Goal: Task Accomplishment & Management: Complete application form

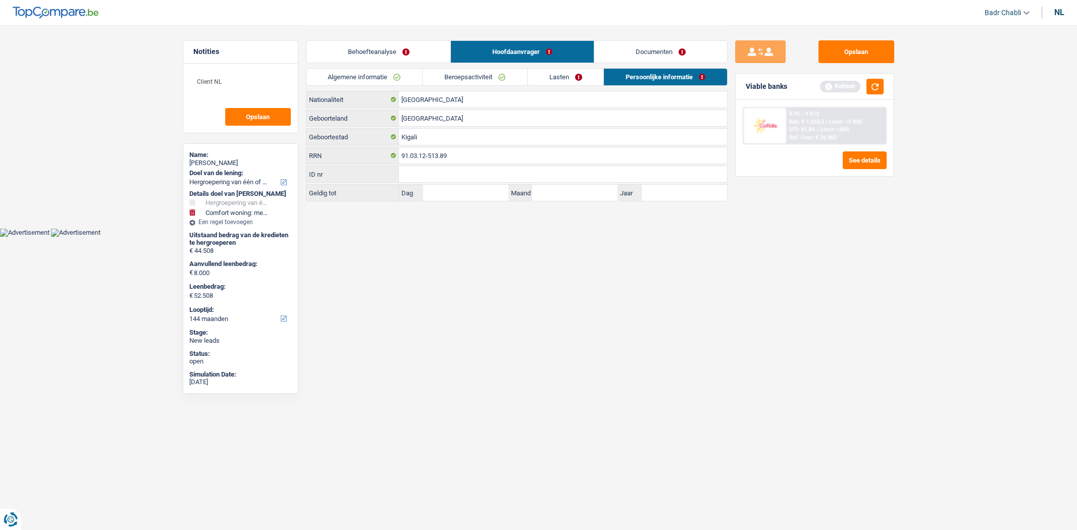
select select "refinancing"
select select "household"
select select "144"
click at [847, 53] on button "Opslaan" at bounding box center [856, 51] width 76 height 23
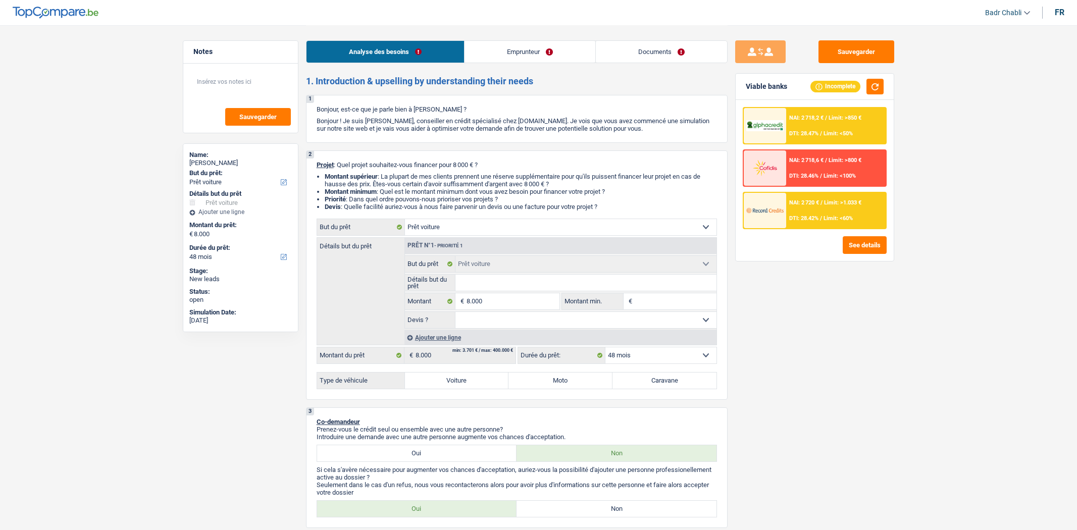
select select "car"
select select "48"
select select "car"
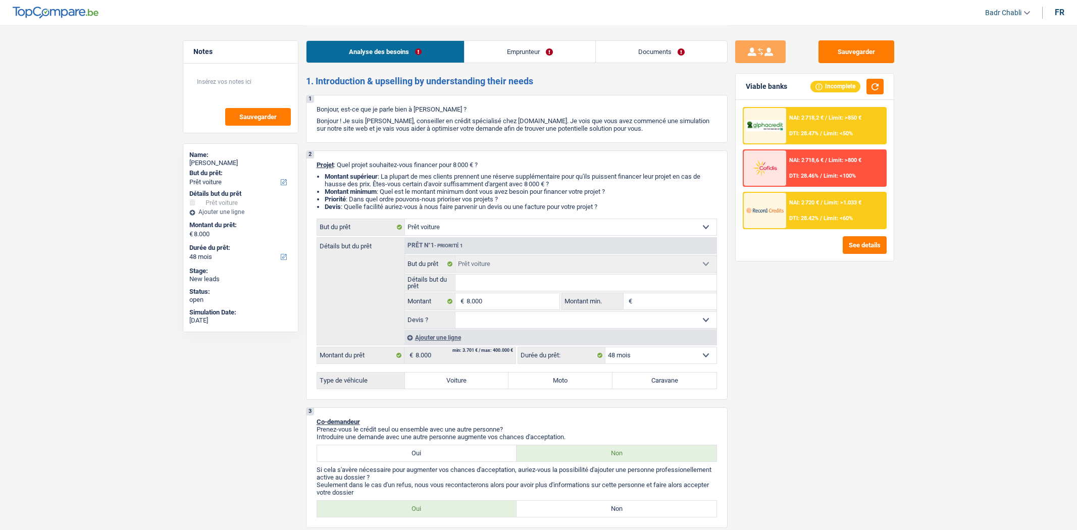
select select "48"
select select "independent"
select select "netSalary"
select select "rents"
select select "car"
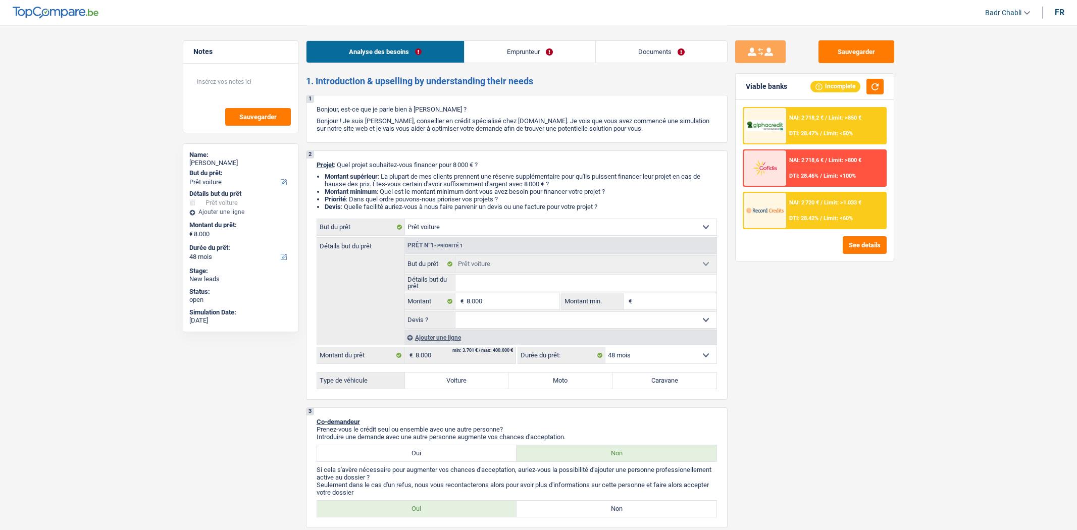
select select "car"
select select "48"
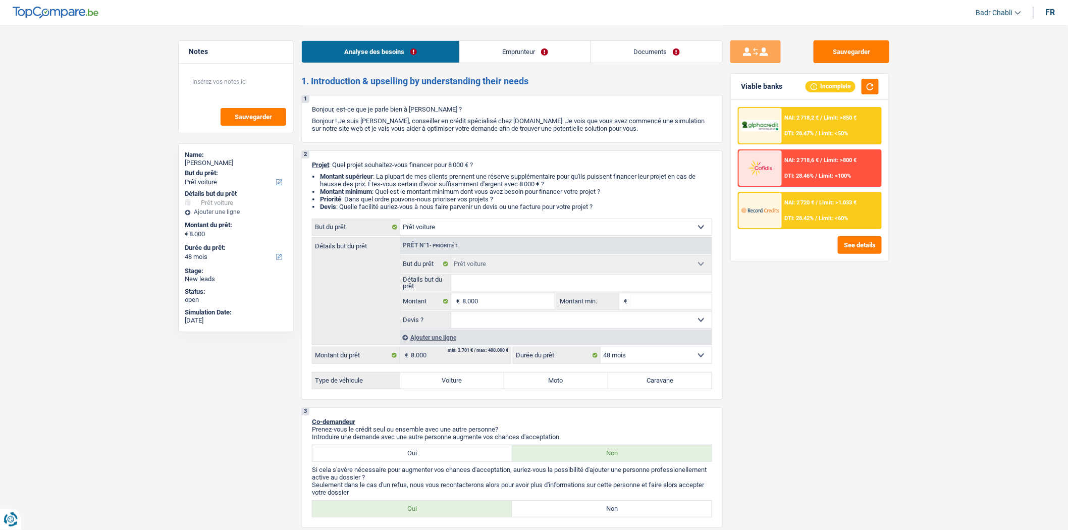
click at [519, 326] on select "Oui Non Non répondu Sélectionner une option" at bounding box center [581, 320] width 261 height 16
select select "false"
click at [451, 315] on select "Oui Non Non répondu Sélectionner une option" at bounding box center [581, 320] width 261 height 16
select select "false"
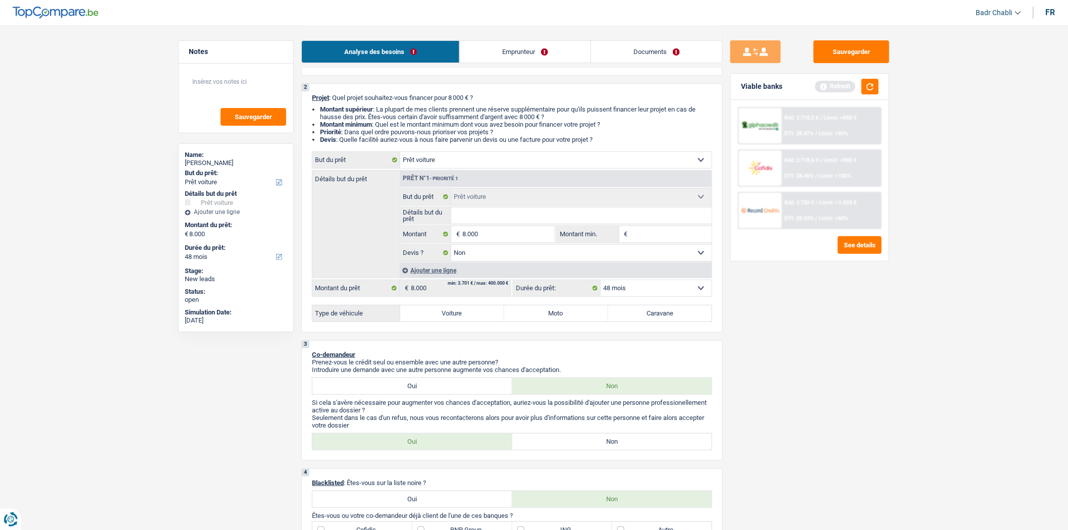
scroll to position [168, 0]
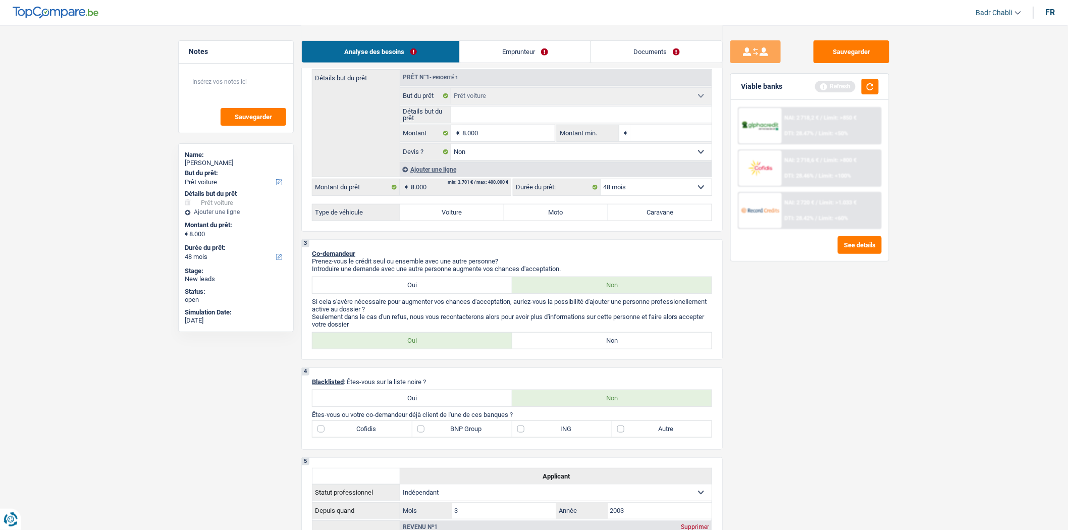
click at [624, 323] on p "Seulement dans le cas d'un refus, nous vous recontacterons alors pour avoir plu…" at bounding box center [512, 320] width 400 height 15
click at [624, 328] on p "Seulement dans le cas d'un refus, nous vous recontacterons alors pour avoir plu…" at bounding box center [512, 320] width 400 height 15
click at [624, 343] on label "Non" at bounding box center [612, 341] width 200 height 16
click at [624, 343] on input "Non" at bounding box center [612, 341] width 200 height 16
radio input "true"
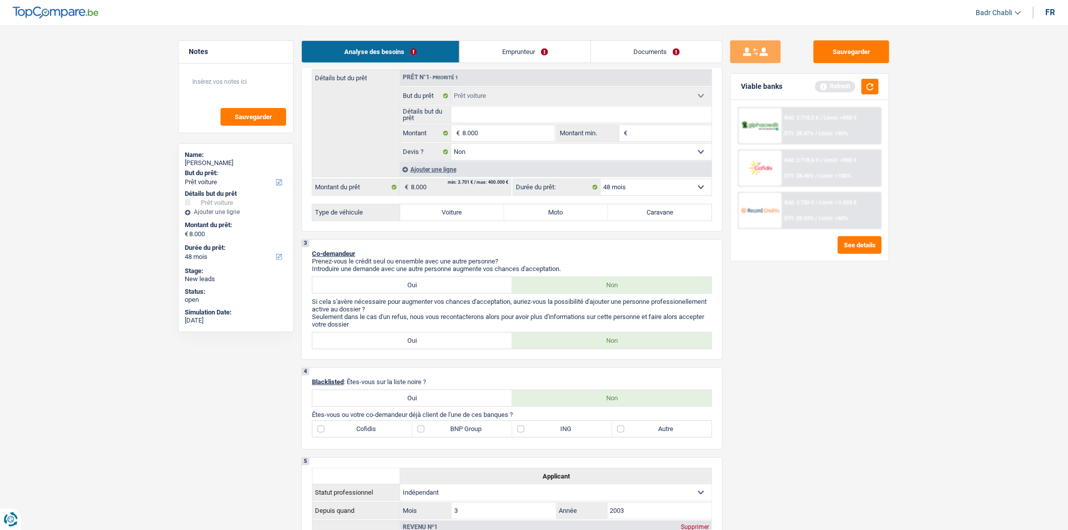
click at [485, 114] on input "Détails but du prêt" at bounding box center [581, 115] width 261 height 16
type input "C"
type input "Caa"
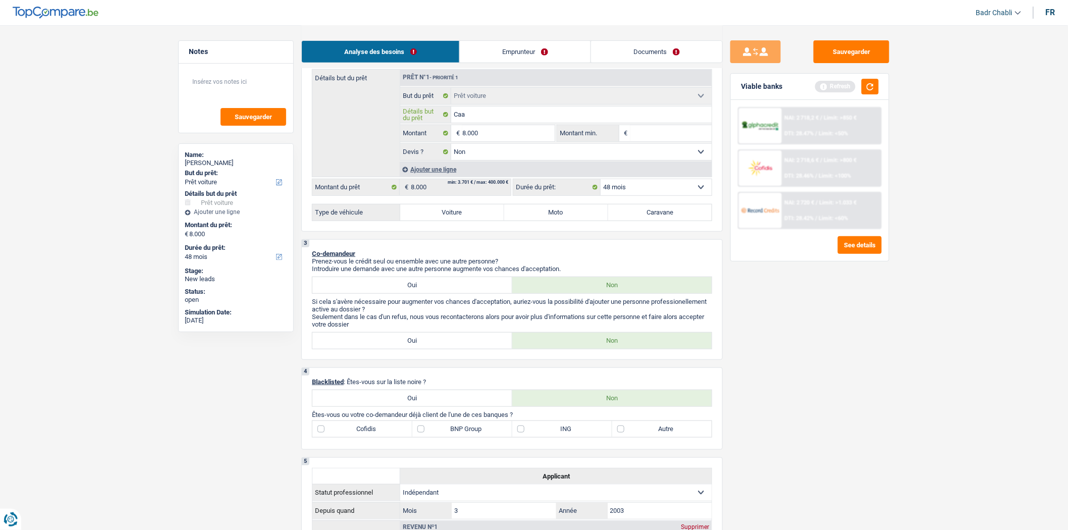
type input "Caam"
type input "Caami"
type input "Caamio"
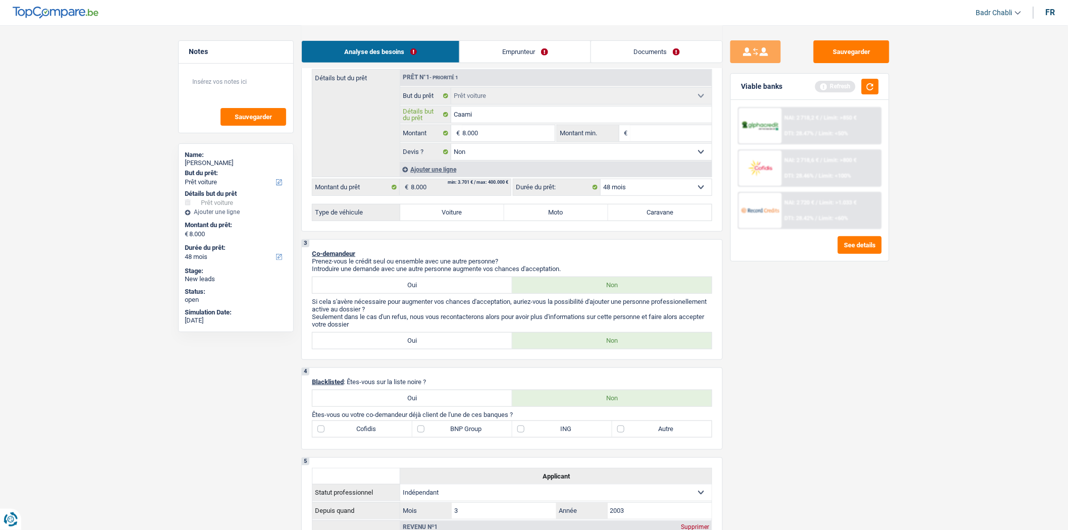
type input "Caamio"
type input "Caamion"
type input "Caamione"
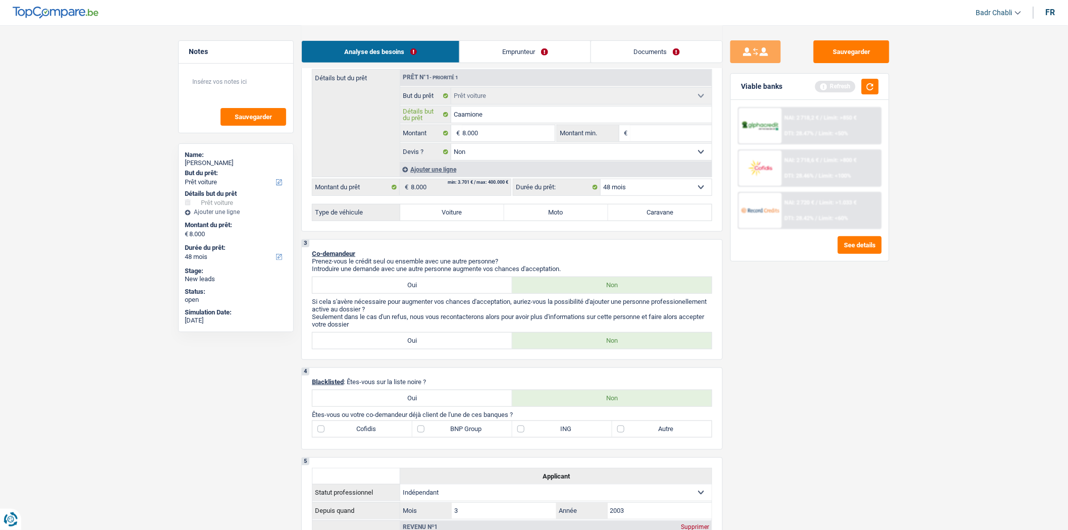
type input "Caamionet"
type input "Caamionett"
type input "Caamionette"
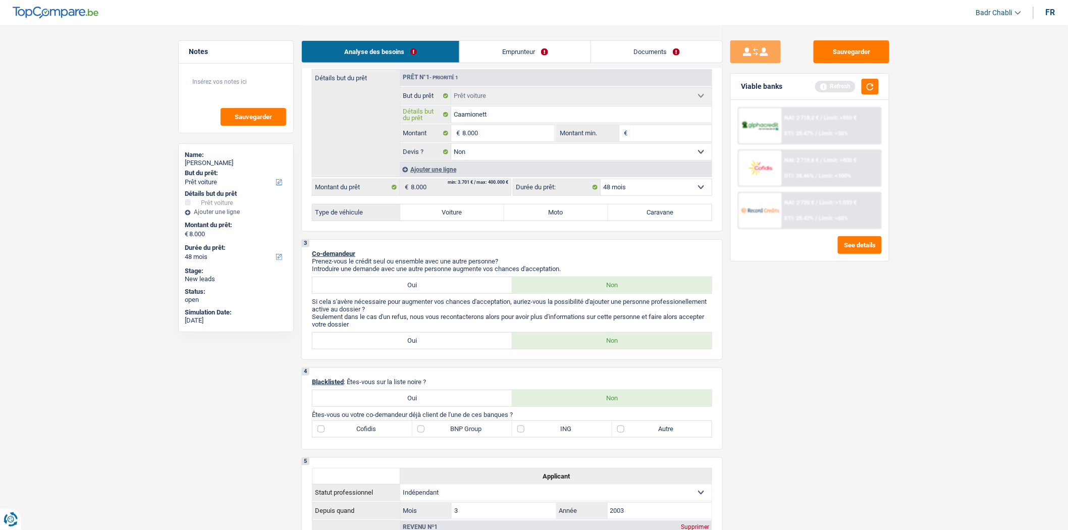
type input "Caamionette"
click at [550, 46] on link "Emprunteur" at bounding box center [525, 52] width 131 height 22
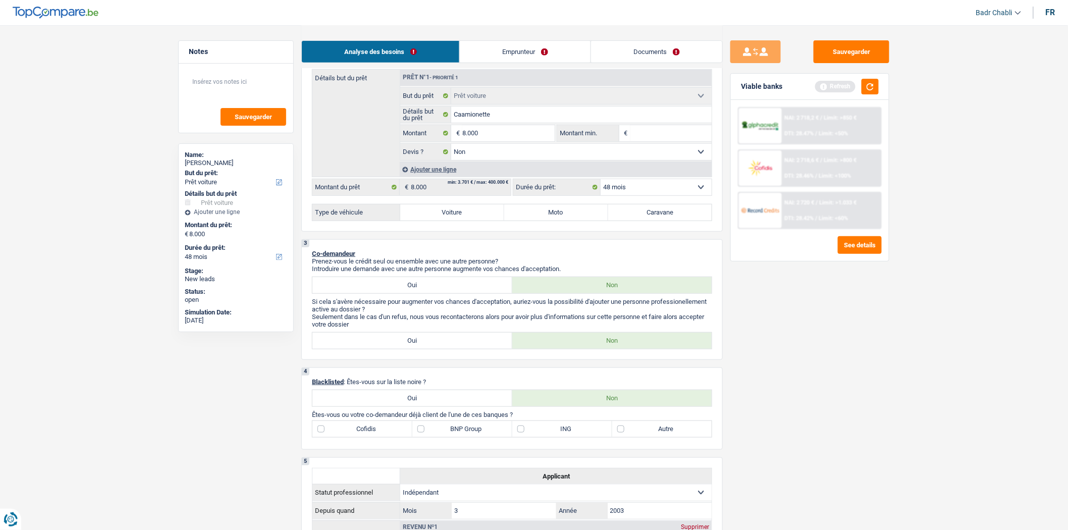
scroll to position [0, 0]
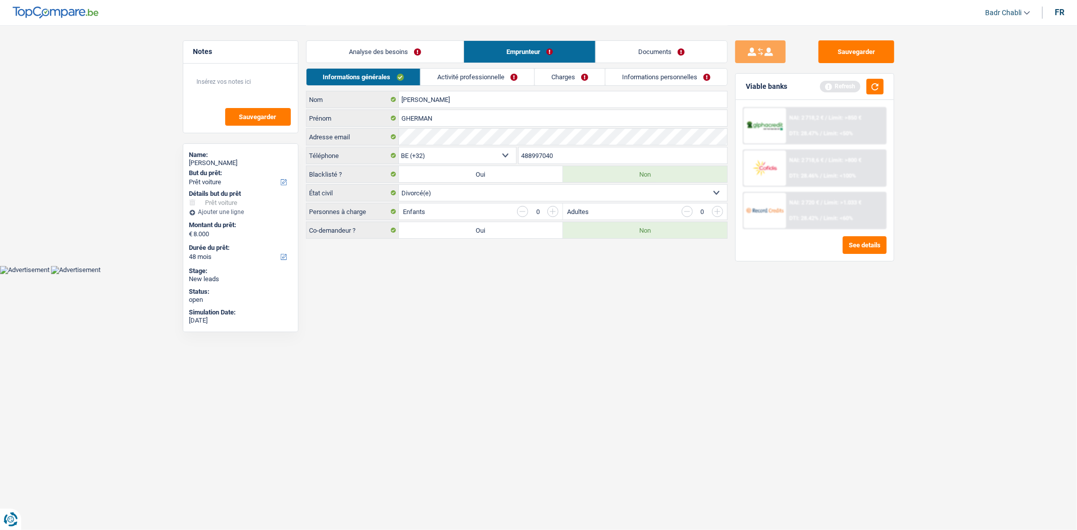
click at [514, 69] on link "Activité professionnelle" at bounding box center [478, 77] width 114 height 17
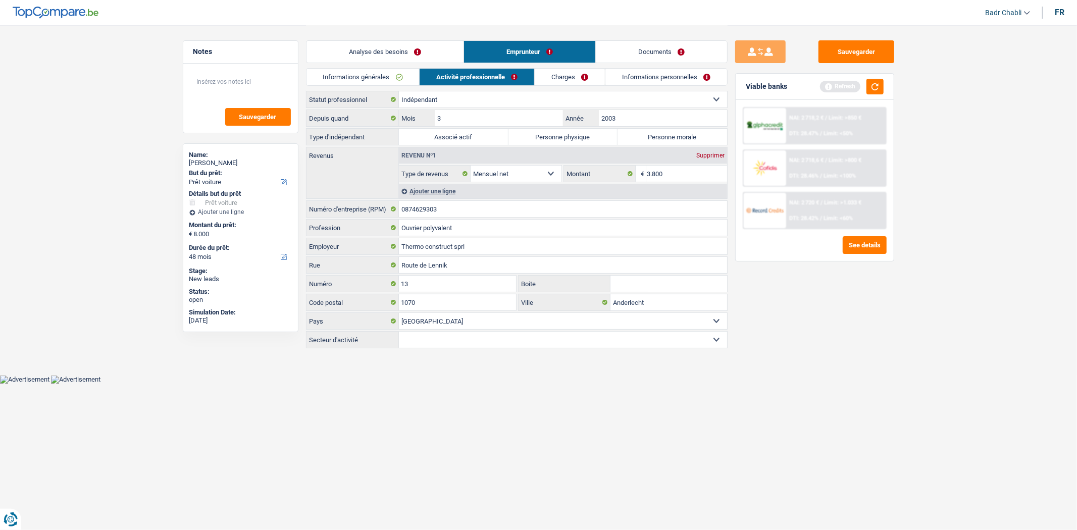
click at [406, 47] on link "Analyse des besoins" at bounding box center [384, 52] width 157 height 22
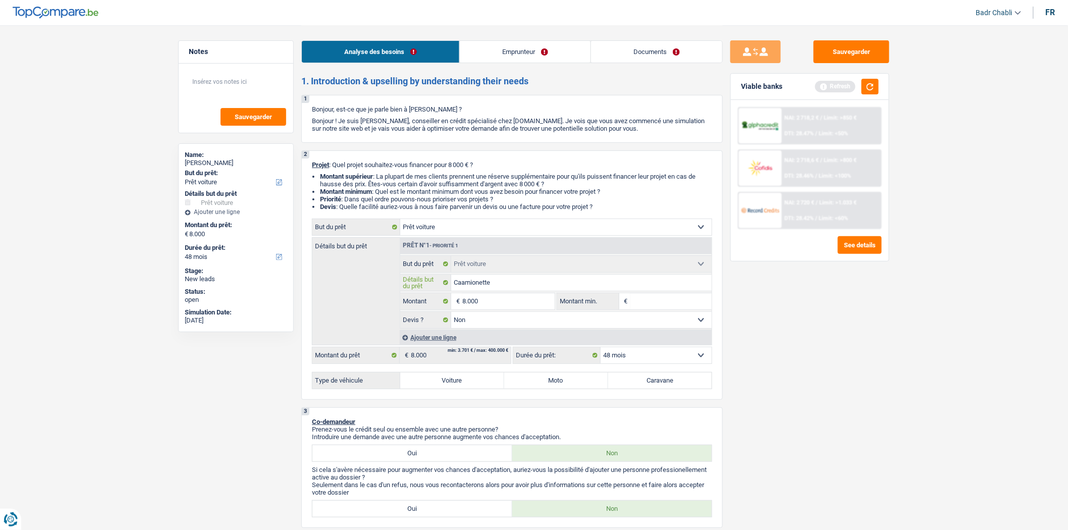
click at [498, 285] on input "Caamionette" at bounding box center [581, 283] width 261 height 16
click at [469, 389] on div "Type de véhicule Voiture Moto Caravane Tous les champs sont obligatoires. Veuil…" at bounding box center [512, 380] width 400 height 17
click at [429, 381] on label "Voiture" at bounding box center [452, 381] width 104 height 16
click at [429, 381] on input "Voiture" at bounding box center [452, 381] width 104 height 16
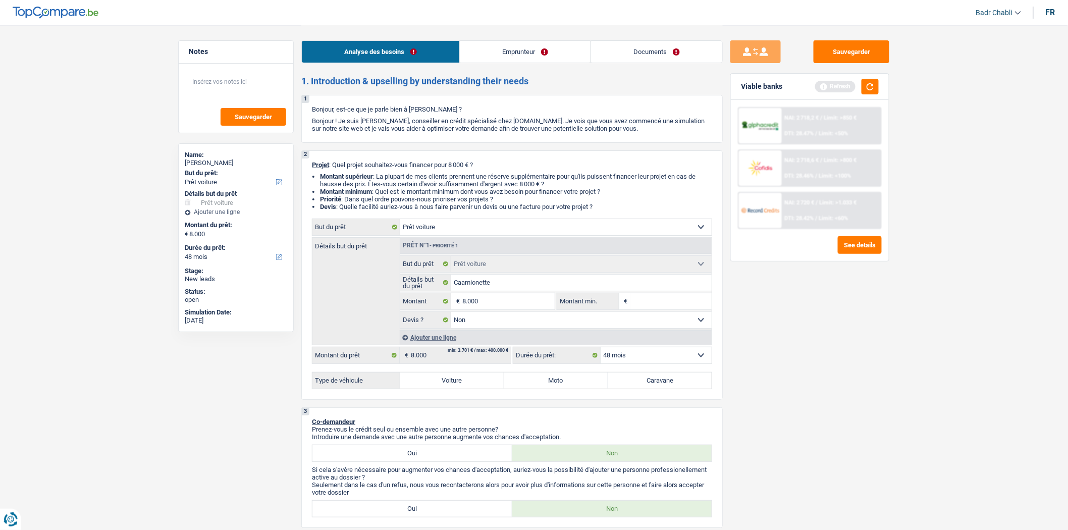
radio input "true"
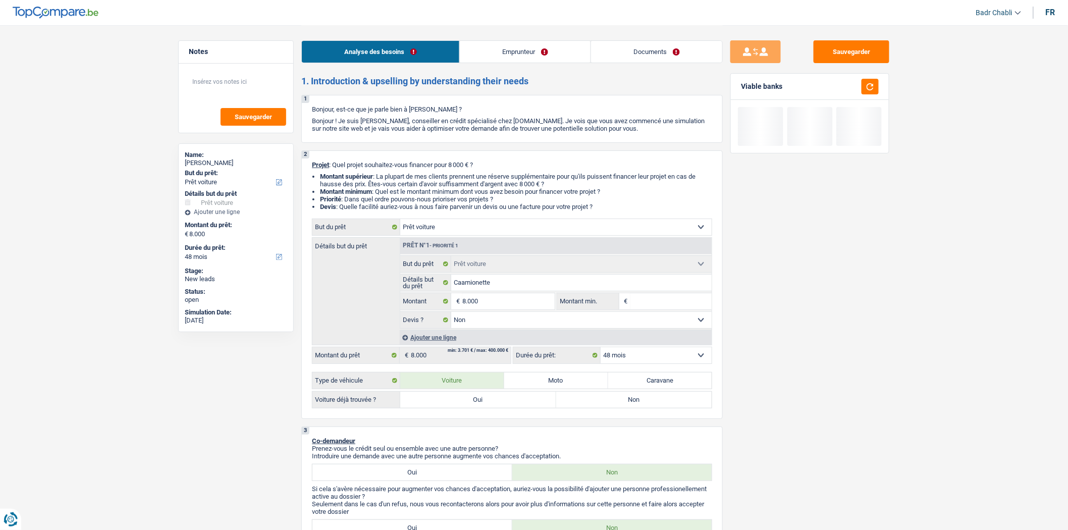
click at [566, 402] on label "Non" at bounding box center [634, 400] width 156 height 16
click at [566, 402] on input "Non" at bounding box center [634, 400] width 156 height 16
radio input "true"
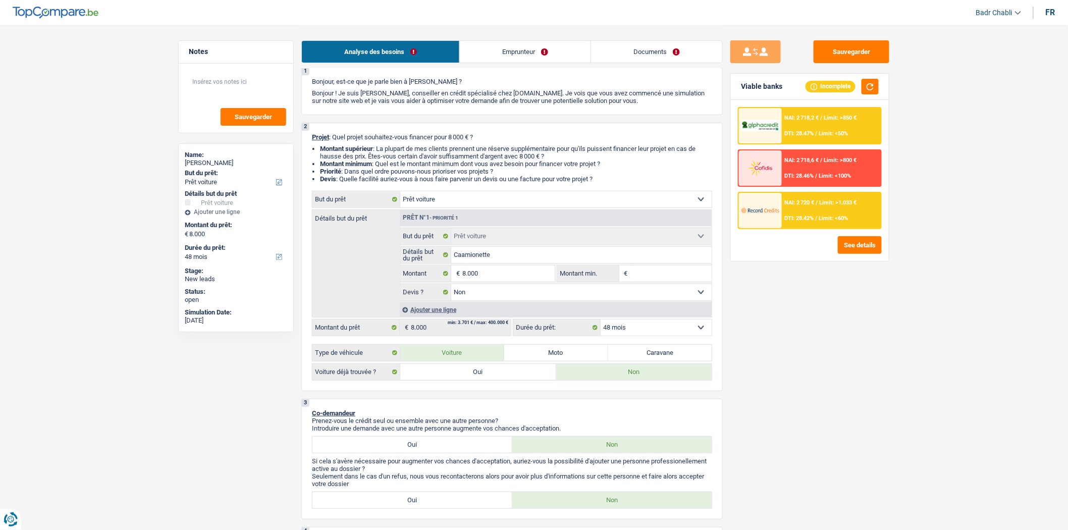
scroll to position [224, 0]
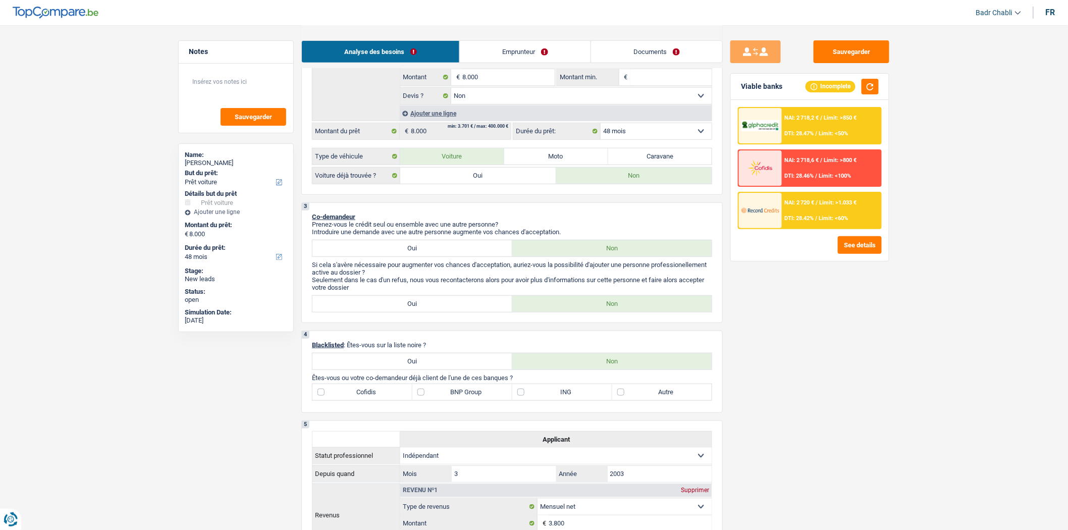
click at [657, 78] on input "Montant min." at bounding box center [672, 77] width 82 height 16
type input "8"
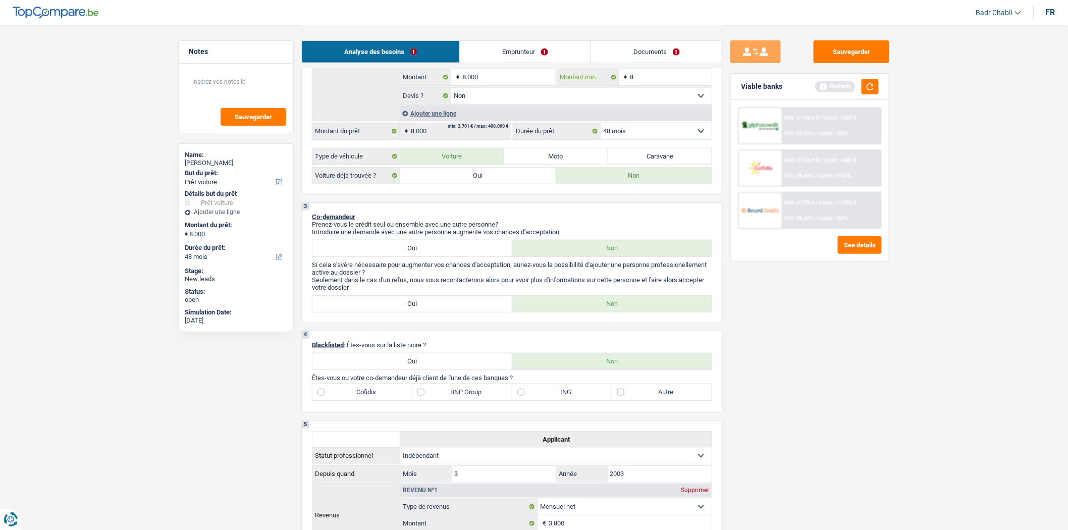
type input "80"
type input "800"
type input "8.000"
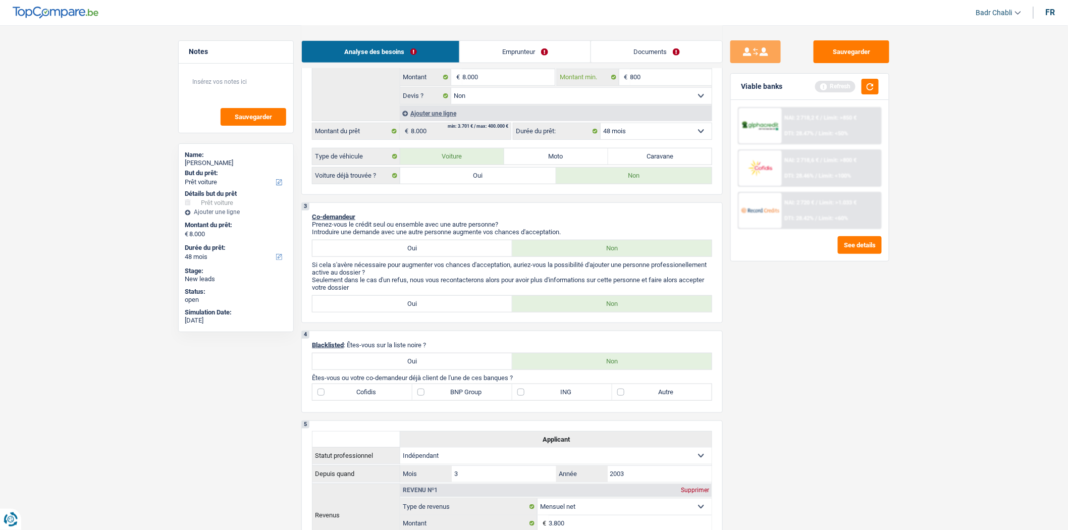
type input "8.000"
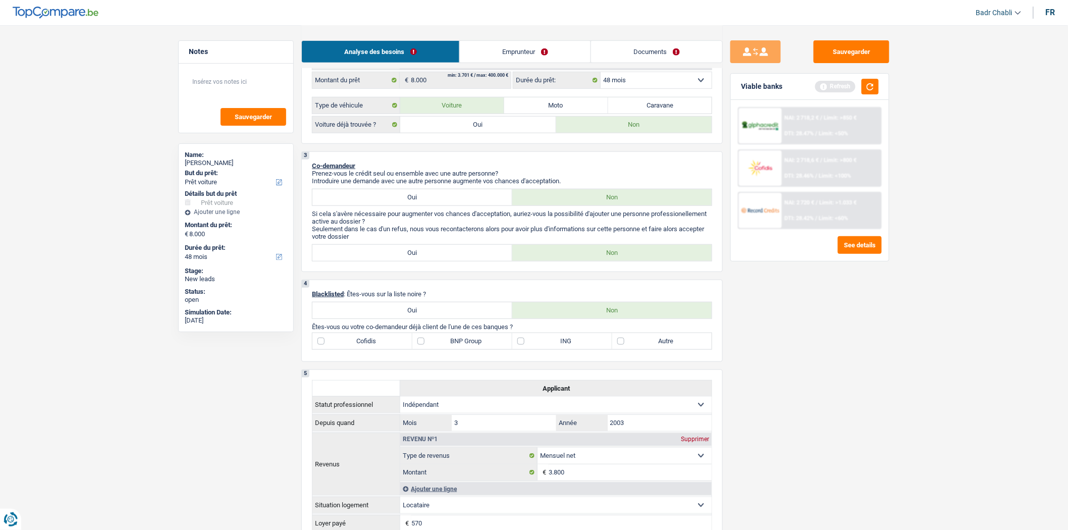
scroll to position [280, 0]
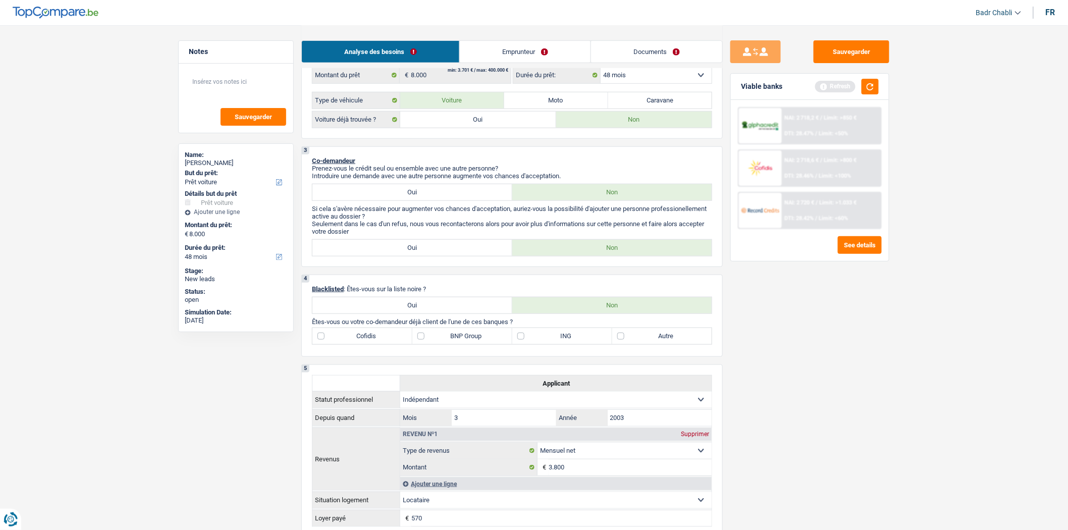
type input "8.000"
click at [425, 342] on label "BNP Group" at bounding box center [462, 336] width 100 height 16
click at [425, 342] on input "BNP Group" at bounding box center [462, 336] width 100 height 16
checkbox input "true"
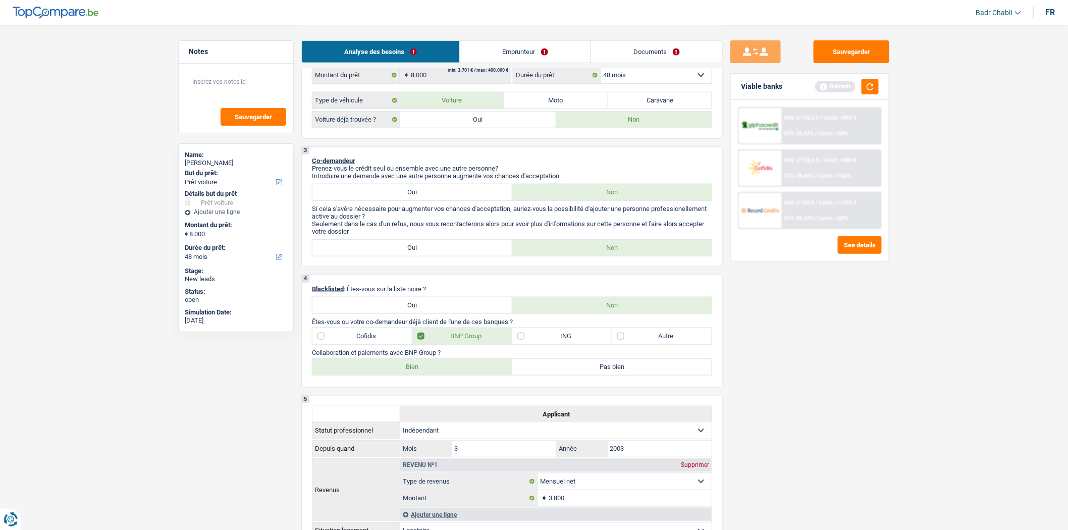
click at [476, 375] on label "Bien" at bounding box center [413, 367] width 200 height 16
click at [476, 375] on input "Bien" at bounding box center [413, 367] width 200 height 16
radio input "true"
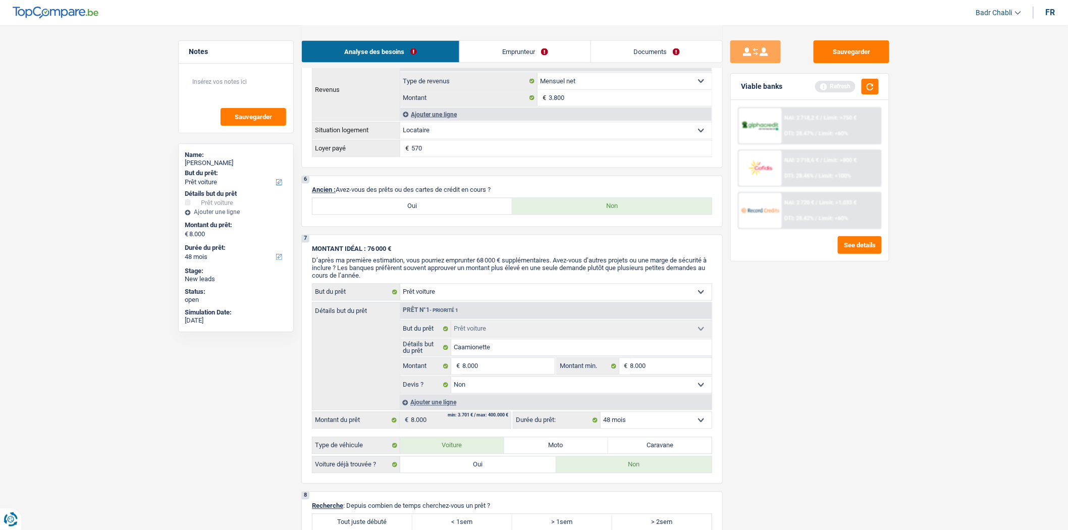
scroll to position [785, 0]
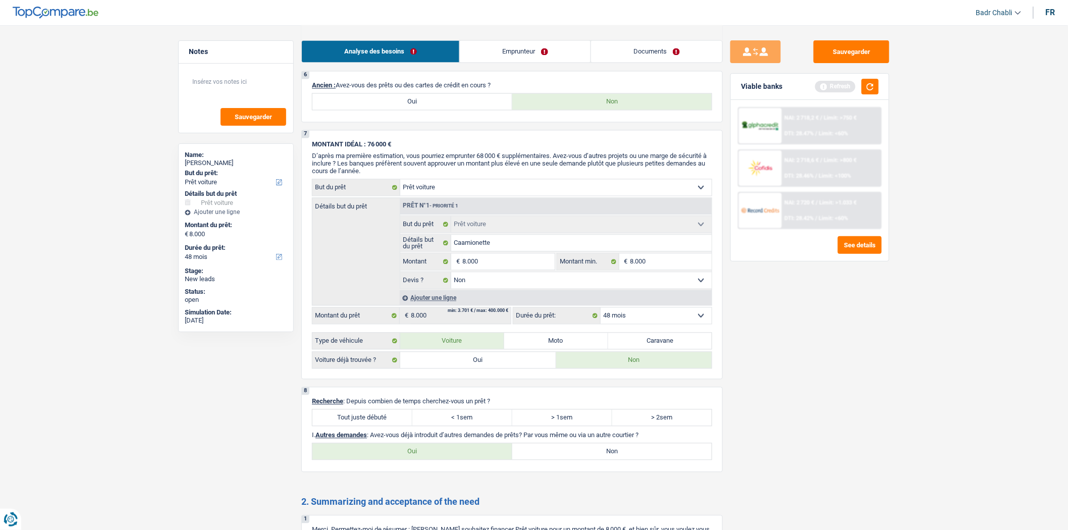
click at [354, 426] on label "Tout juste débuté" at bounding box center [363, 418] width 100 height 16
click at [354, 426] on input "Tout juste débuté" at bounding box center [363, 418] width 100 height 16
radio input "true"
click at [588, 460] on label "Non" at bounding box center [612, 452] width 200 height 16
click at [588, 460] on input "Non" at bounding box center [612, 452] width 200 height 16
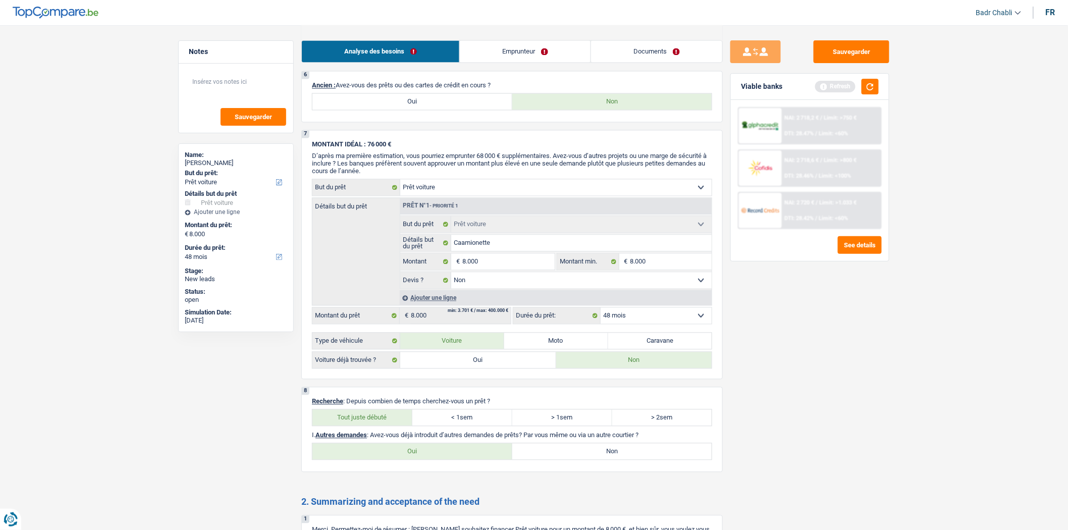
radio input "true"
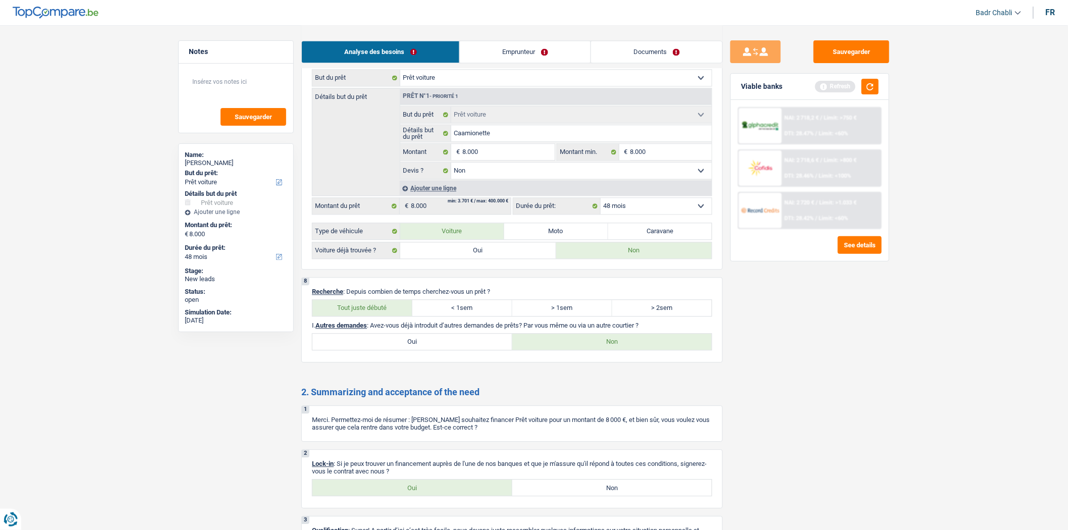
scroll to position [983, 0]
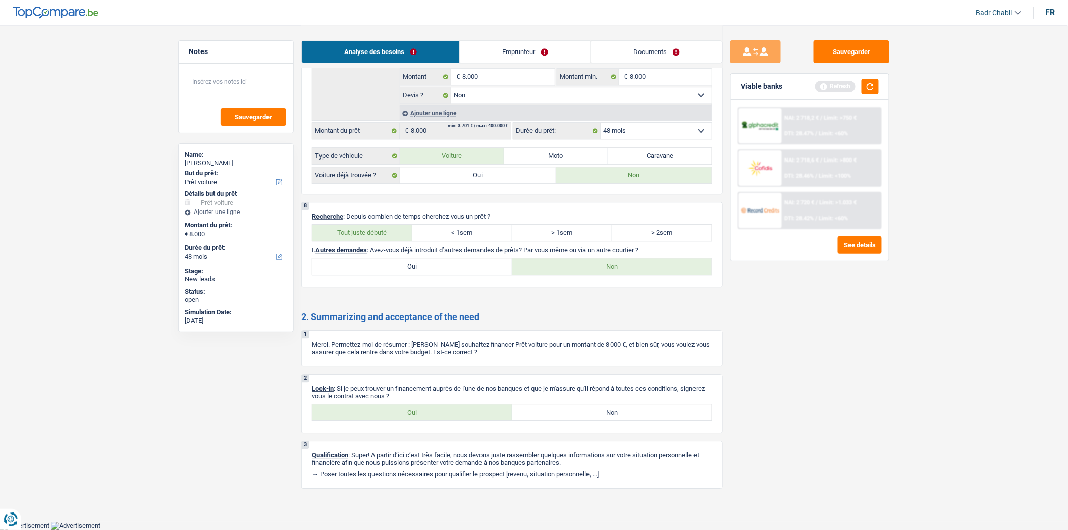
click at [409, 410] on label "Oui" at bounding box center [413, 412] width 200 height 16
click at [409, 410] on input "Oui" at bounding box center [413, 412] width 200 height 16
radio input "true"
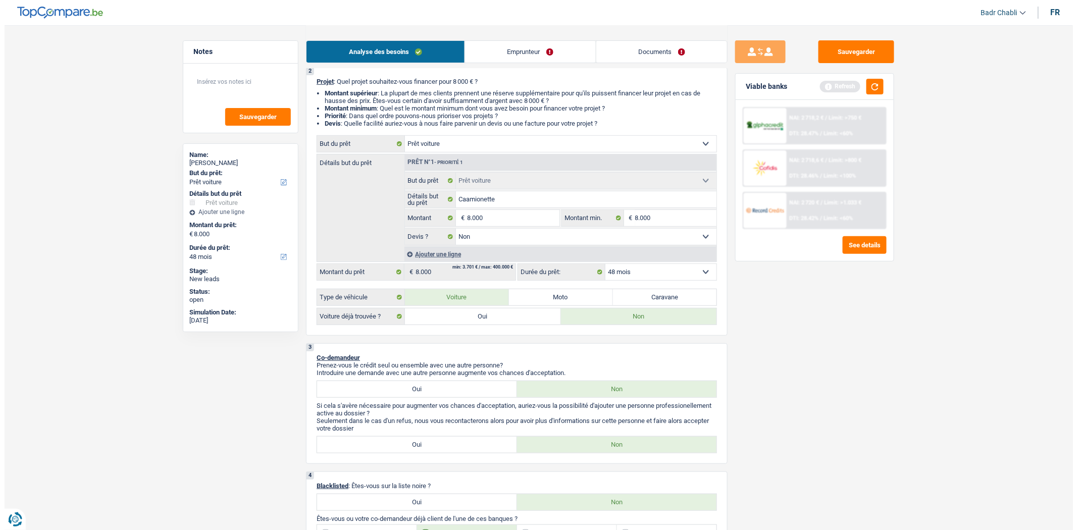
scroll to position [0, 0]
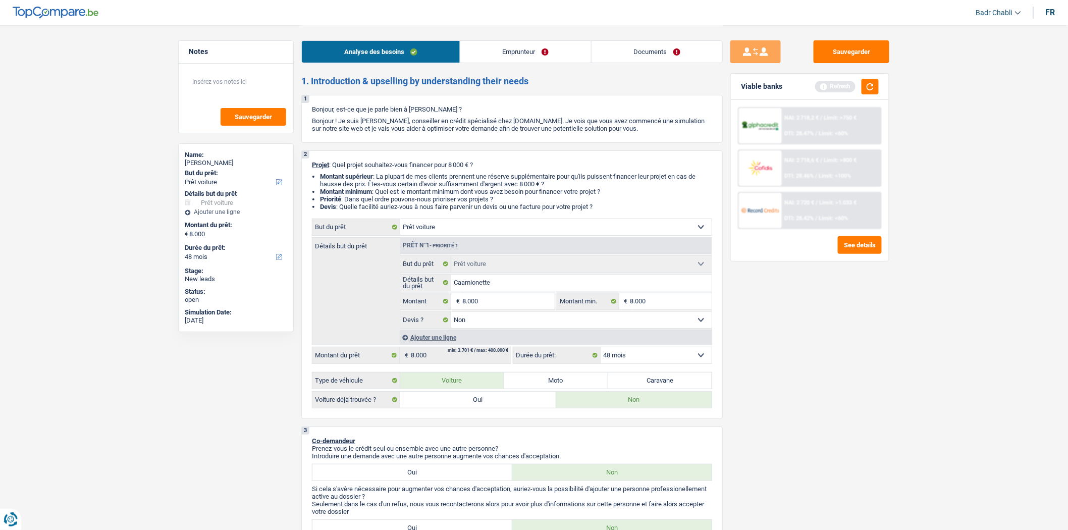
click at [504, 39] on div "Analyse des besoins Emprunteur Documents" at bounding box center [512, 46] width 422 height 43
click at [504, 44] on link "Emprunteur" at bounding box center [525, 52] width 131 height 22
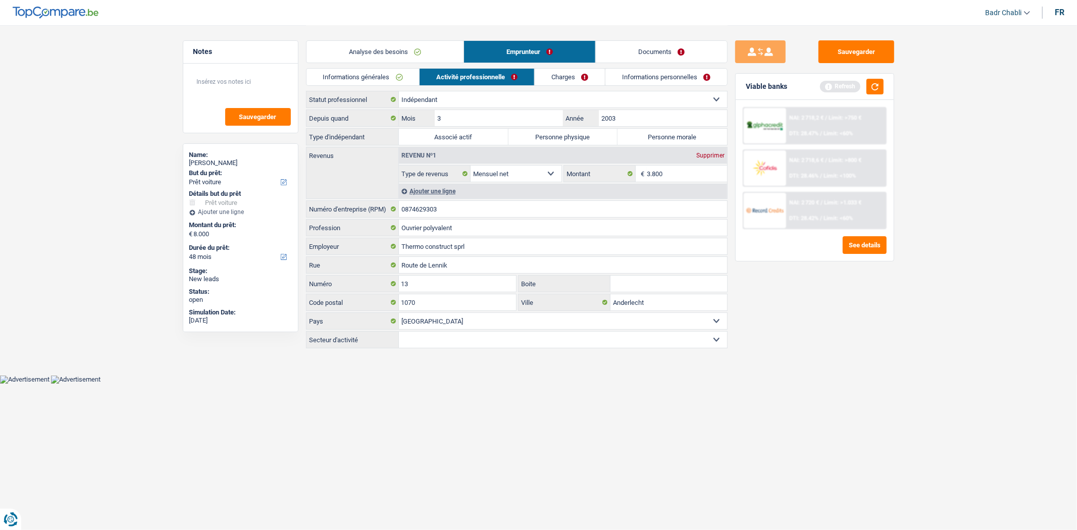
click at [343, 82] on link "Informations générales" at bounding box center [362, 77] width 113 height 17
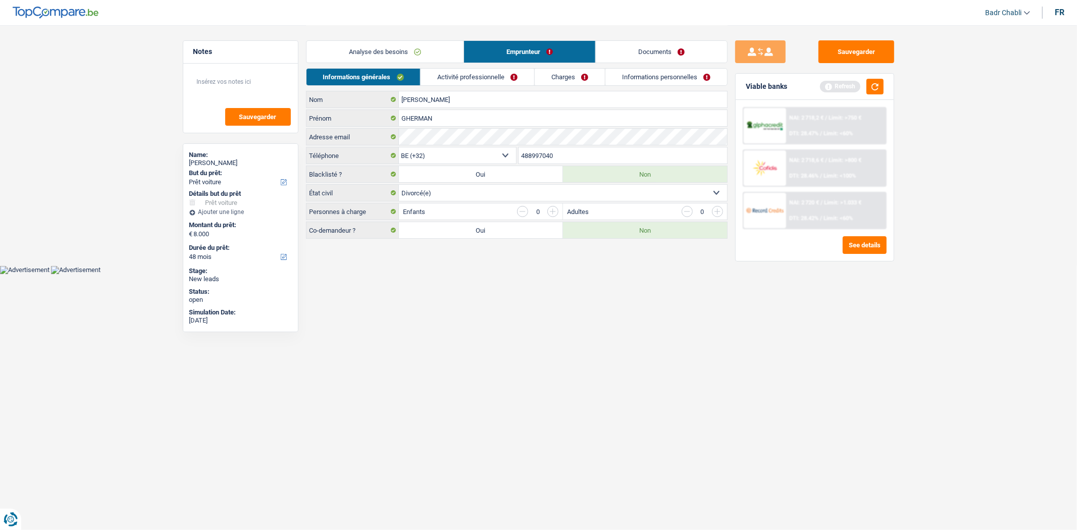
click at [485, 78] on link "Activité professionnelle" at bounding box center [478, 77] width 114 height 17
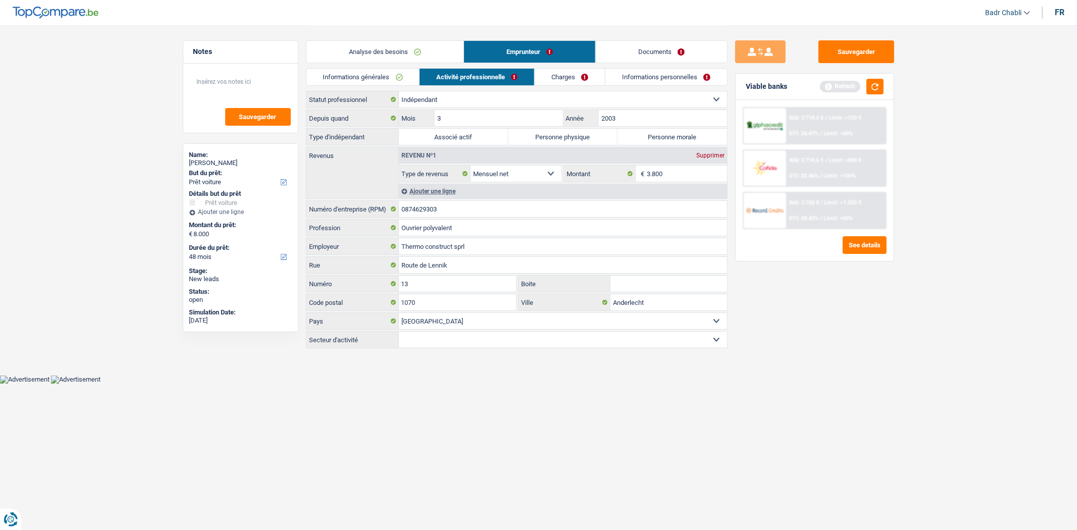
click at [566, 135] on label "Personne physique" at bounding box center [563, 137] width 110 height 16
click at [566, 135] on input "Personne physique" at bounding box center [563, 137] width 110 height 16
radio input "true"
click at [482, 212] on input "0874629303" at bounding box center [563, 209] width 328 height 16
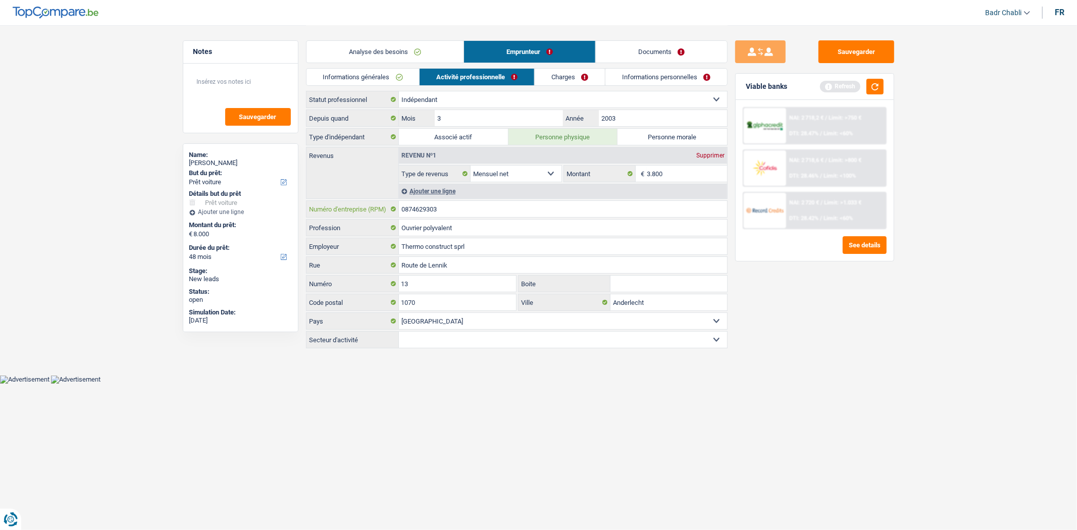
click at [482, 212] on input "0874629303" at bounding box center [563, 209] width 328 height 16
click at [653, 113] on input "2003" at bounding box center [663, 118] width 128 height 16
type input "2013"
click at [639, 49] on link "Documents" at bounding box center [661, 52] width 131 height 22
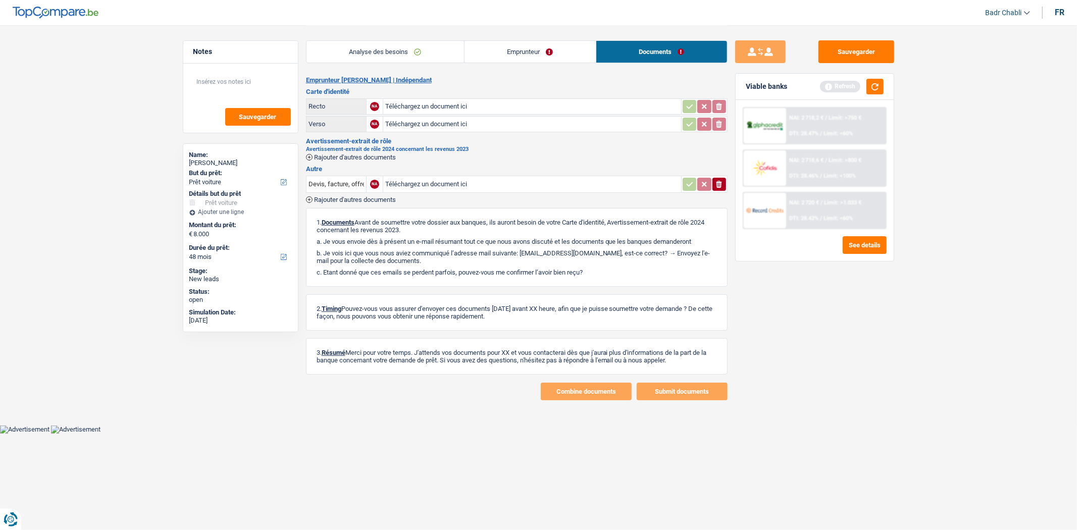
click at [534, 48] on link "Emprunteur" at bounding box center [529, 52] width 131 height 22
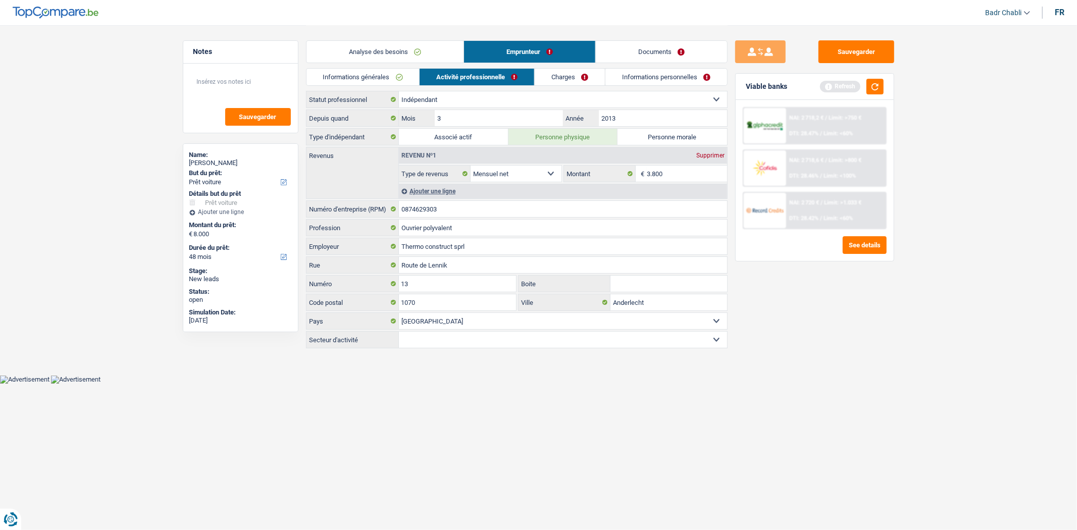
click at [573, 76] on link "Charges" at bounding box center [570, 77] width 70 height 17
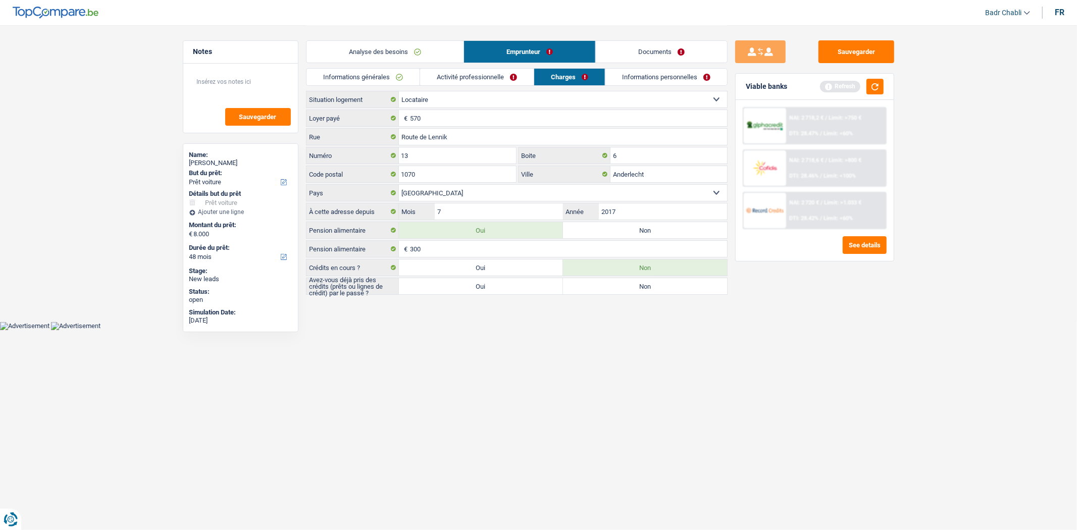
click at [496, 76] on link "Activité professionnelle" at bounding box center [477, 77] width 114 height 17
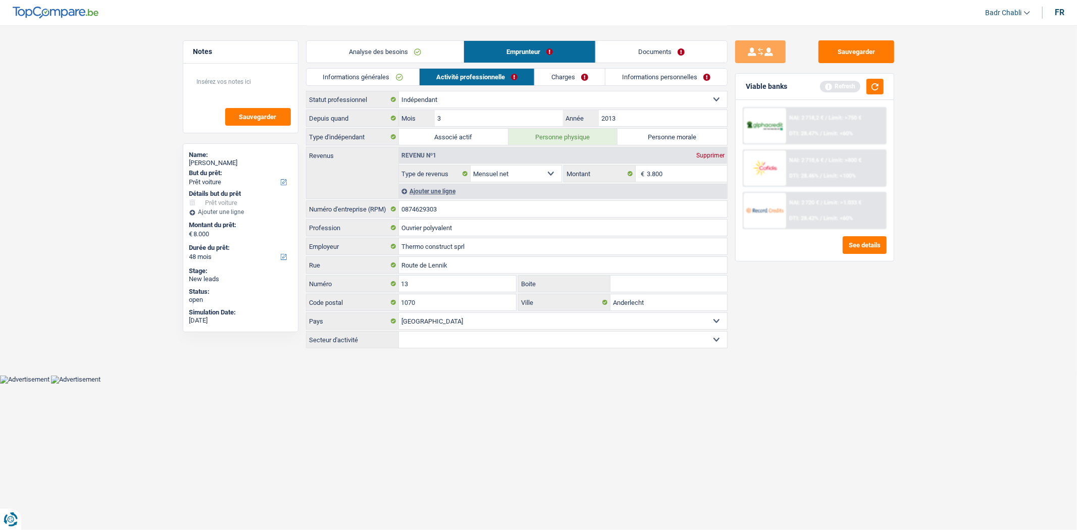
click at [577, 76] on link "Charges" at bounding box center [570, 77] width 70 height 17
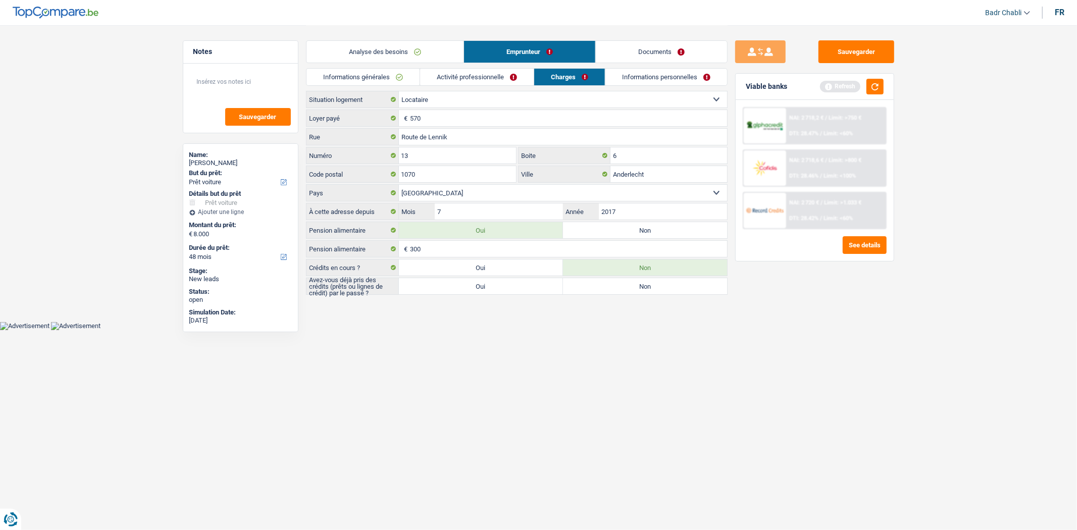
click at [489, 78] on link "Activité professionnelle" at bounding box center [477, 77] width 114 height 17
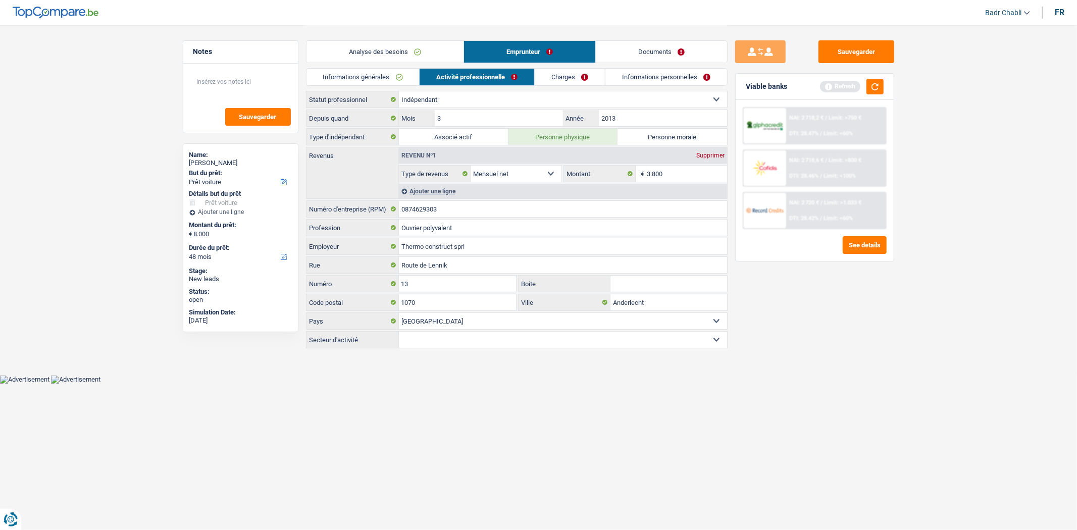
click at [559, 83] on link "Charges" at bounding box center [570, 77] width 70 height 17
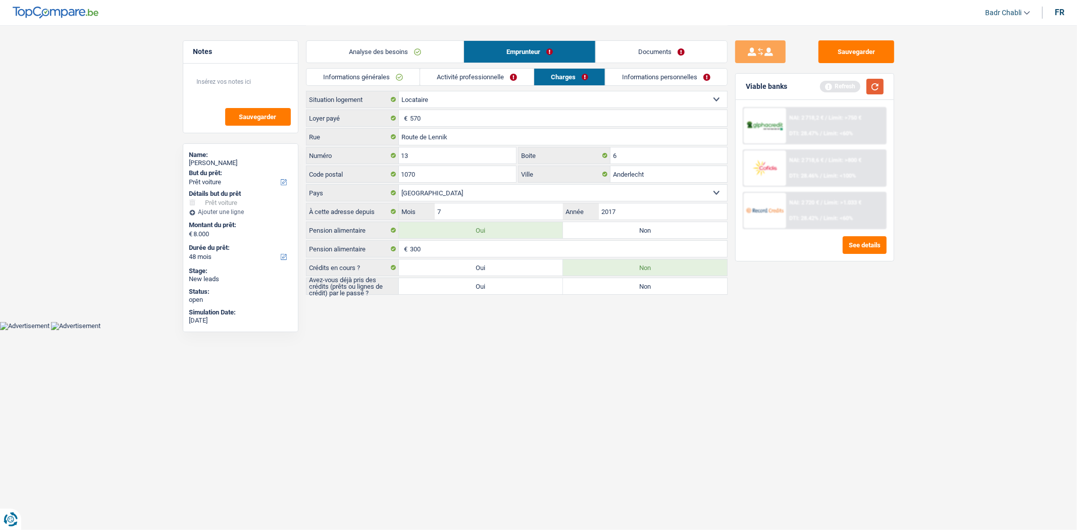
click at [872, 88] on button "button" at bounding box center [874, 87] width 17 height 16
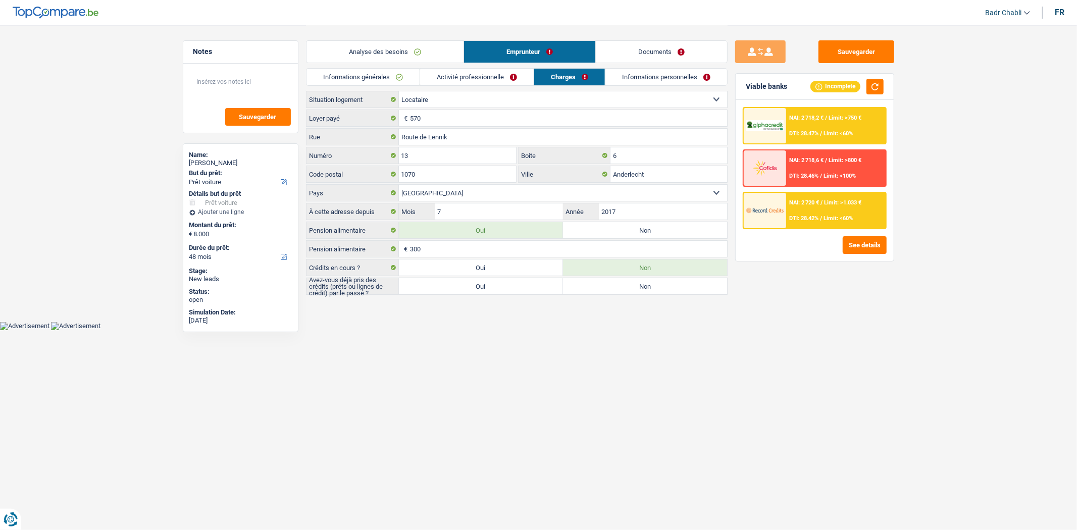
click at [513, 296] on div "Analyse des besoins Emprunteur Documents 1. Introduction & upselling by underst…" at bounding box center [517, 160] width 422 height 271
click at [513, 291] on label "Oui" at bounding box center [481, 286] width 164 height 16
click at [513, 291] on input "Oui" at bounding box center [481, 286] width 164 height 16
radio input "true"
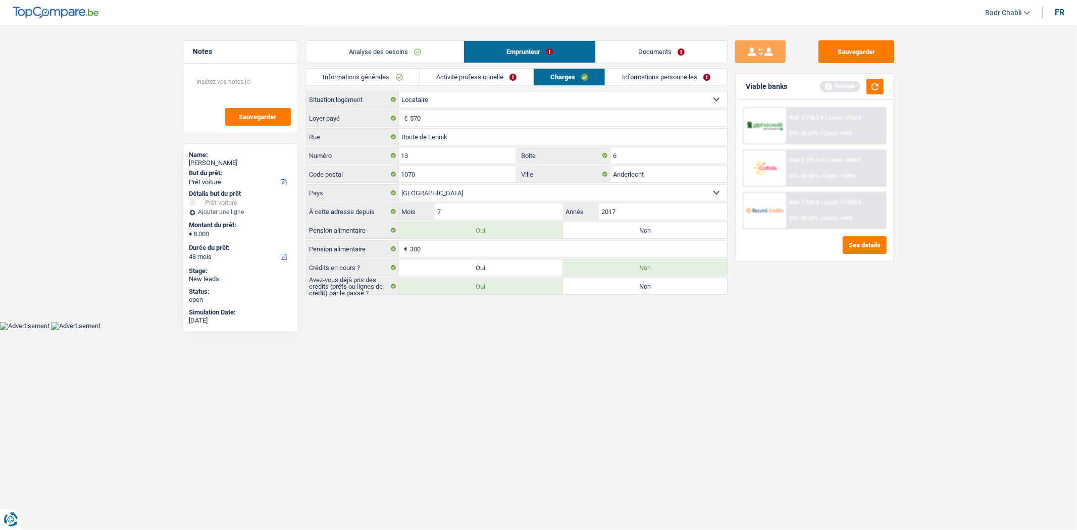
click at [663, 79] on link "Informations personnelles" at bounding box center [666, 77] width 122 height 17
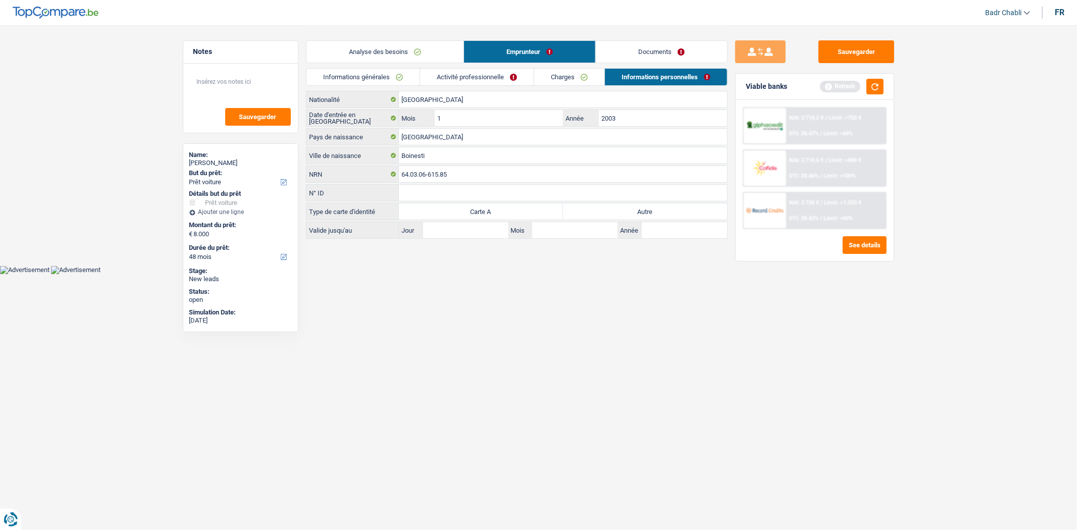
click at [648, 210] on label "Autre" at bounding box center [645, 211] width 164 height 16
click at [648, 210] on input "Autre" at bounding box center [645, 211] width 164 height 16
radio input "true"
click at [857, 40] on button "Sauvegarder" at bounding box center [856, 51] width 76 height 23
click at [850, 51] on button "Sauvegarder" at bounding box center [856, 51] width 76 height 23
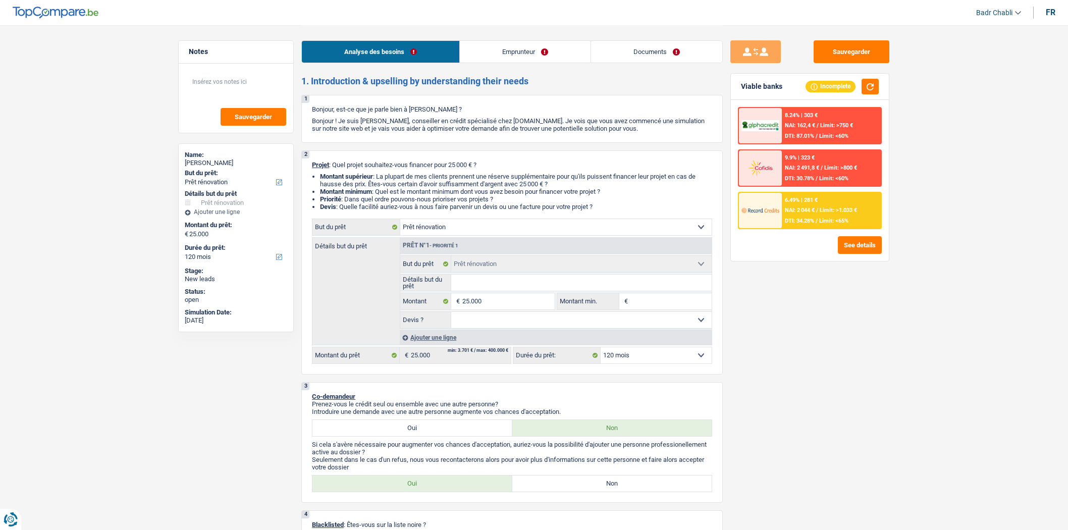
select select "renovation"
select select "120"
select select "renovation"
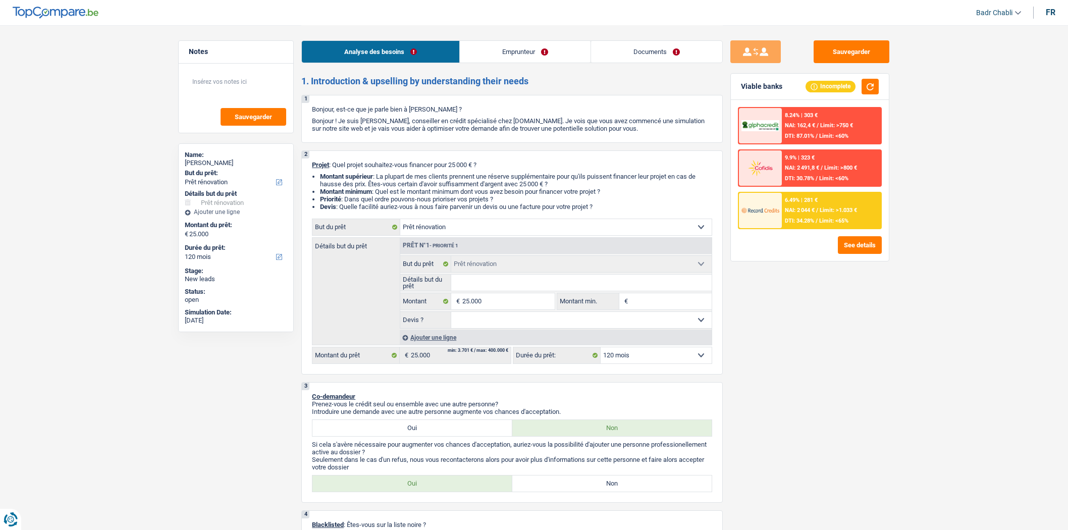
select select "120"
select select "worker"
select select "netSalary"
select select "ownerWithMortgage"
select select "mortgage"
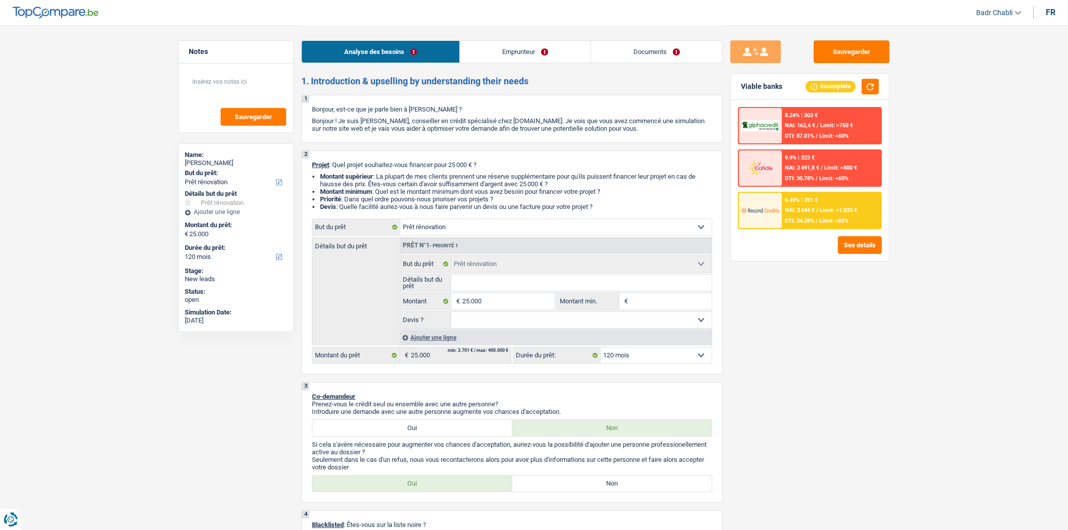
select select "300"
select select "renovation"
select select "120"
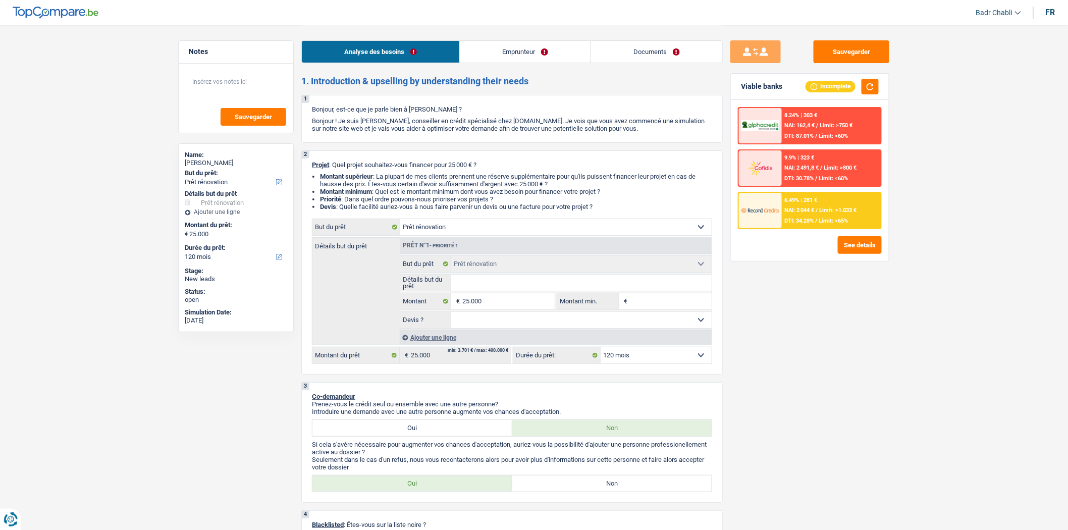
click at [518, 331] on div "Prêt n°1 - Priorité 1 Confort maison: meubles, textile, peinture, électroménage…" at bounding box center [556, 291] width 312 height 107
click at [518, 329] on fieldset "Oui Non Non répondu Sélectionner une option Devis ? Tous les champs sont obliga…" at bounding box center [556, 320] width 312 height 17
click at [807, 210] on span "NAI: 2 044 €" at bounding box center [800, 210] width 30 height 7
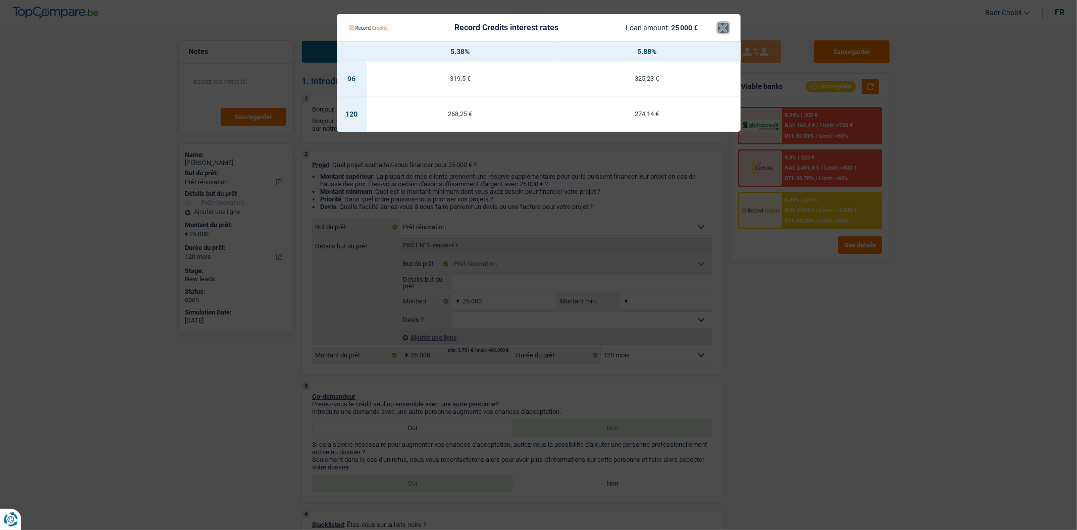
click at [720, 28] on button "×" at bounding box center [723, 28] width 11 height 10
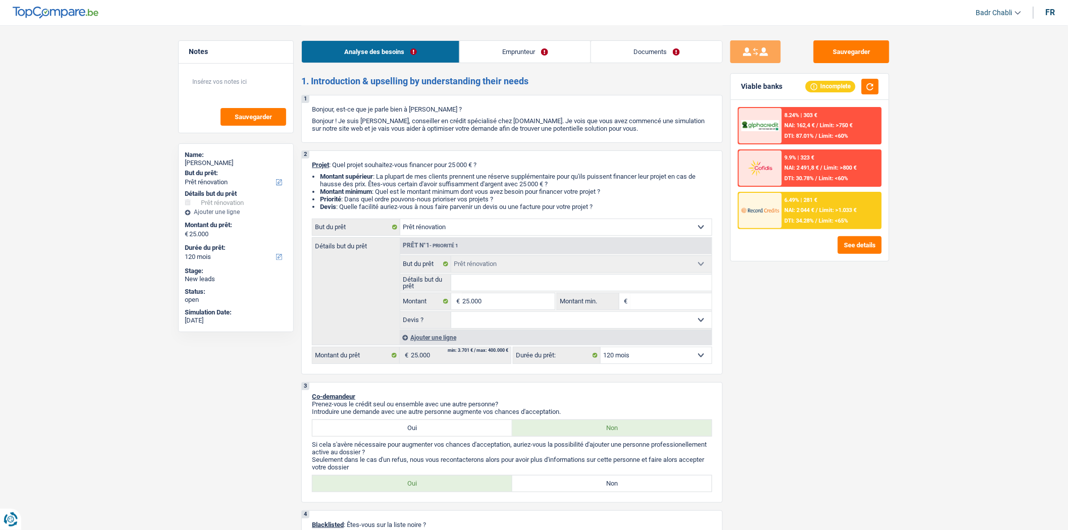
click at [829, 213] on div "6.49% | 281 € NAI: 2 044 € / Limit: >1.033 € DTI: 34.28% / Limit: <65%" at bounding box center [831, 210] width 99 height 35
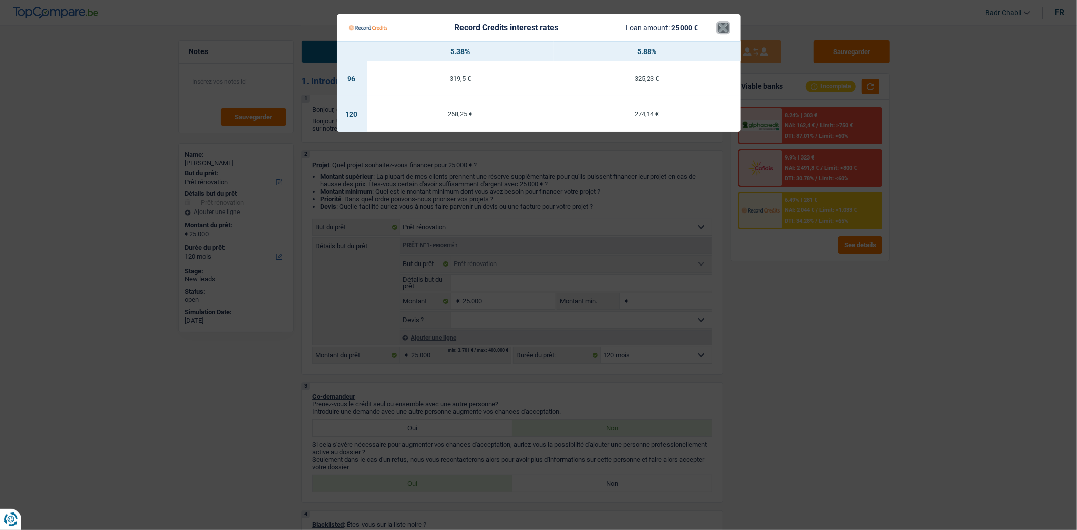
click at [722, 25] on button "×" at bounding box center [723, 28] width 11 height 10
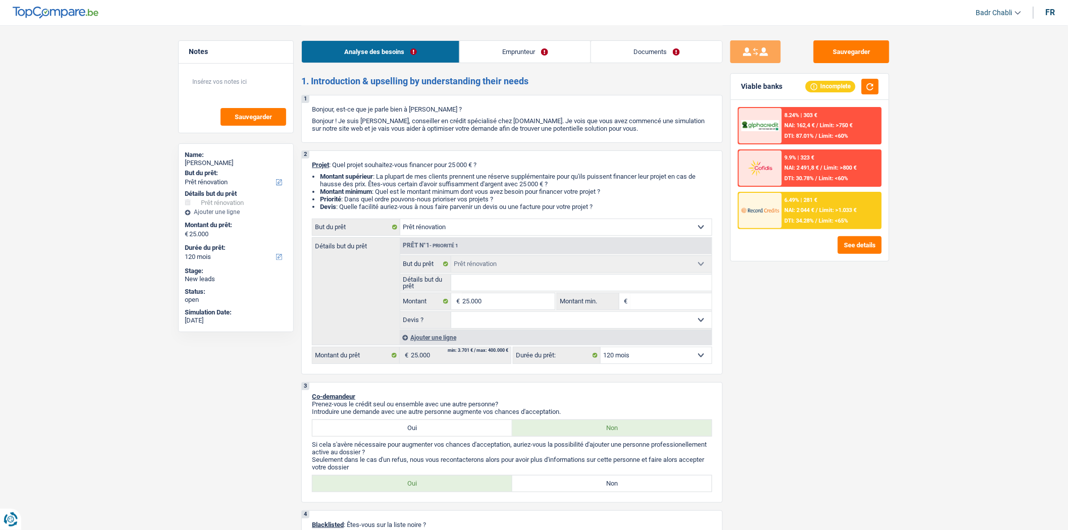
click at [811, 214] on div "6.49% | 281 € NAI: 2 044 € / Limit: >1.033 € DTI: 34.28% / Limit: <65%" at bounding box center [831, 210] width 99 height 35
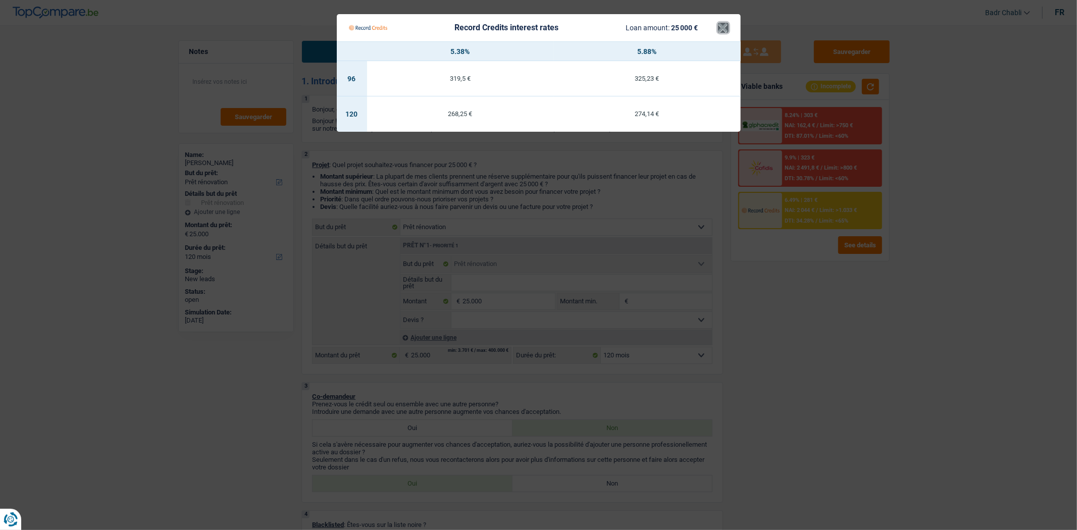
click at [725, 26] on button "×" at bounding box center [723, 28] width 11 height 10
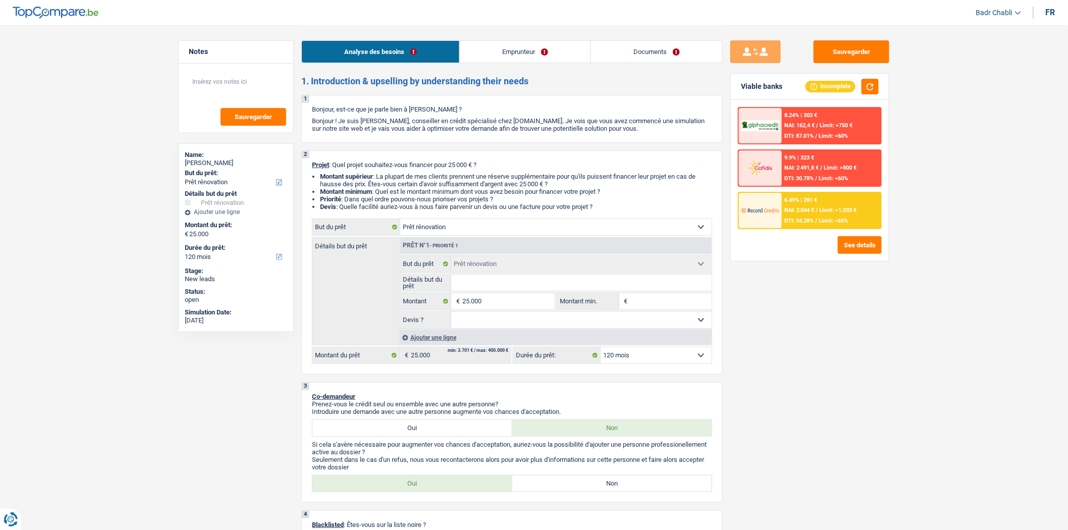
click at [505, 43] on link "Emprunteur" at bounding box center [525, 52] width 131 height 22
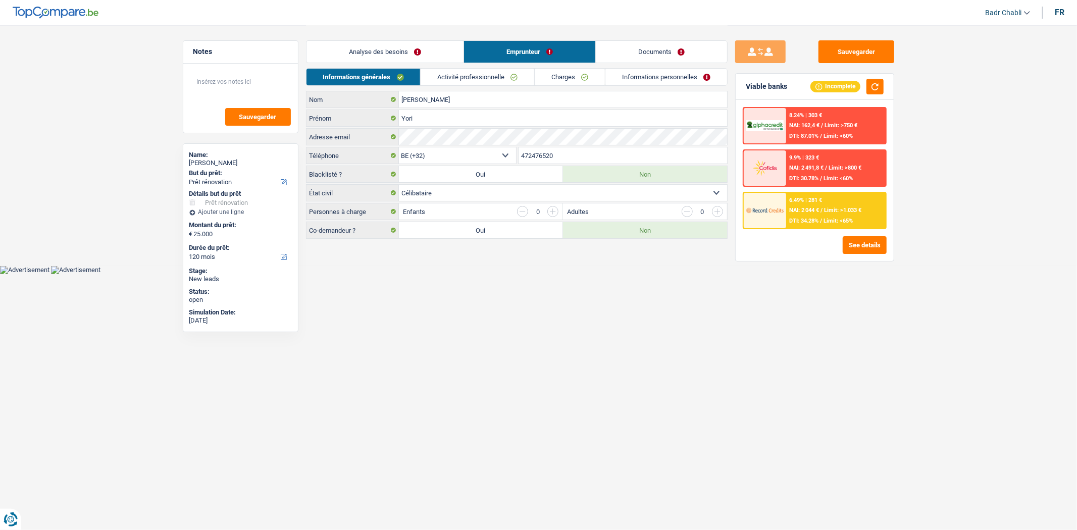
click at [476, 73] on link "Activité professionnelle" at bounding box center [478, 77] width 114 height 17
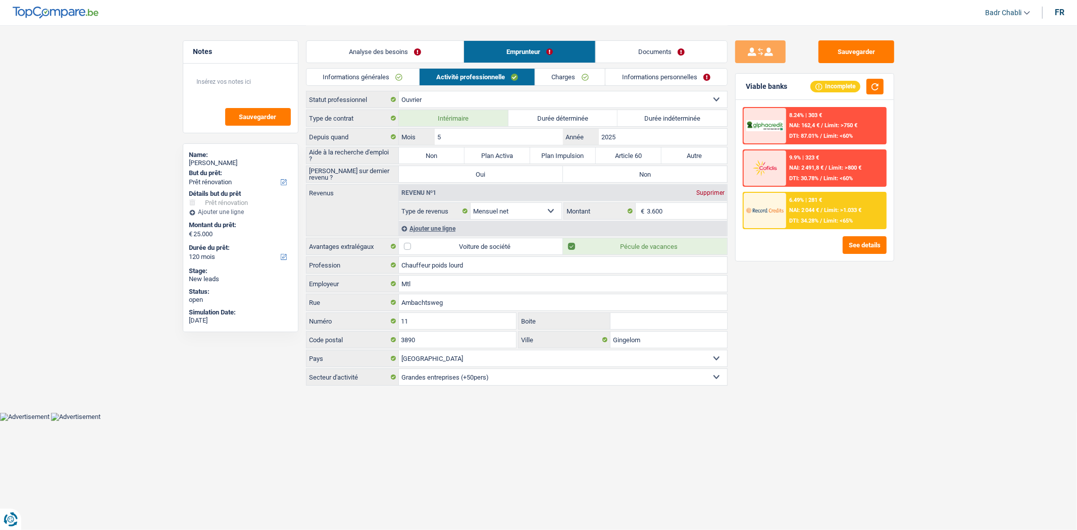
click at [820, 210] on span "/" at bounding box center [821, 210] width 2 height 7
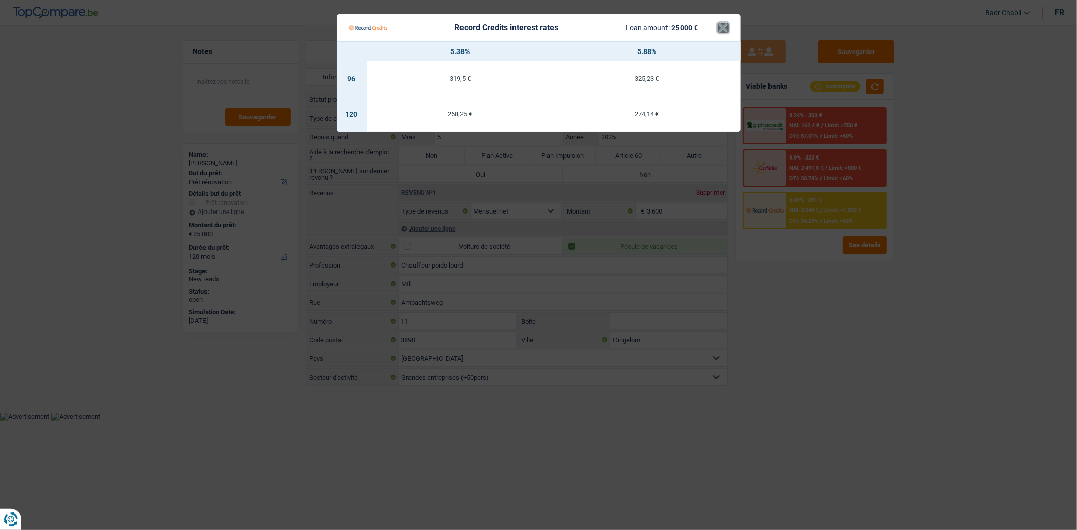
click at [726, 26] on button "×" at bounding box center [723, 28] width 11 height 10
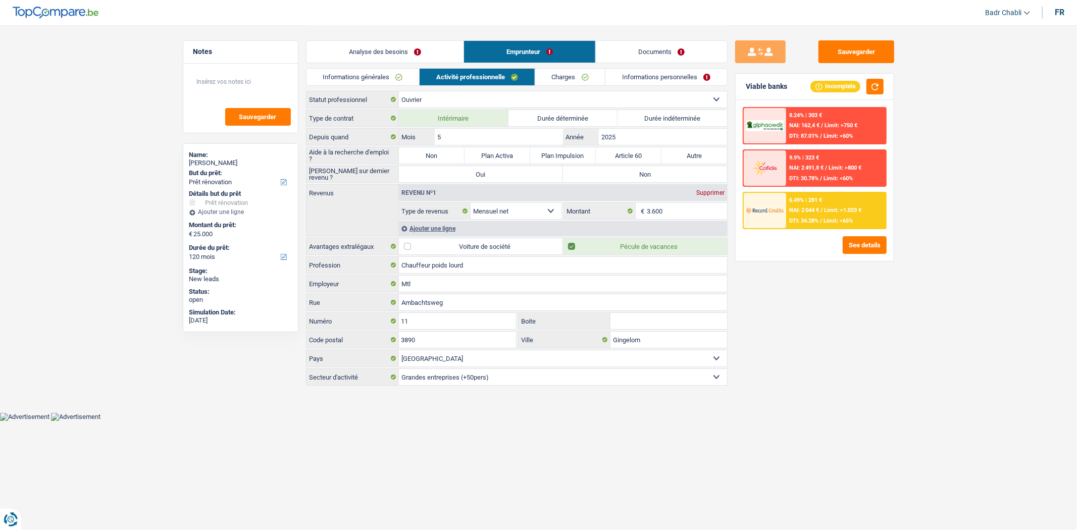
click at [825, 218] on span "Limit: <65%" at bounding box center [837, 221] width 29 height 7
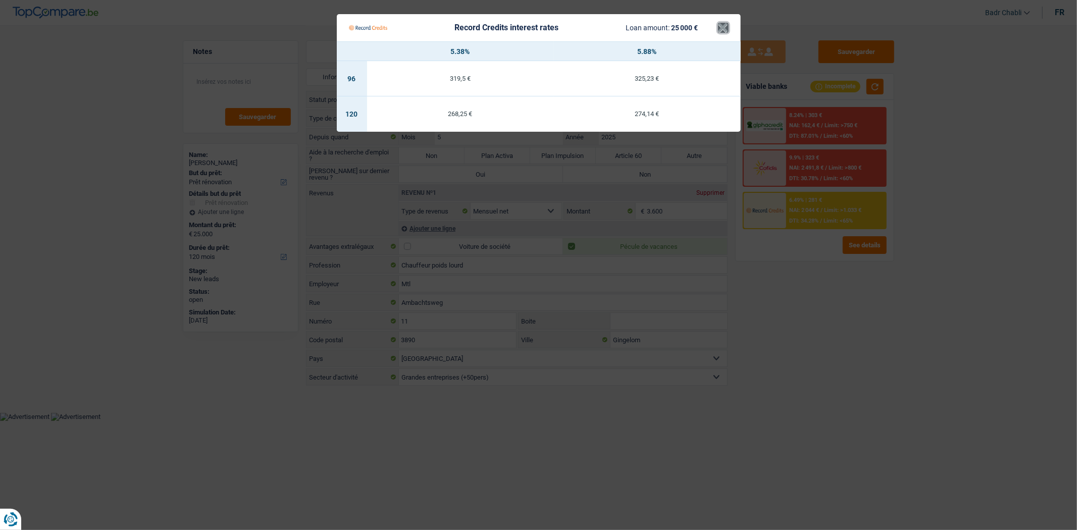
click at [724, 28] on button "×" at bounding box center [723, 28] width 11 height 10
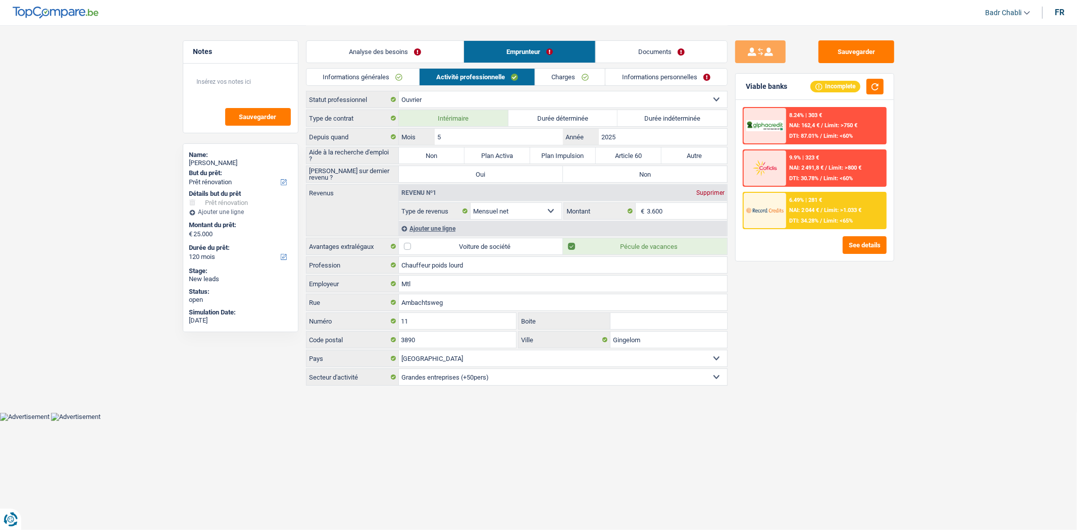
click at [821, 314] on div "Sauvegarder Viable banks Incomplete 8.24% | 303 € NAI: 162,4 € / Limit: >750 € …" at bounding box center [815, 277] width 174 height 474
click at [436, 158] on label "Non" at bounding box center [432, 155] width 66 height 16
click at [436, 158] on input "Non" at bounding box center [432, 155] width 66 height 16
radio input "true"
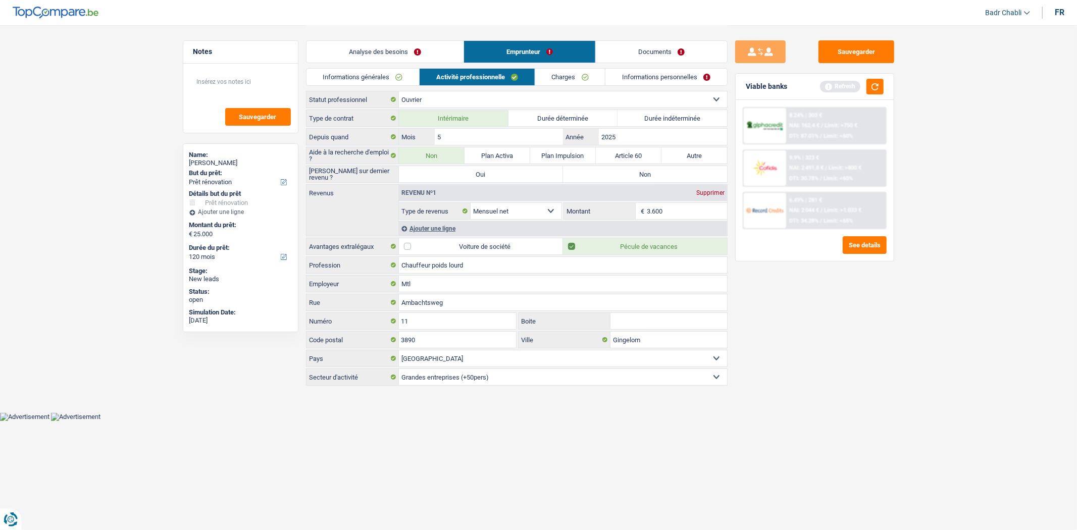
click at [667, 179] on label "Non" at bounding box center [645, 174] width 164 height 16
click at [667, 179] on input "Non" at bounding box center [645, 174] width 164 height 16
radio input "true"
click at [873, 87] on button "button" at bounding box center [874, 87] width 17 height 16
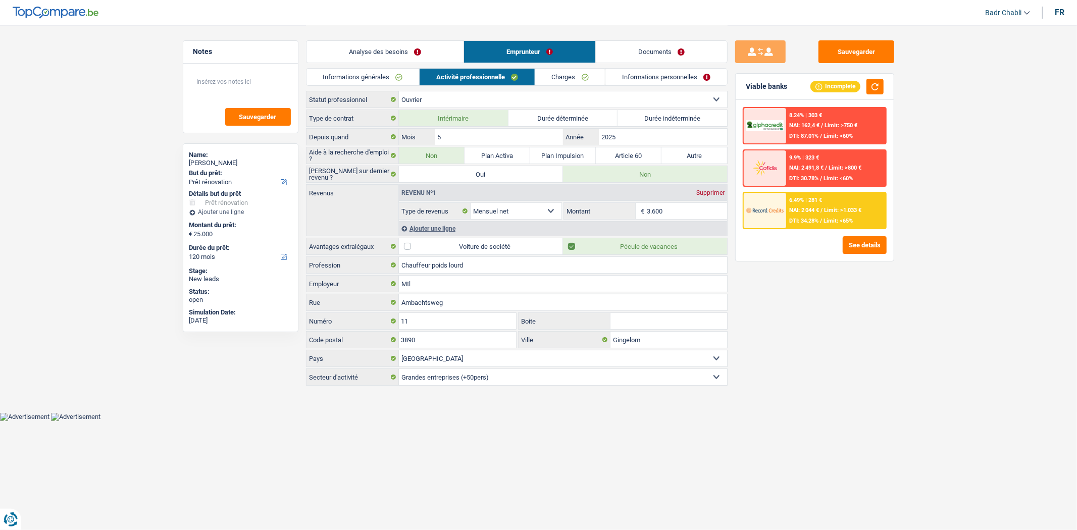
click at [578, 80] on link "Charges" at bounding box center [570, 77] width 70 height 17
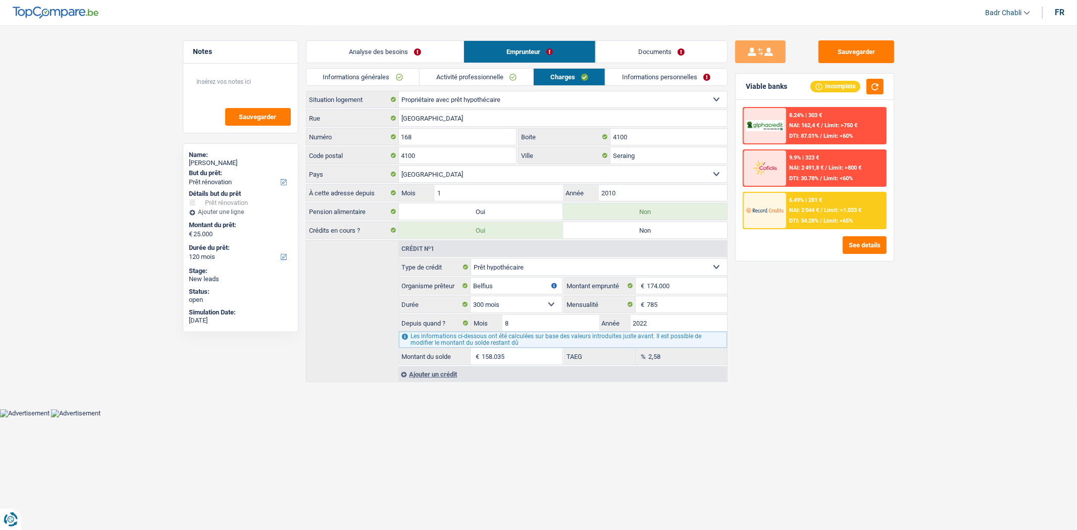
click at [506, 79] on link "Activité professionnelle" at bounding box center [477, 77] width 114 height 17
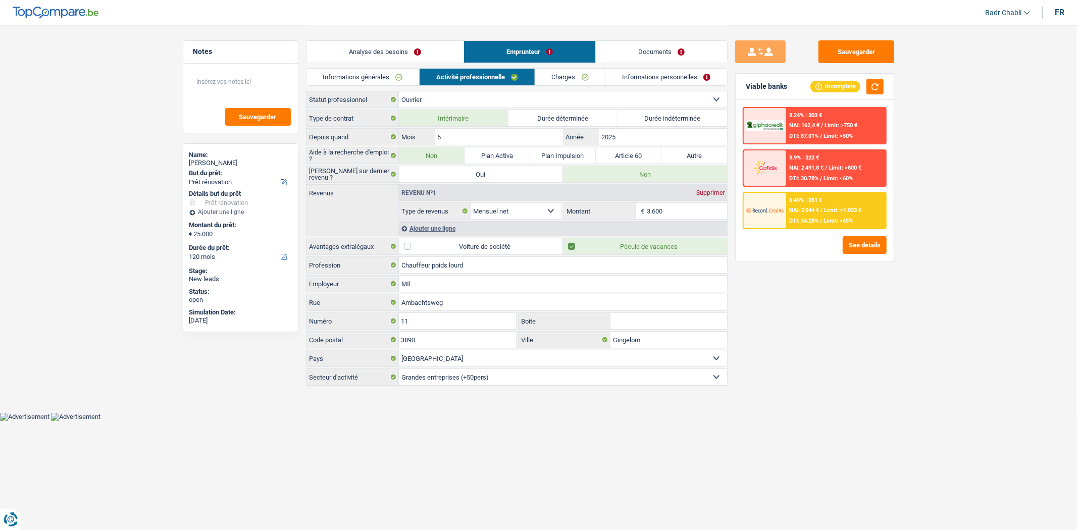
click at [577, 77] on link "Charges" at bounding box center [570, 77] width 70 height 17
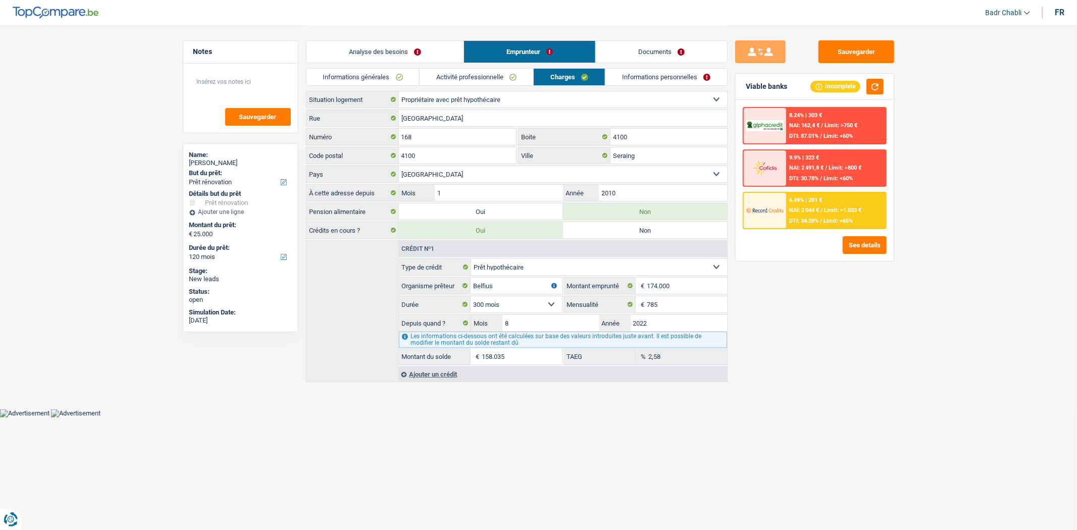
click at [432, 375] on div "Ajouter un crédit" at bounding box center [562, 374] width 328 height 15
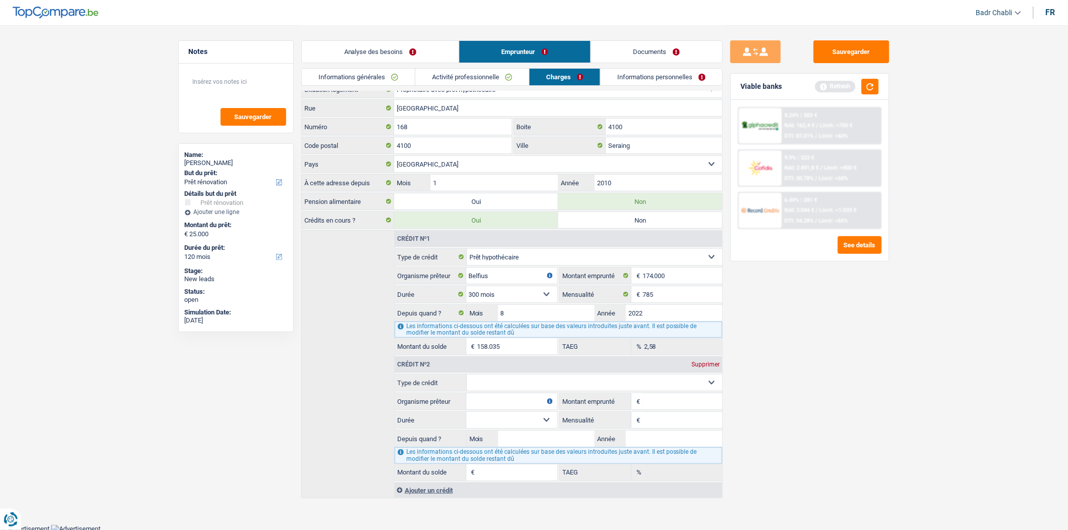
scroll to position [15, 0]
click at [702, 360] on div "Supprimer" at bounding box center [705, 361] width 33 height 6
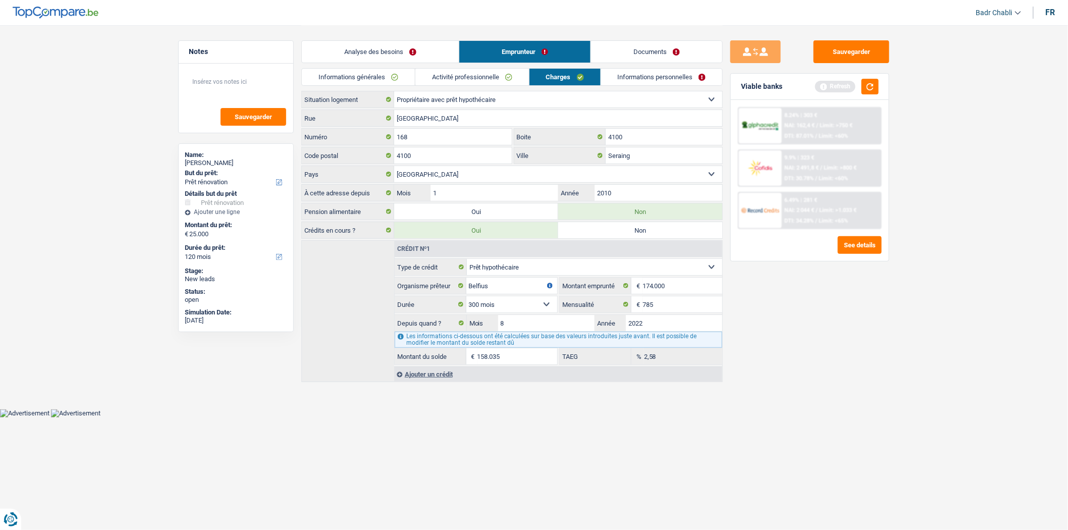
scroll to position [0, 0]
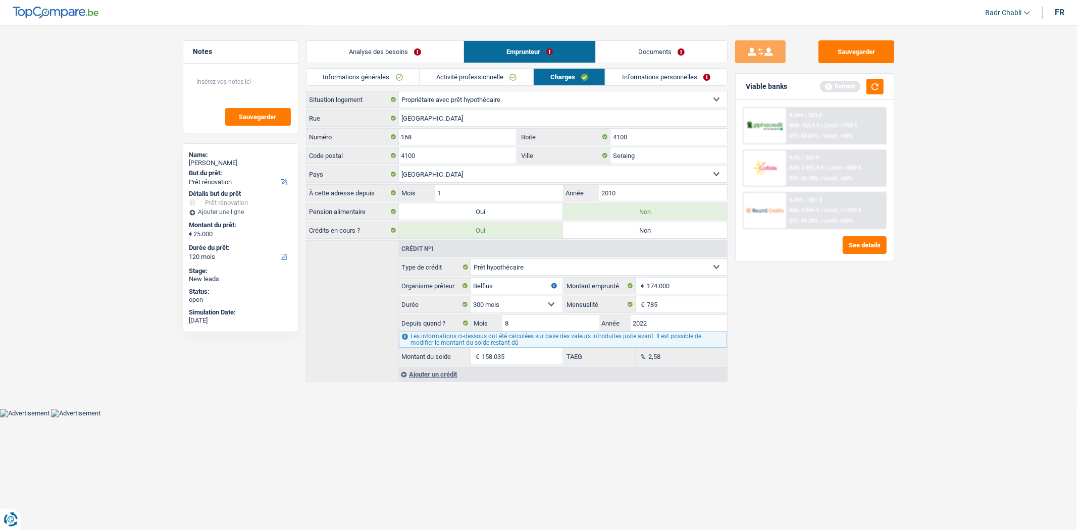
click at [426, 375] on div "Ajouter un crédit" at bounding box center [562, 374] width 328 height 15
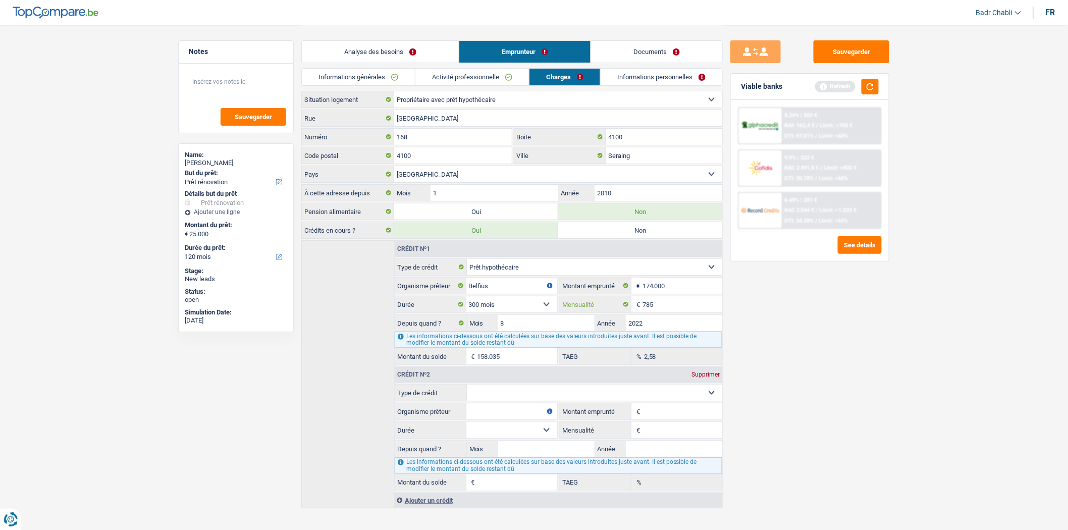
click at [667, 308] on input "785" at bounding box center [683, 304] width 80 height 16
type input "678"
type input "155.424"
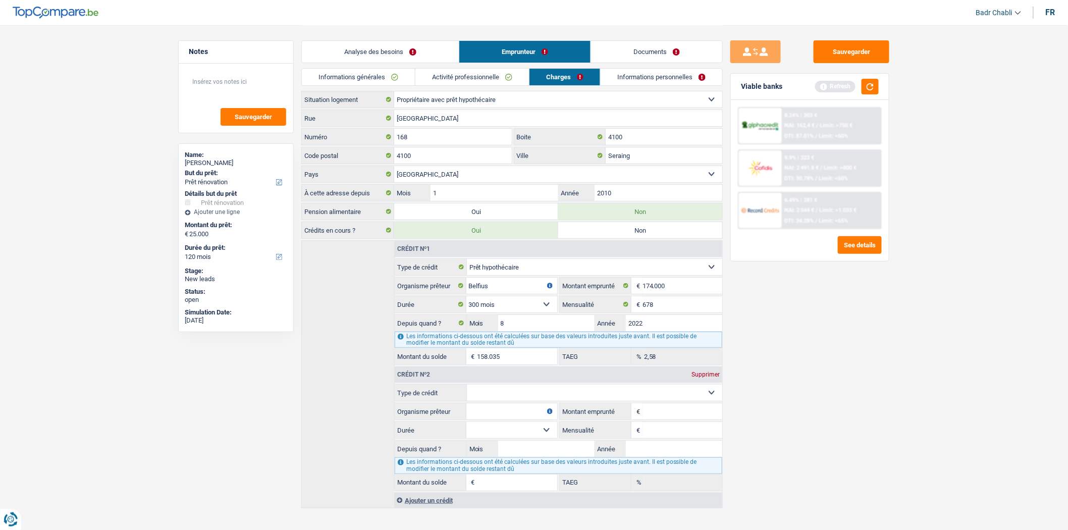
type input "1,29"
click at [568, 387] on select "Carte ou ouverture de crédit Prêt hypothécaire Vente à tempérament Prêt à tempé…" at bounding box center [595, 393] width 256 height 16
select select "renovationLoan"
type input "0"
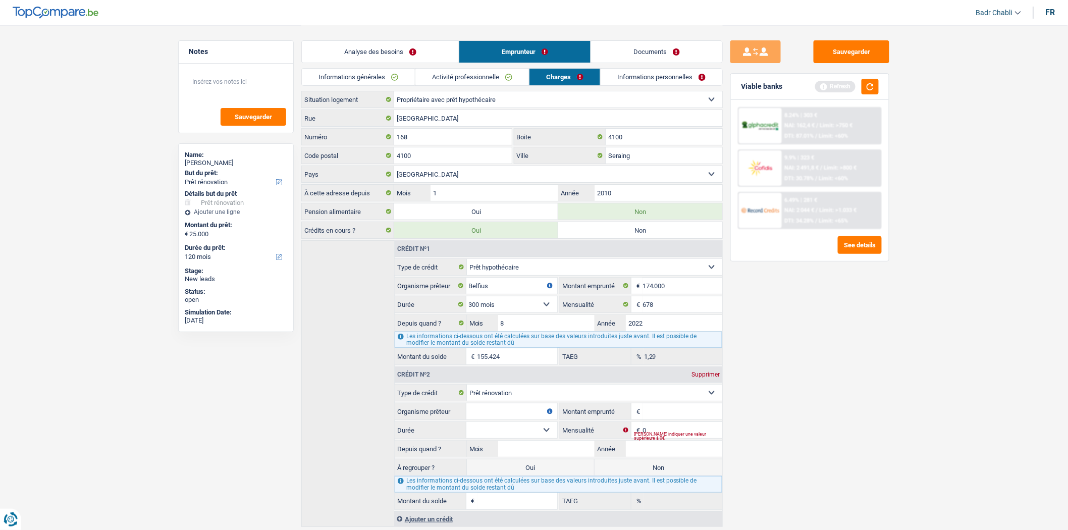
click at [502, 416] on input "Organisme prêteur" at bounding box center [512, 411] width 91 height 16
click at [505, 415] on input "Organisme prêteur" at bounding box center [512, 411] width 91 height 16
type input "Belfius"
click at [659, 420] on fieldset "€ Montant emprunté Tous les champs sont obligatoires. Veuillez fournir une répo…" at bounding box center [641, 411] width 163 height 17
click at [660, 422] on fieldset "Carte ou ouverture de crédit Prêt hypothécaire Vente à tempérament Prêt à tempé…" at bounding box center [559, 446] width 328 height 125
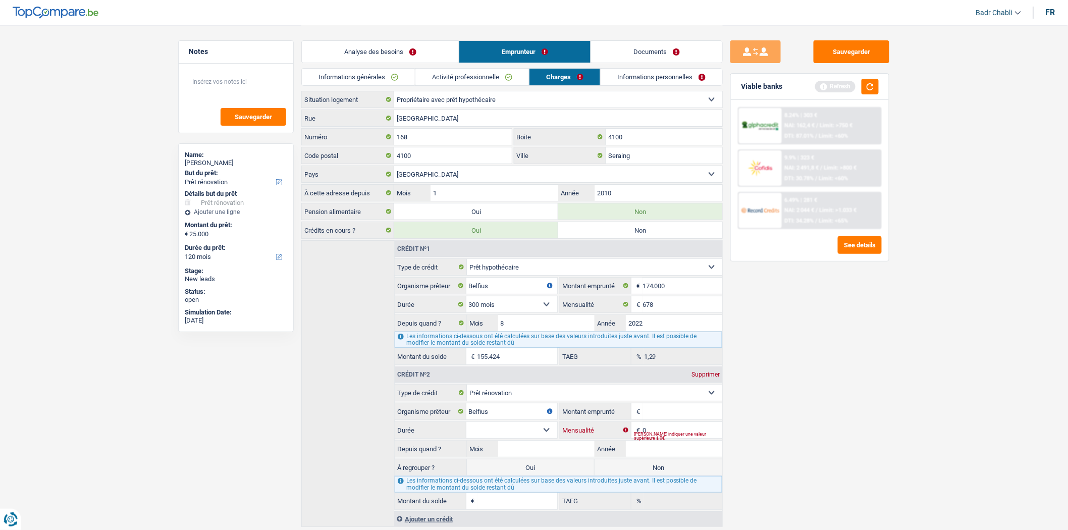
click at [662, 424] on input "0" at bounding box center [683, 430] width 80 height 16
click at [662, 425] on input "0" at bounding box center [683, 430] width 80 height 16
type input "107"
click at [658, 417] on input "Montant emprunté" at bounding box center [683, 411] width 80 height 16
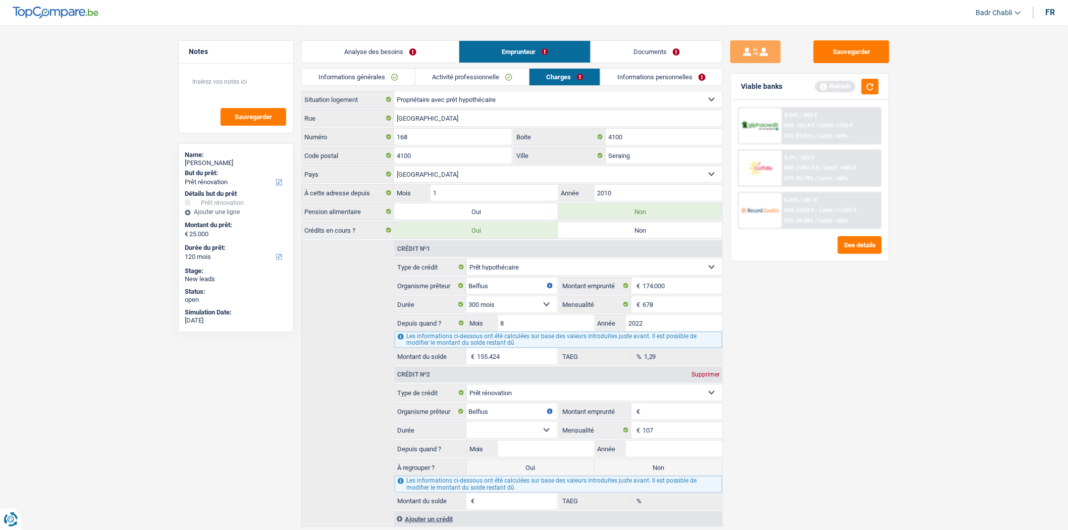
click at [655, 411] on input "Montant emprunté" at bounding box center [683, 411] width 80 height 16
type input "24.000"
click at [523, 429] on select "12 mois 18 mois 24 mois 30 mois 36 mois 42 mois 48 mois 60 mois 72 mois 84 mois…" at bounding box center [512, 430] width 91 height 16
select select "120"
click at [467, 424] on select "12 mois 18 mois 24 mois 30 mois 36 mois 42 mois 48 mois 60 mois 72 mois 84 mois…" at bounding box center [512, 430] width 91 height 16
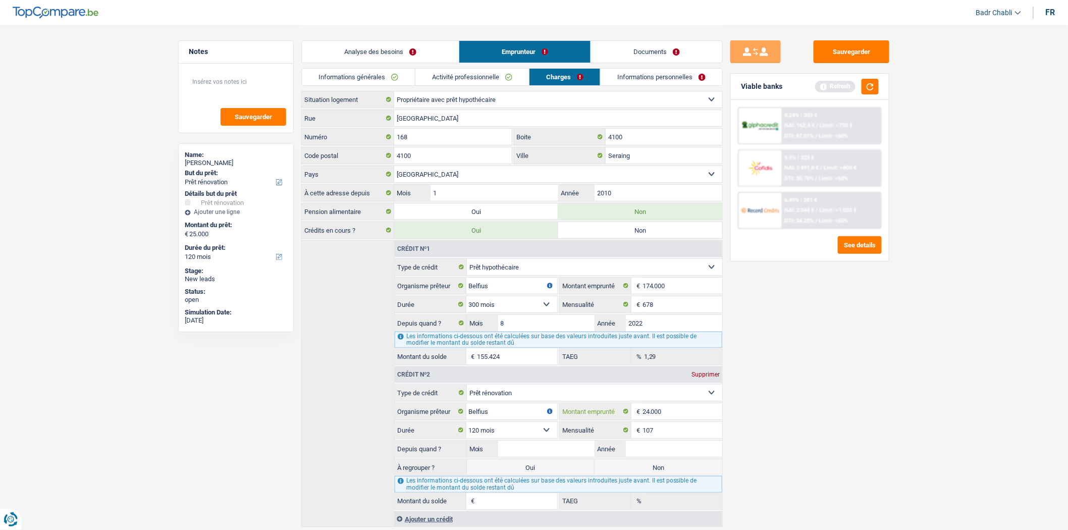
click at [664, 412] on input "24.000" at bounding box center [683, 411] width 80 height 16
type input "2"
select select
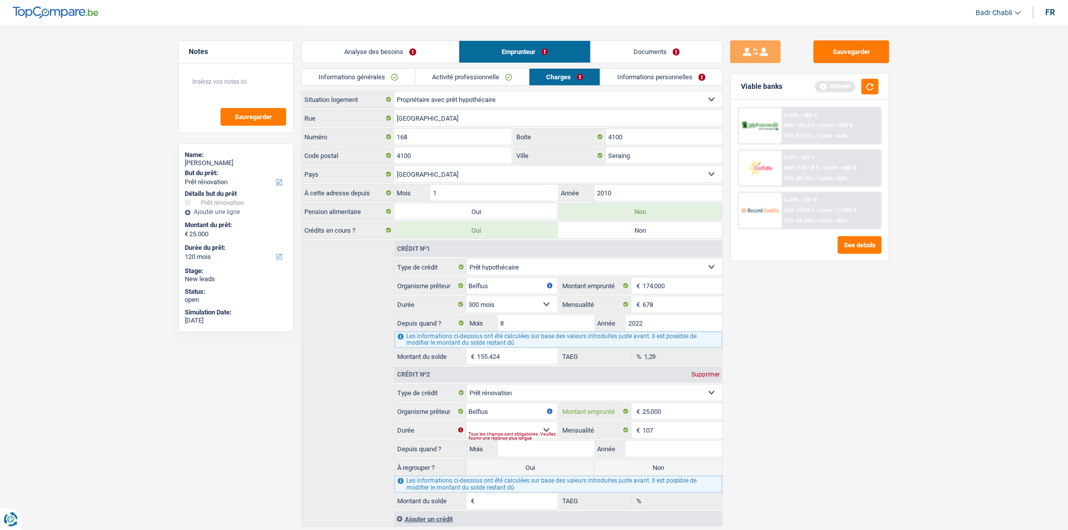
type input "25.000"
click at [541, 427] on select "12 mois 18 mois 24 mois 30 mois 36 mois 42 mois 48 mois 60 mois 72 mois 84 mois…" at bounding box center [512, 430] width 91 height 16
select select "120"
click at [467, 424] on select "12 mois 18 mois 24 mois 30 mois 36 mois 42 mois 48 mois 60 mois 72 mois 84 mois…" at bounding box center [512, 430] width 91 height 16
click at [532, 393] on select "Carte ou ouverture de crédit Prêt hypothécaire Vente à tempérament Prêt à tempé…" at bounding box center [595, 393] width 256 height 16
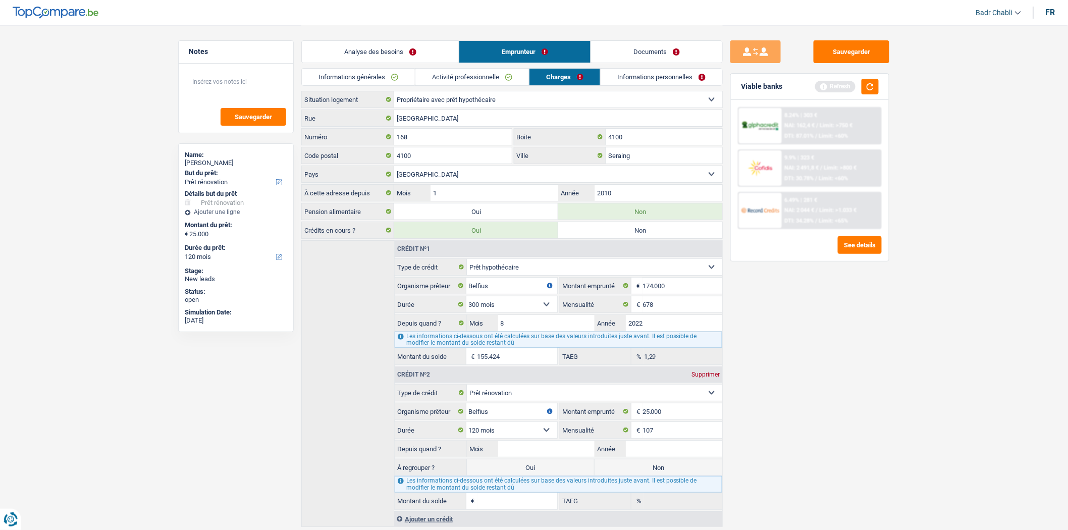
select select "mortgage"
click at [467, 386] on select "Carte ou ouverture de crédit Prêt hypothécaire Vente à tempérament Prêt à tempé…" at bounding box center [595, 393] width 256 height 16
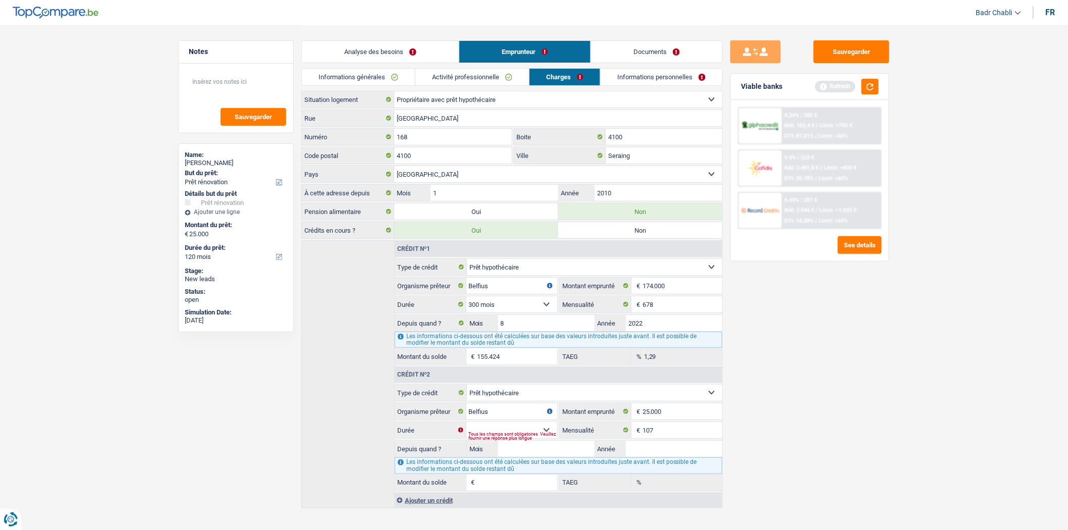
click at [546, 434] on div "Tous les champs sont obligatoires. Veuillez fournir une réponse plus longue" at bounding box center [513, 436] width 88 height 4
click at [546, 431] on select "120 mois 132 mois 144 mois 180 mois 240 mois 300 mois 360 mois 420 mois Sélecti…" at bounding box center [512, 430] width 91 height 16
select select "300"
click at [467, 424] on select "120 mois 132 mois 144 mois 180 mois 240 mois 300 mois 360 mois 420 mois Sélecti…" at bounding box center [512, 430] width 91 height 16
click at [582, 451] on input "Mois" at bounding box center [546, 449] width 96 height 16
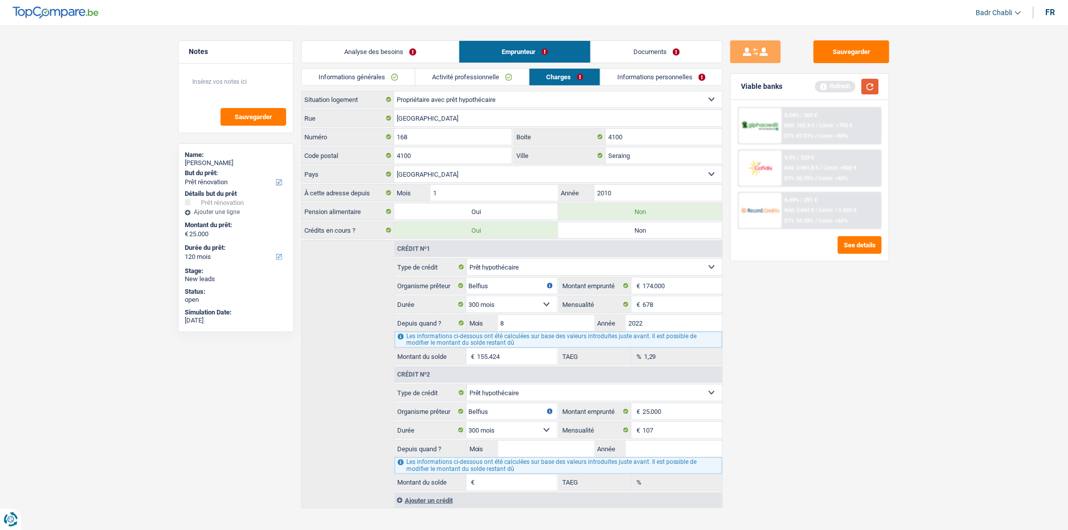
click at [872, 85] on button "button" at bounding box center [870, 87] width 17 height 16
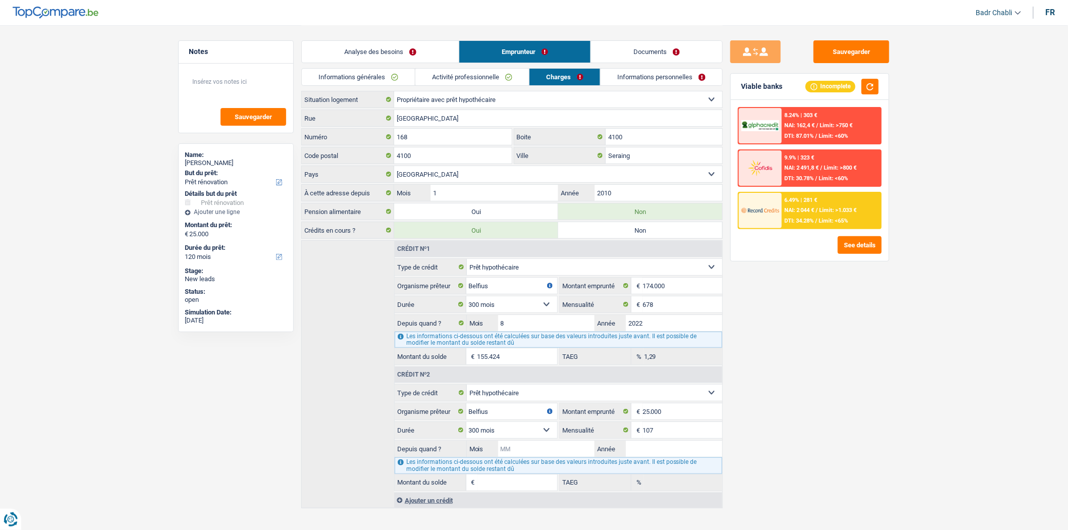
click at [533, 452] on input "Mois" at bounding box center [546, 449] width 96 height 16
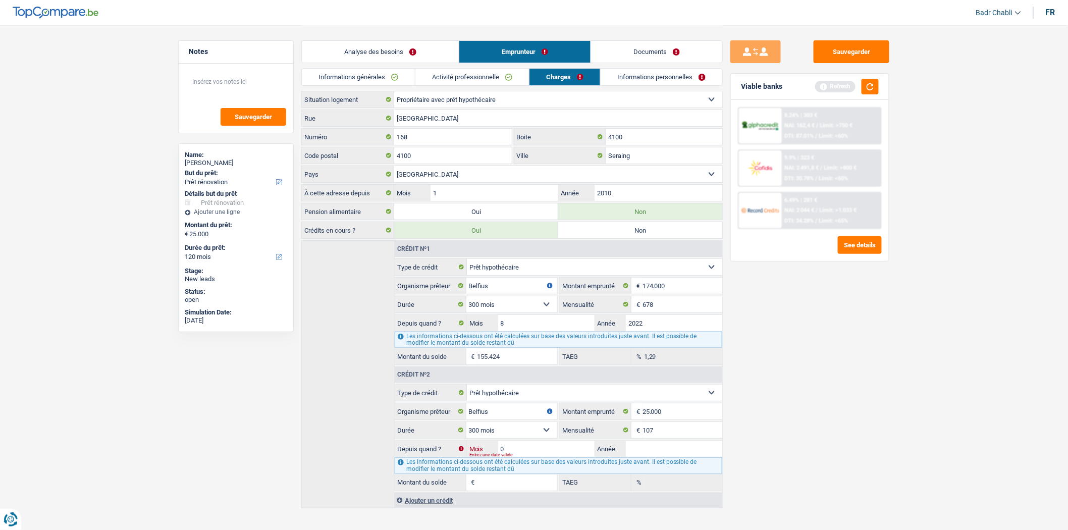
type input "01"
type input "2023"
type input "22.911"
type input "2,10"
click at [919, 418] on main "Notes Sauvegarder Name: Yori Francois But du prêt: Confort maison: meubles, tex…" at bounding box center [534, 267] width 1068 height 535
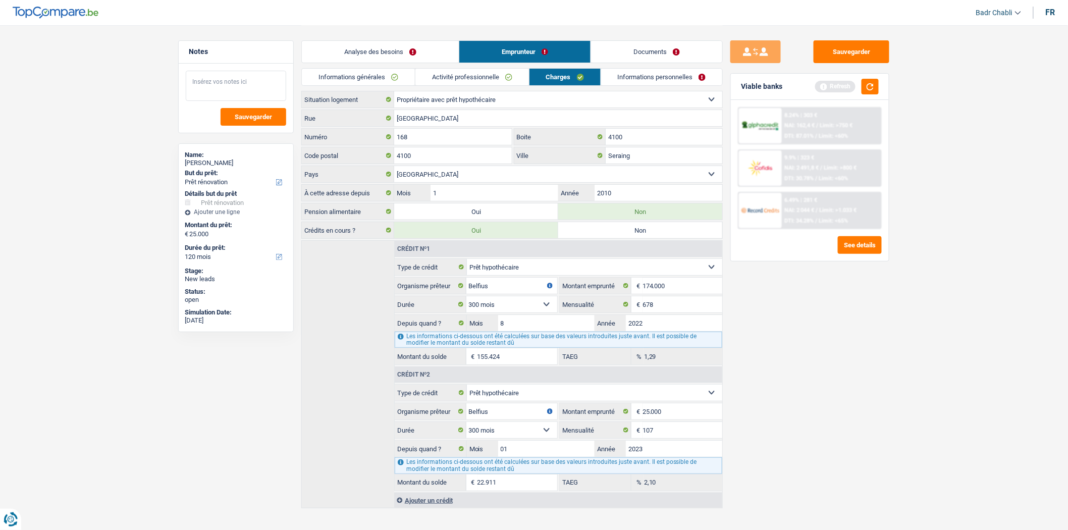
click at [212, 97] on textarea at bounding box center [236, 86] width 100 height 30
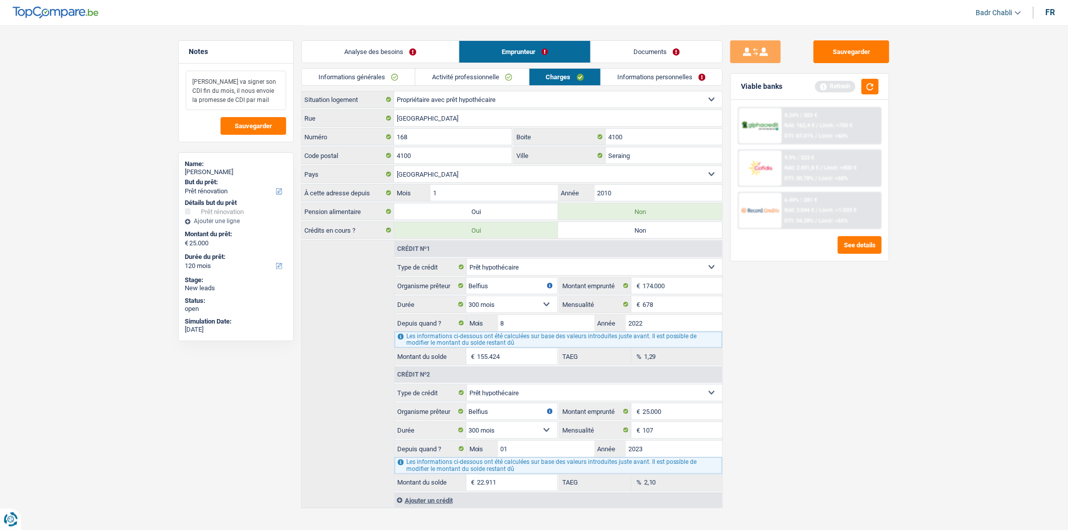
type textarea "Monsieur va signer son CDI fin du mois, il nous envoie la promesse de CDI par m…"
click at [362, 61] on link "Analyse des besoins" at bounding box center [380, 52] width 157 height 22
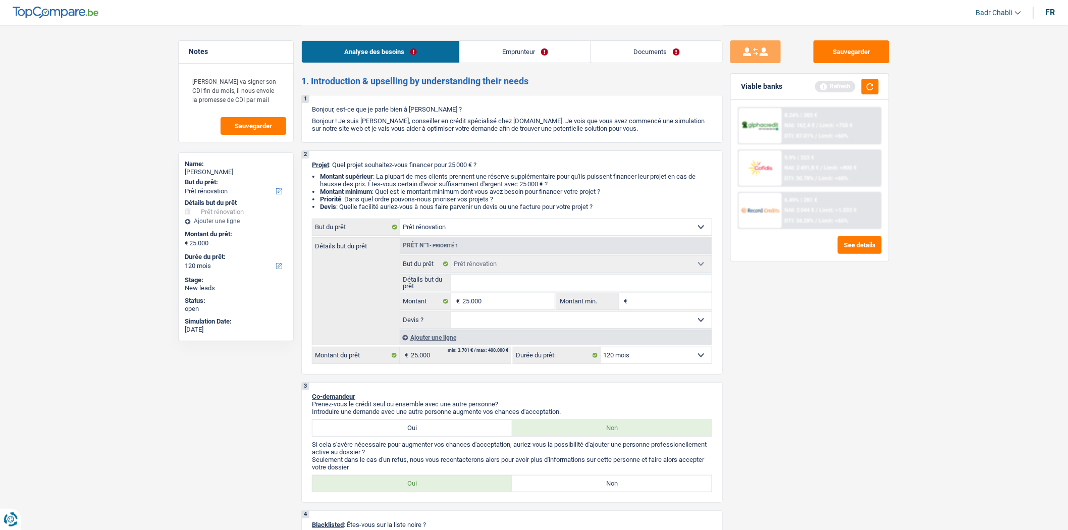
click at [518, 324] on select "Oui Non Non répondu Sélectionner une option" at bounding box center [581, 320] width 261 height 16
select select "false"
click at [451, 315] on select "Oui Non Non répondu Sélectionner une option" at bounding box center [581, 320] width 261 height 16
select select "false"
click at [510, 328] on select "Oui Non Non répondu Sélectionner une option" at bounding box center [581, 320] width 261 height 16
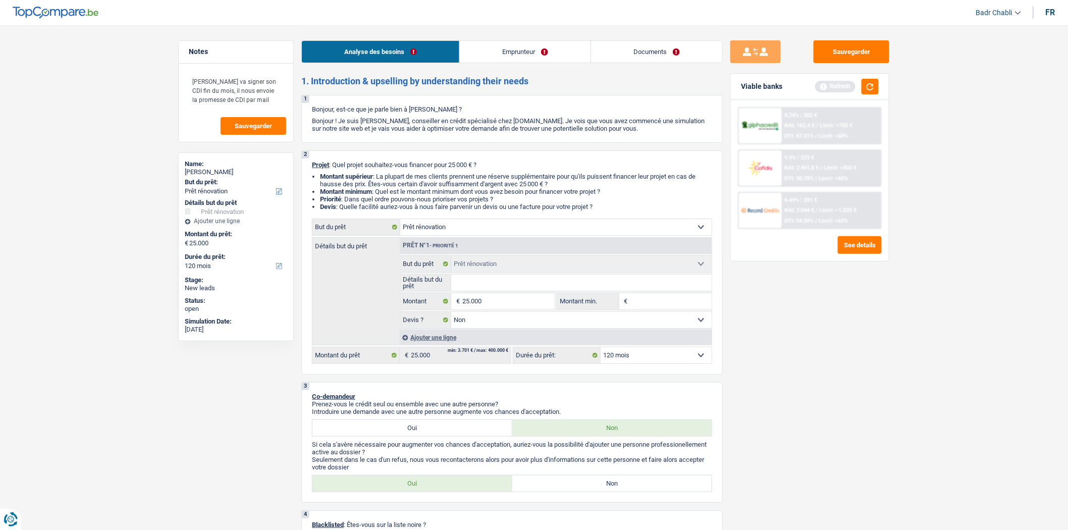
click at [510, 328] on select "Oui Non Non répondu Sélectionner une option" at bounding box center [581, 320] width 261 height 16
click at [482, 285] on input "Détails but du prêt" at bounding box center [581, 283] width 261 height 16
click at [497, 286] on input "Détails but du prêt" at bounding box center [581, 283] width 261 height 16
click at [480, 283] on input "Détails but du prêt" at bounding box center [581, 283] width 261 height 16
click at [861, 53] on button "Sauvegarder" at bounding box center [852, 51] width 76 height 23
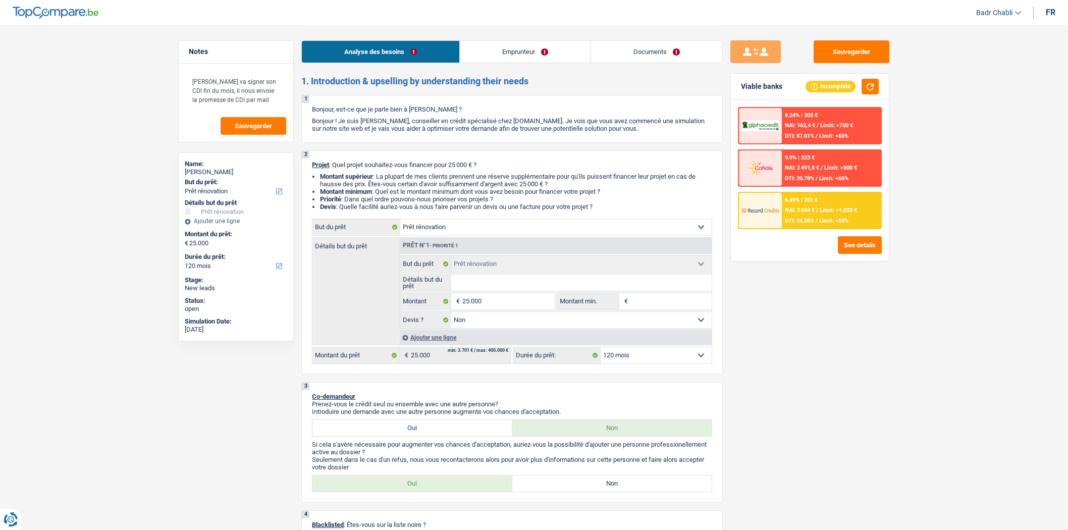
select select "renovation"
select select "120"
select select "renovation"
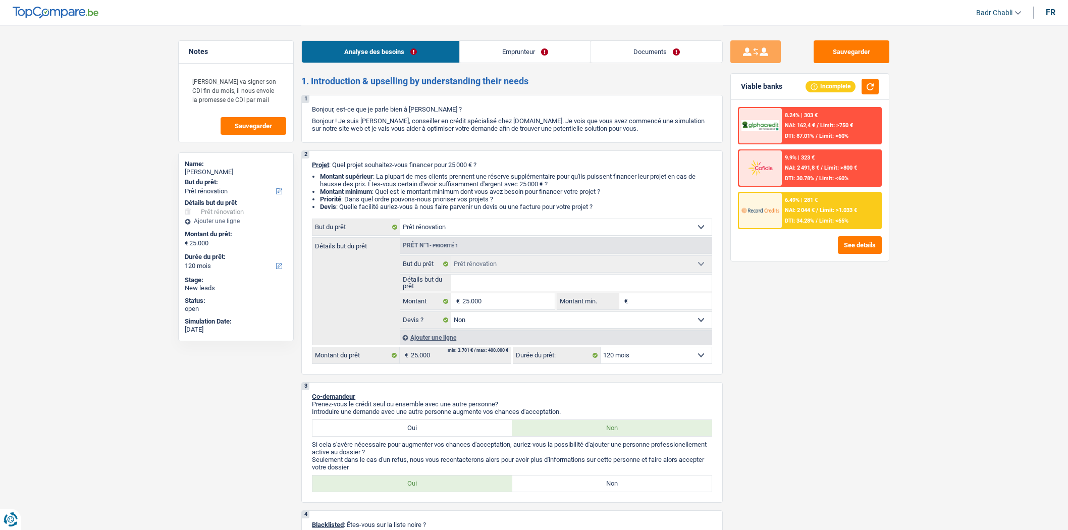
select select "false"
select select "120"
select select "worker"
select select "netSalary"
select select "ownerWithMortgage"
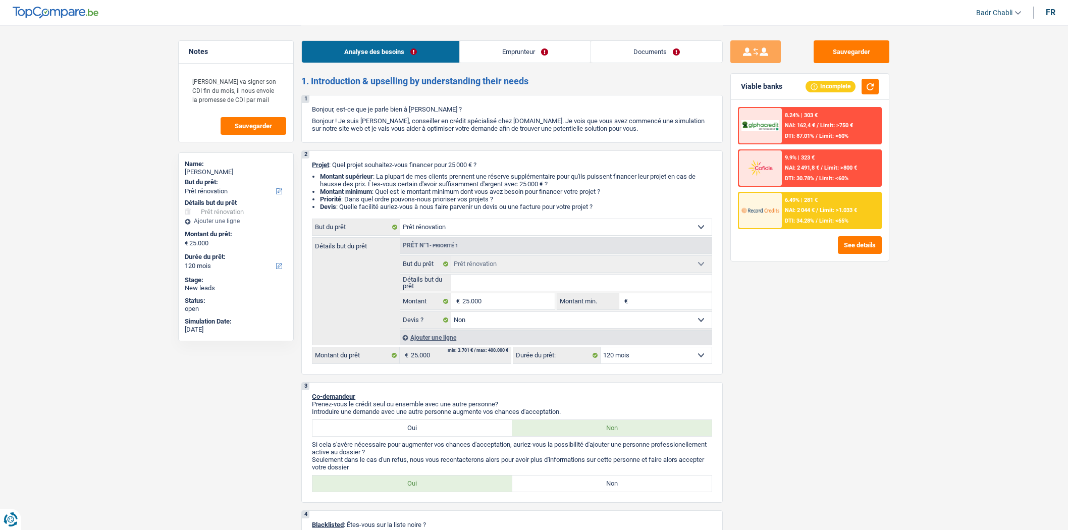
select select "mortgage"
select select "300"
select select "mortgage"
select select "300"
select select "renovation"
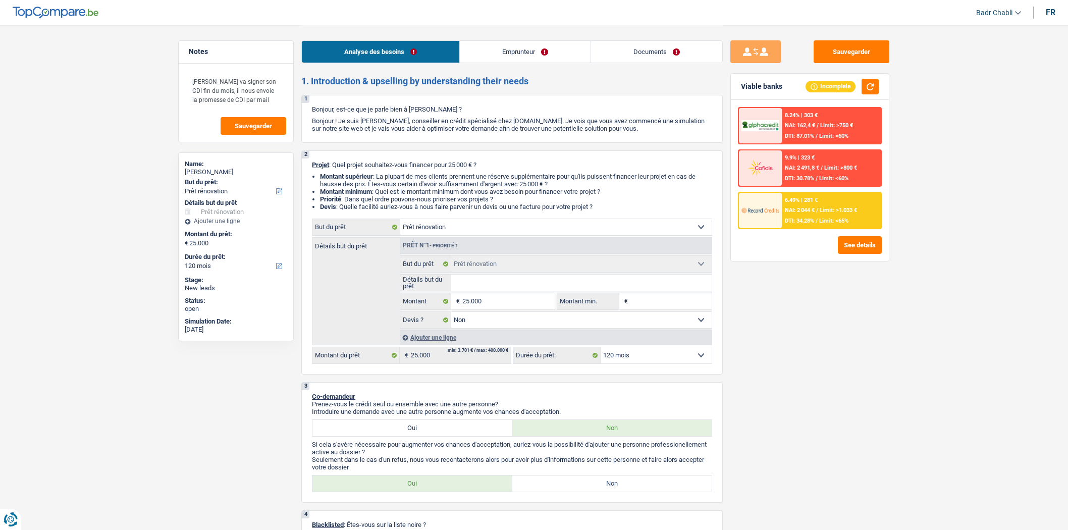
select select "renovation"
select select "false"
select select "120"
click at [854, 59] on button "Sauvegarder" at bounding box center [852, 51] width 76 height 23
click at [530, 285] on input "Détails but du prêt" at bounding box center [581, 283] width 261 height 16
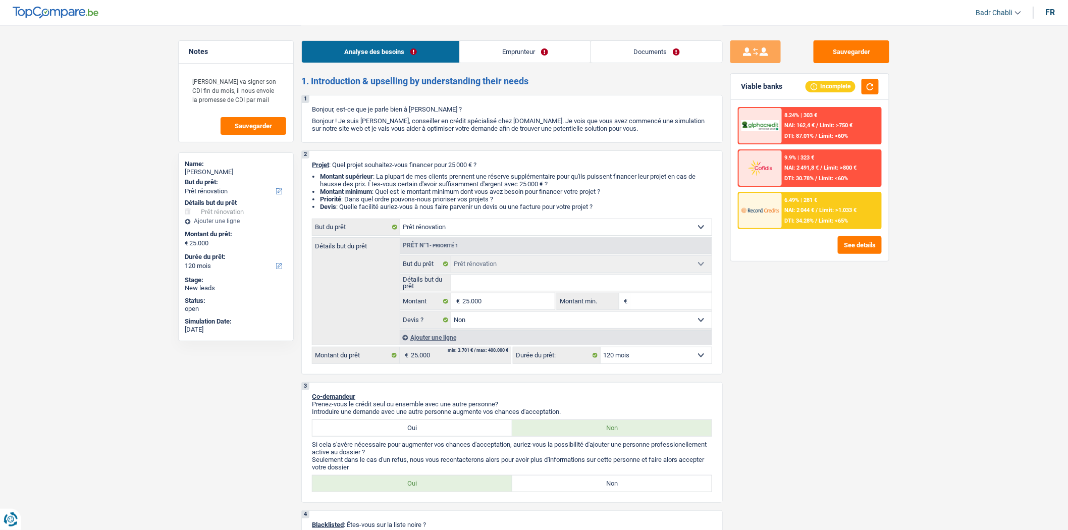
click at [530, 285] on input "Détails but du prêt" at bounding box center [581, 283] width 261 height 16
click at [506, 286] on input "Détails but du prêt" at bounding box center [581, 283] width 261 height 16
type input "T"
type input "To"
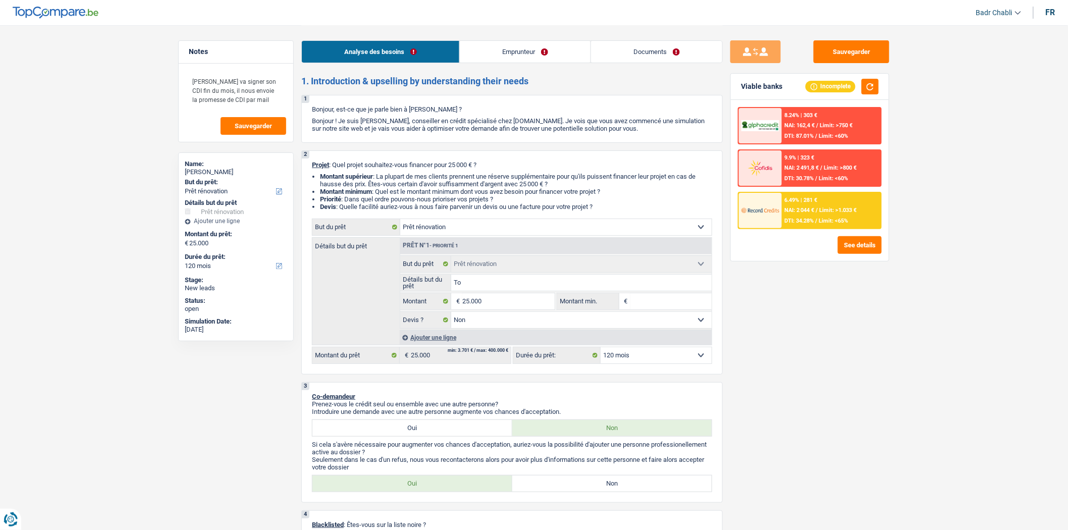
type input "To"
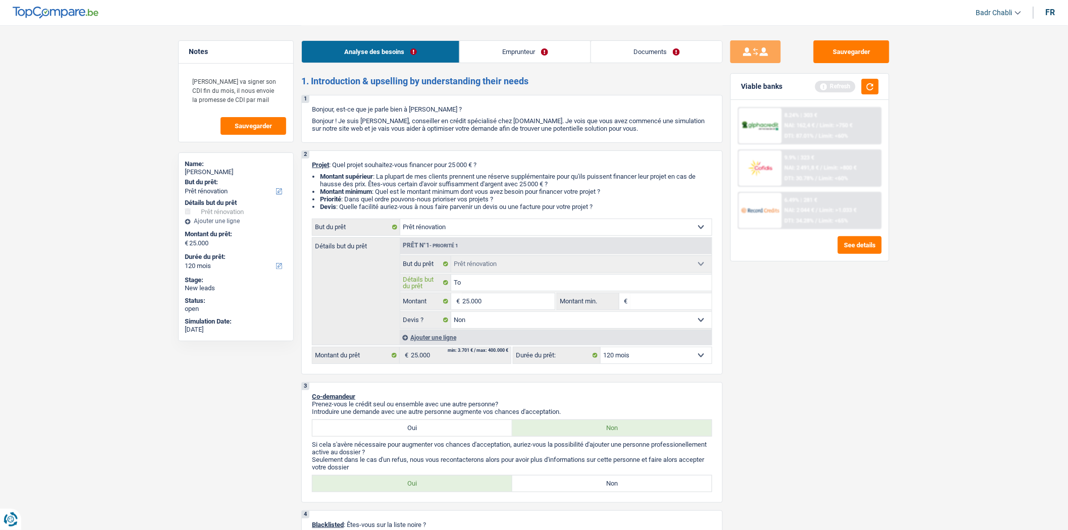
type input "Toi"
type input "Toit"
type input "Toitu"
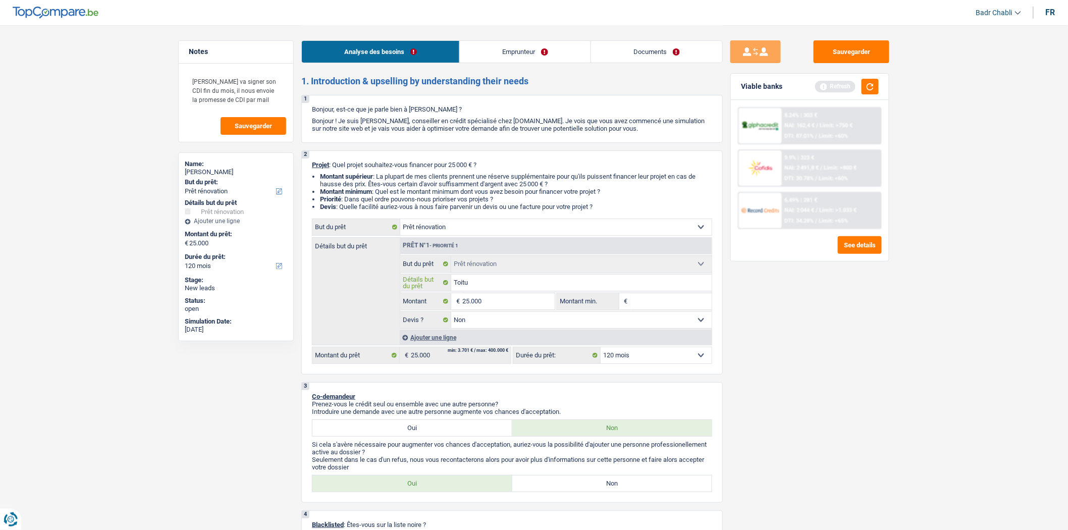
type input "Toitu"
type input "Toitur"
type input "Toiture"
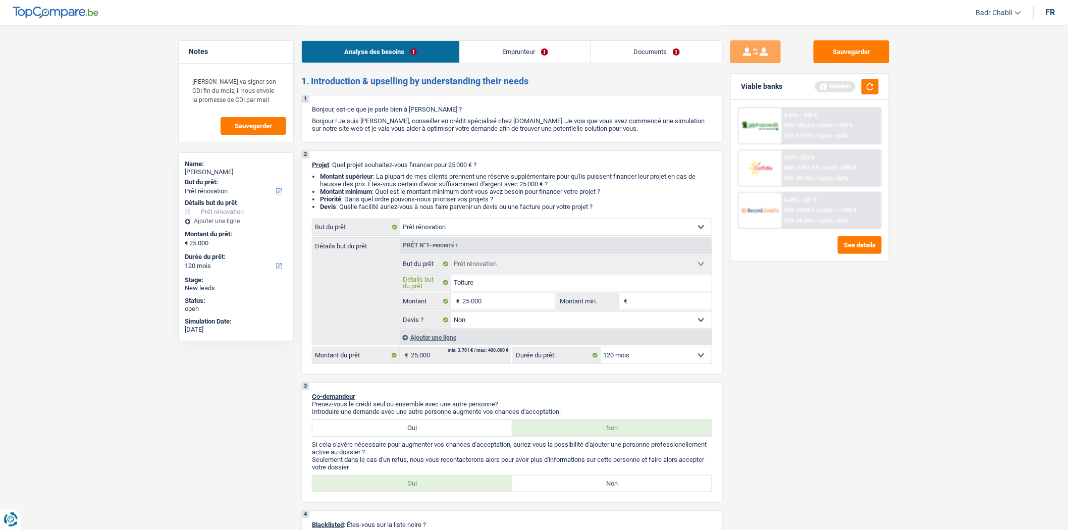
type input "Toiture,"
type input "Toiture, c"
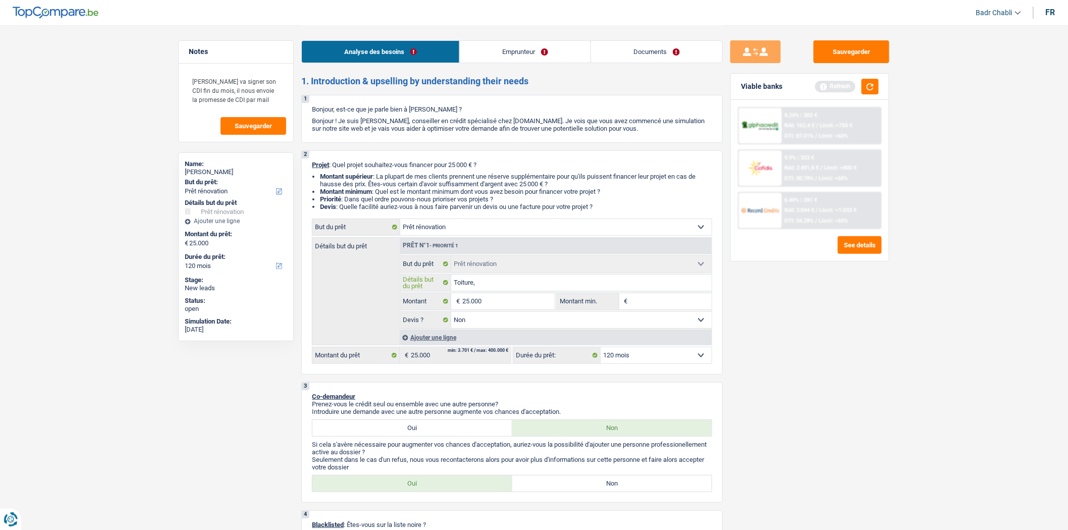
type input "Toiture, c"
type input "Toiture, cr"
type input "Toiture, cré"
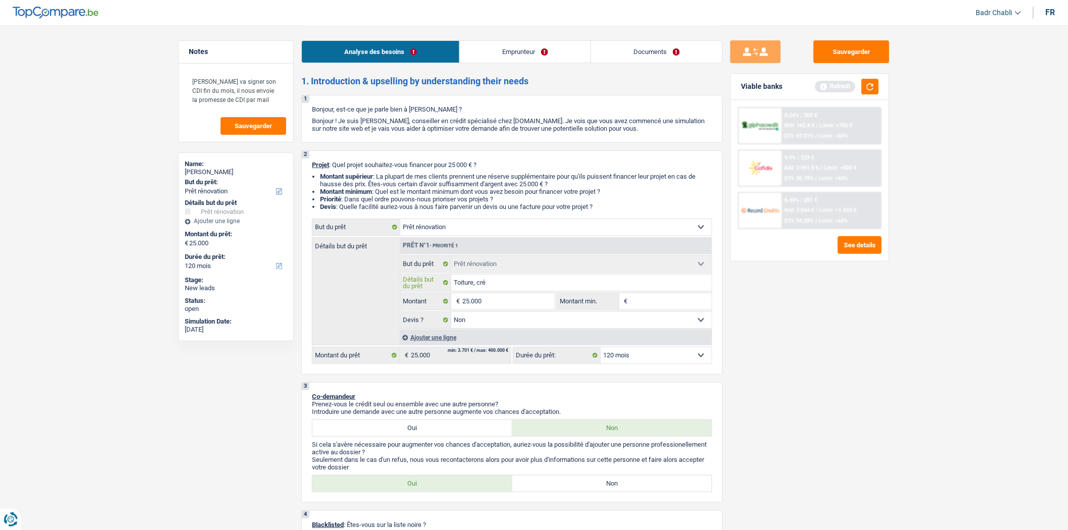
type input "Toiture, crép"
type input "Toiture, crépi"
type input "Toiture, crépi,"
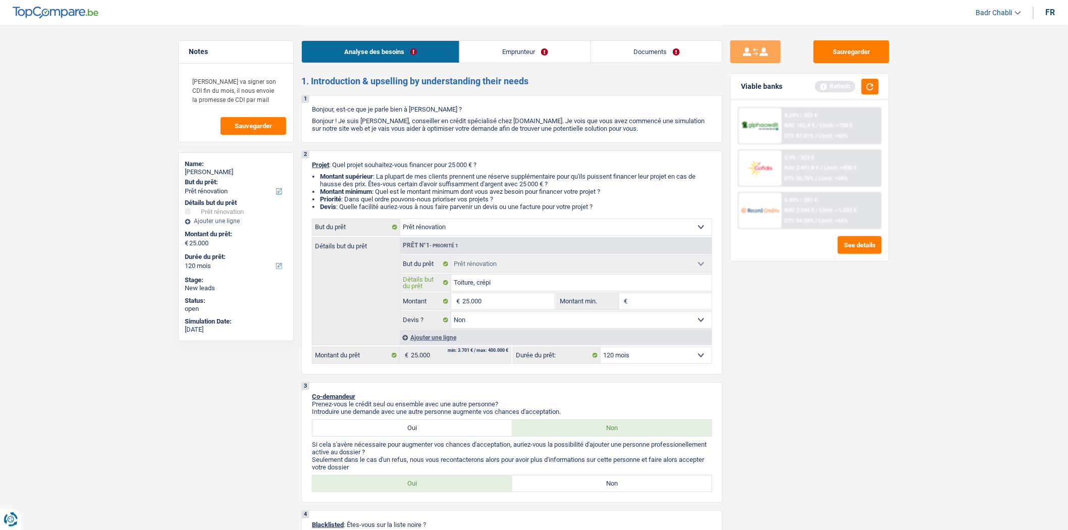
type input "Toiture, crépi,"
click at [268, 97] on textarea "Monsieur va signer son CDI fin du mois, il nous envoie la promesse de CDI par m…" at bounding box center [236, 90] width 100 height 39
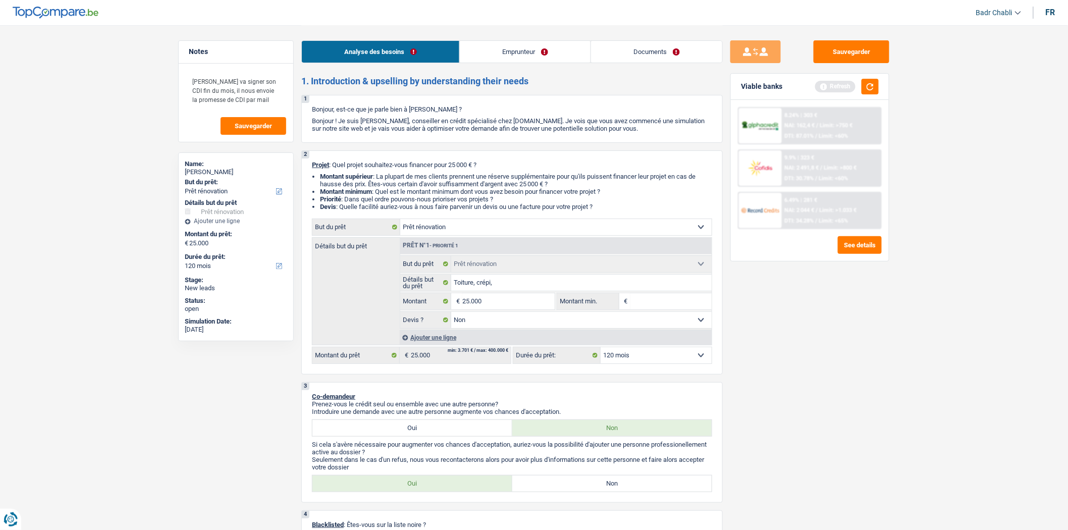
click at [460, 233] on select "Confort maison: meubles, textile, peinture, électroménager, outillage non-profe…" at bounding box center [556, 227] width 312 height 16
select select "other"
click at [400, 221] on select "Confort maison: meubles, textile, peinture, électroménager, outillage non-profe…" at bounding box center [556, 227] width 312 height 16
select select "other"
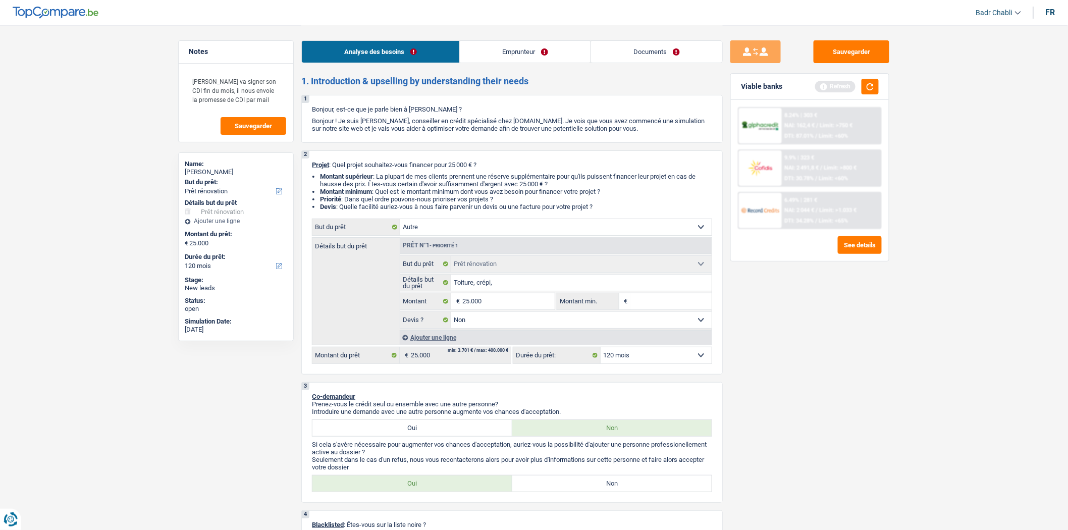
select select "other"
select select
select select "other"
select select
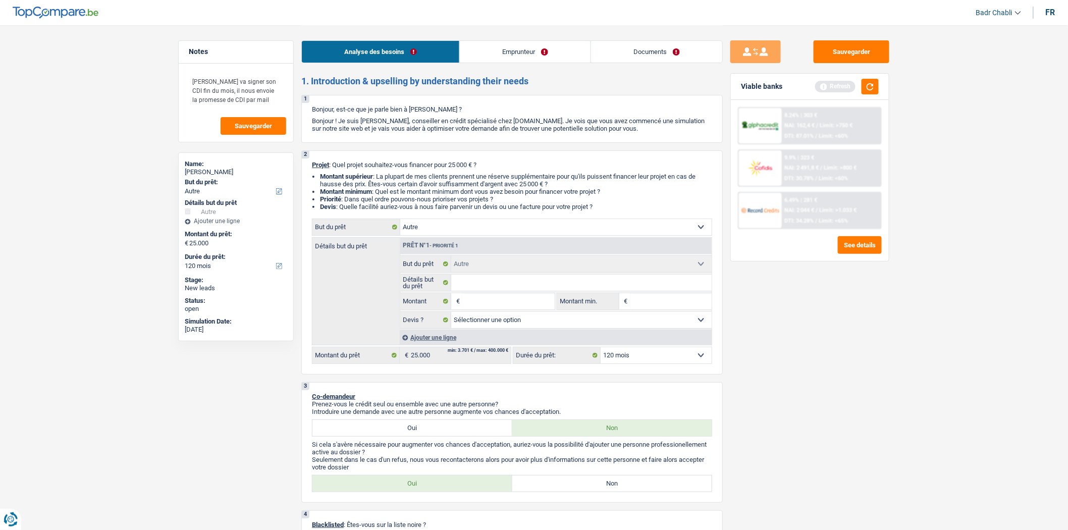
select select "renovation"
select select "false"
select select "renovation"
select select "false"
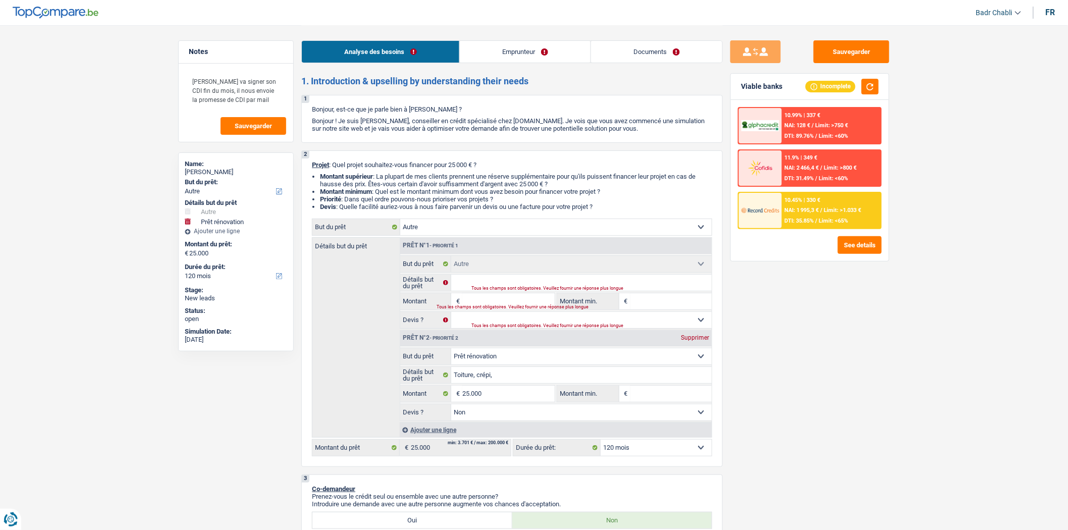
click at [820, 221] on span "Limit: <65%" at bounding box center [833, 221] width 29 height 7
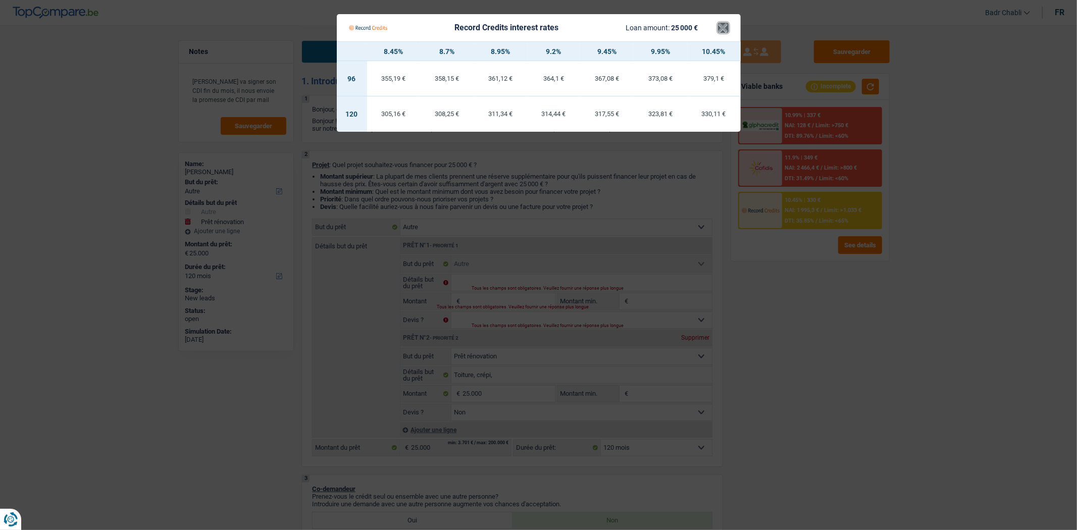
click at [723, 27] on button "×" at bounding box center [723, 28] width 11 height 10
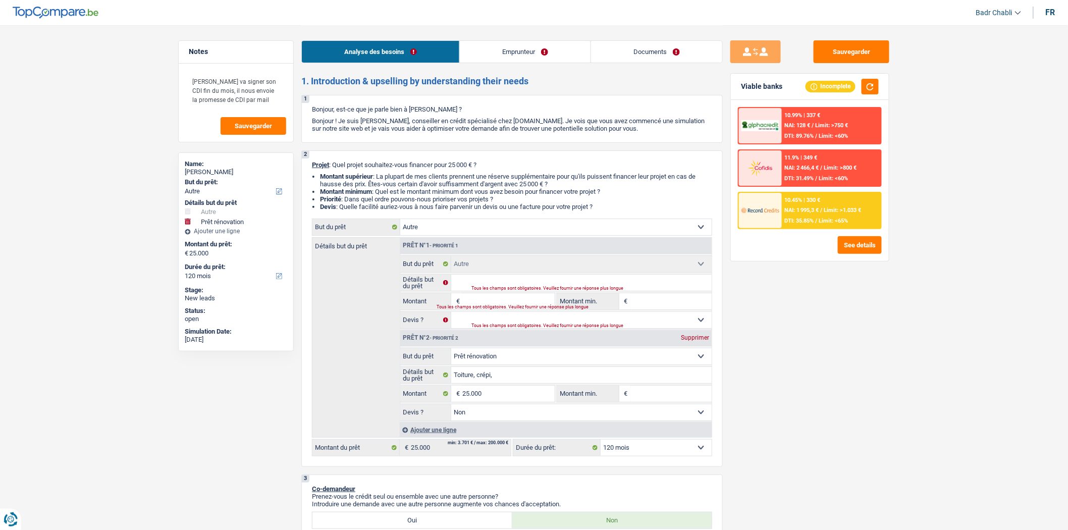
click at [578, 235] on select "Confort maison: meubles, textile, peinture, électroménager, outillage non-profe…" at bounding box center [556, 227] width 312 height 16
select select "renovation"
click at [400, 221] on select "Confort maison: meubles, textile, peinture, électroménager, outillage non-profe…" at bounding box center [556, 227] width 312 height 16
select select "renovation"
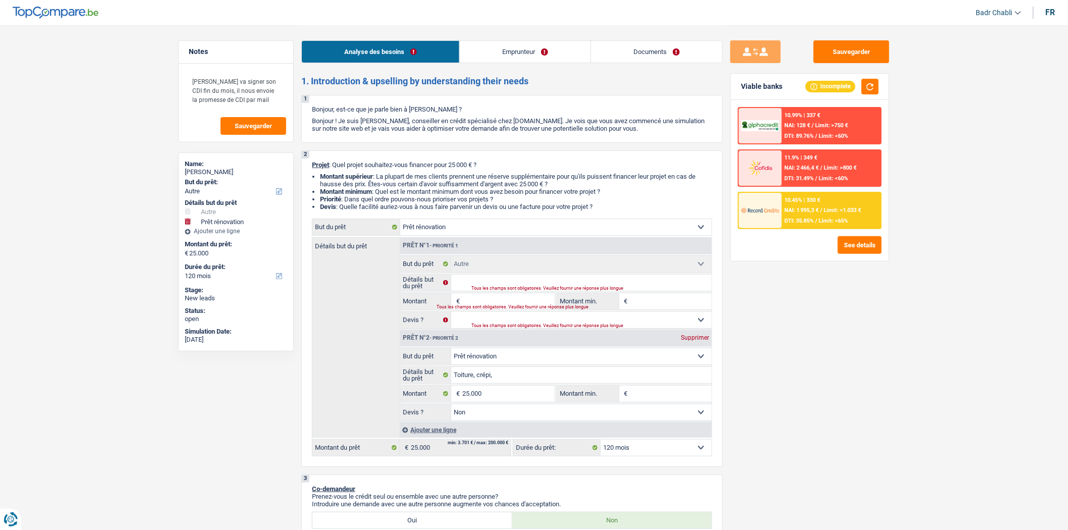
select select "renovation"
type input "Toiture, crépi,"
type input "25.000"
select select "false"
select select "renovation"
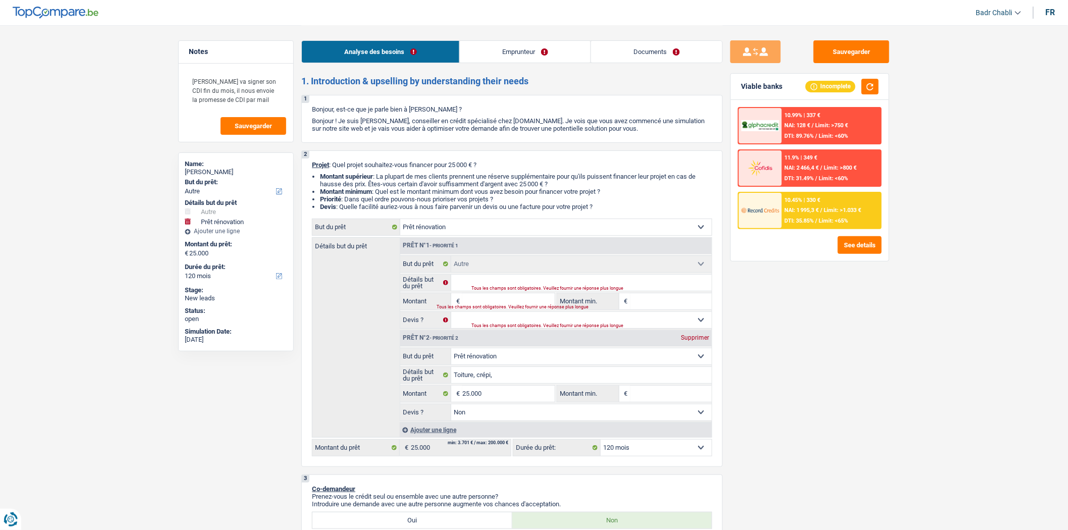
select select "renovation"
type input "Toiture, crépi,"
type input "25.000"
select select "false"
select select "other"
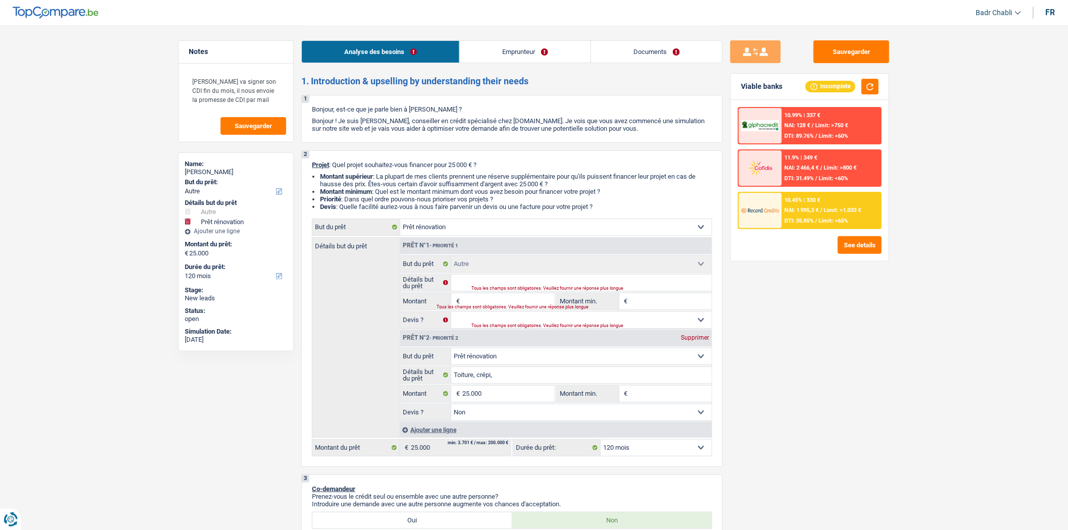
select select "other"
select select
select select "other"
select select
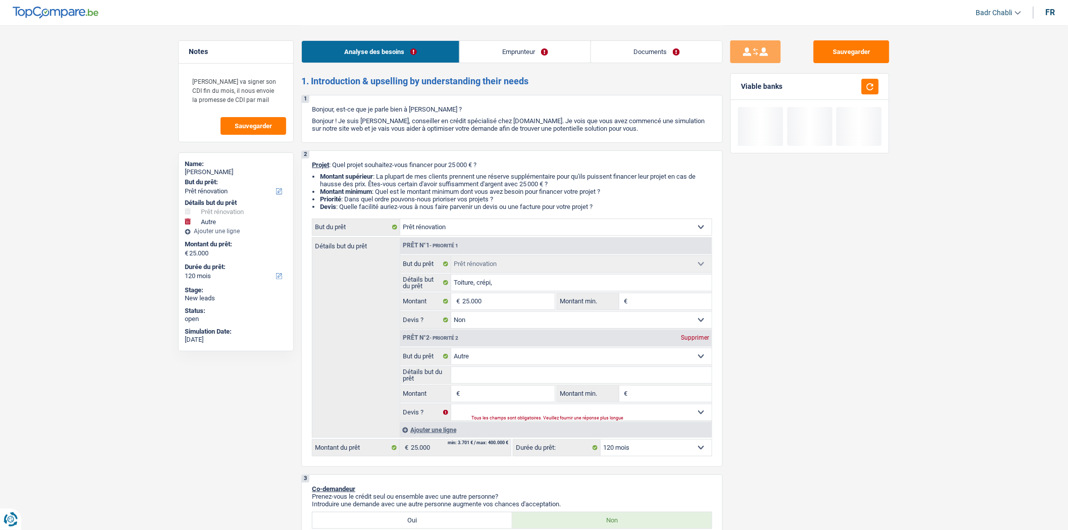
click at [696, 337] on div "Supprimer" at bounding box center [695, 338] width 33 height 6
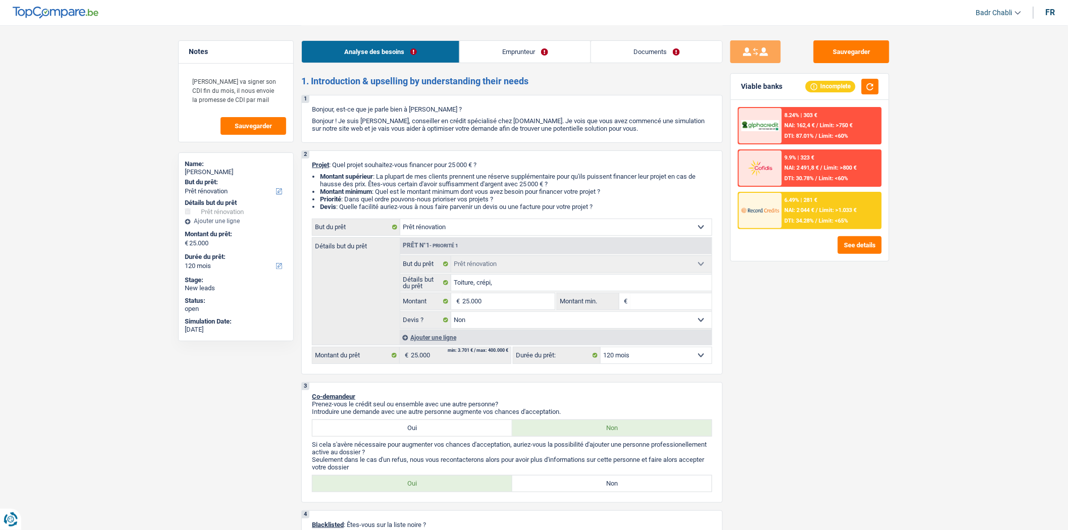
click at [506, 295] on fieldset "25.000 € Montant Tous les champs sont obligatoires. Veuillez fournir une répons…" at bounding box center [477, 301] width 155 height 17
click at [508, 300] on input "25.000" at bounding box center [508, 301] width 92 height 16
click at [509, 300] on input "25.000" at bounding box center [508, 301] width 92 height 16
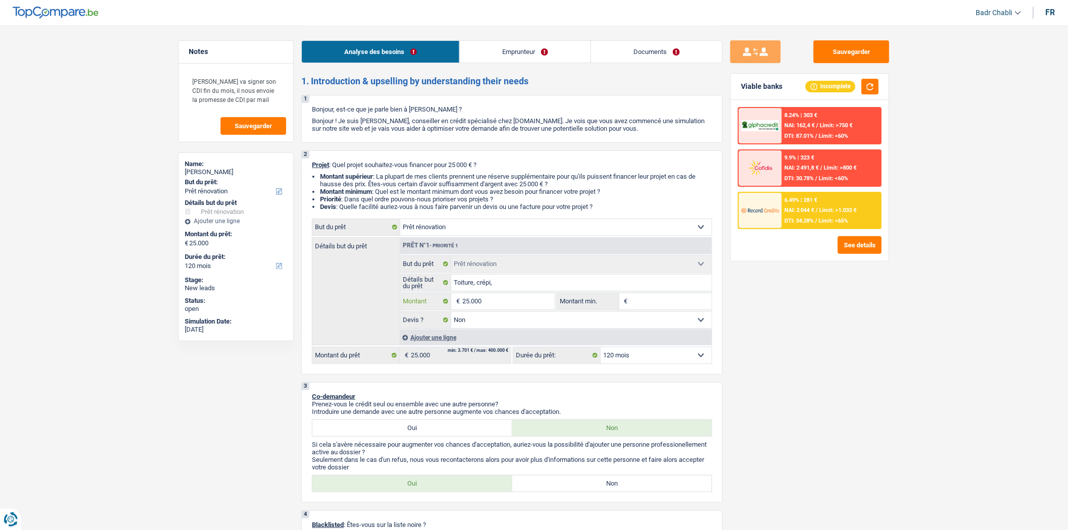
type input "1"
type input "15"
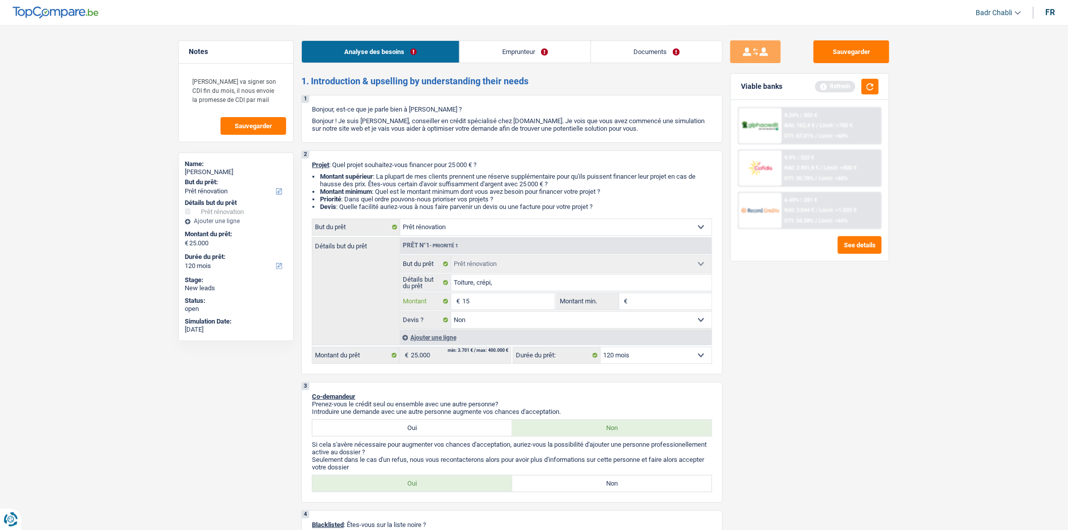
type input "150"
type input "1.500"
type input "15.000"
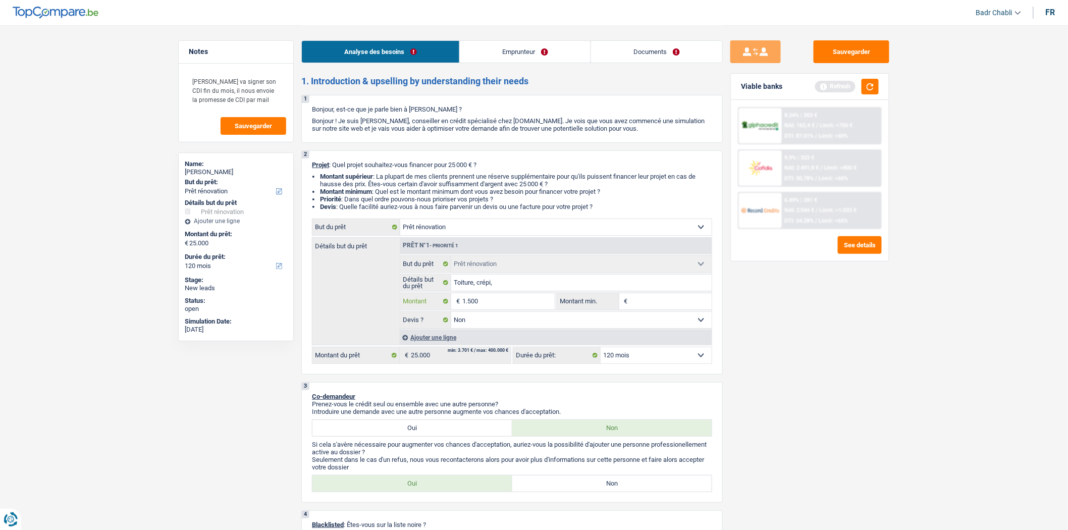
type input "15.000"
select select "60"
type input "15.000"
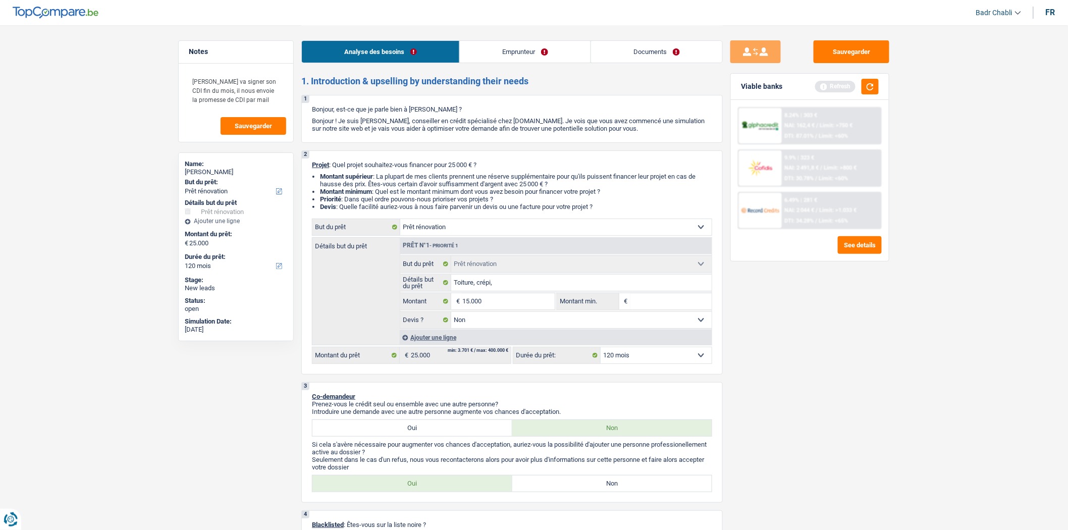
select select "60"
type input "15.000"
select select "60"
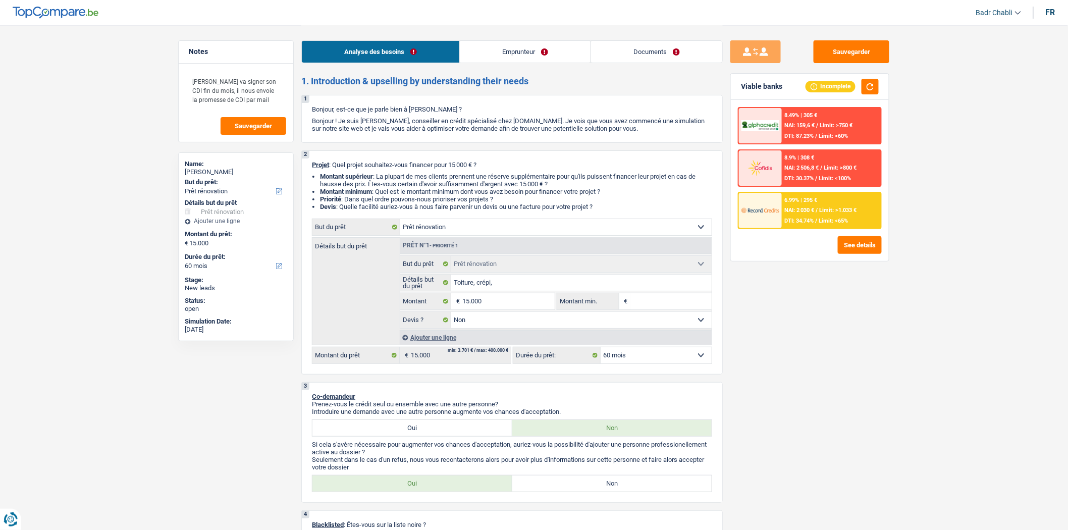
click at [854, 207] on span "Limit: >1.033 €" at bounding box center [838, 210] width 37 height 7
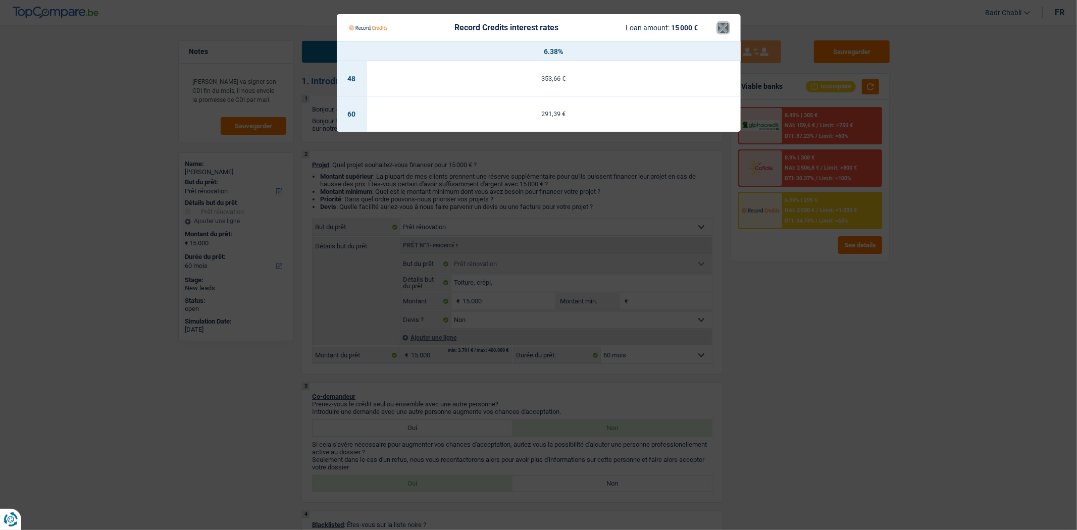
click at [721, 27] on button "×" at bounding box center [723, 28] width 11 height 10
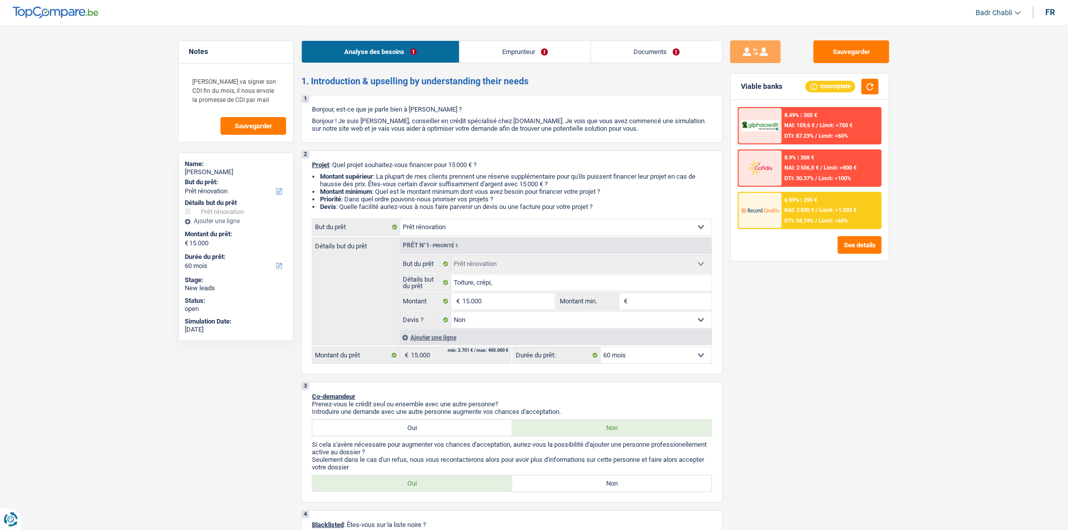
click at [840, 212] on div "6.99% | 295 € NAI: 2 030 € / Limit: >1.033 € DTI: 34.74% / Limit: <65%" at bounding box center [831, 210] width 99 height 35
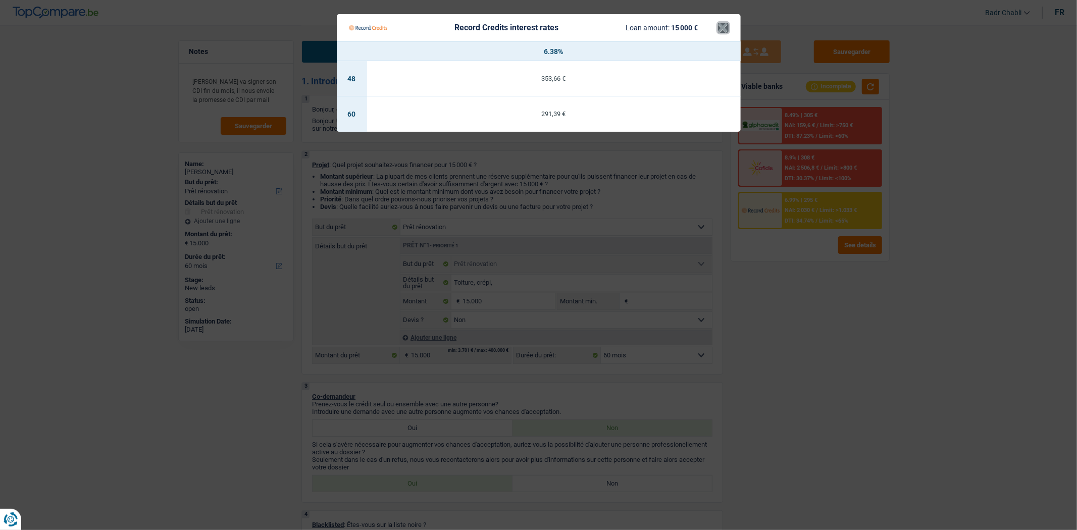
click at [728, 27] on button "×" at bounding box center [723, 28] width 11 height 10
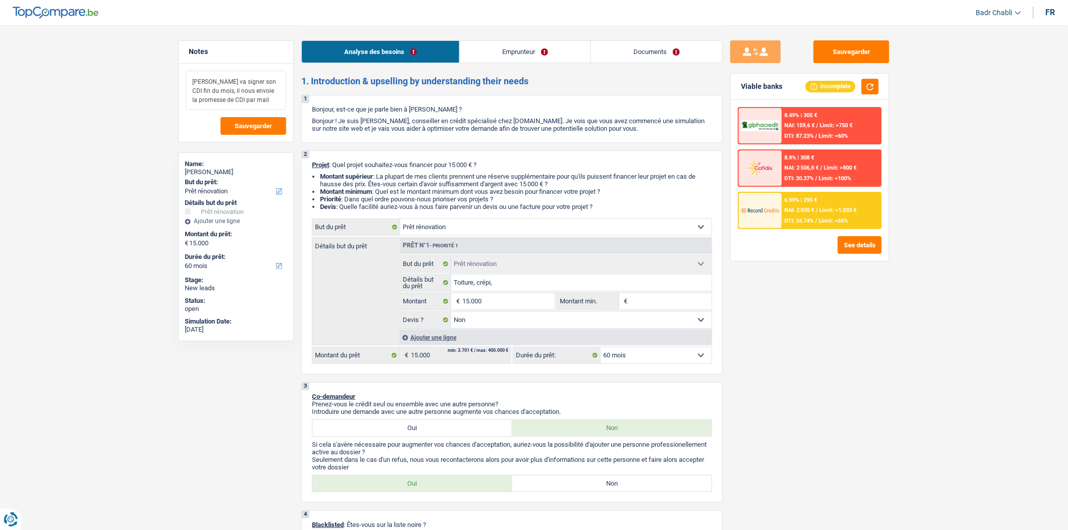
click at [265, 104] on textarea "Monsieur va signer son CDI fin du mois, il nous envoie la promesse de CDI par m…" at bounding box center [236, 90] width 100 height 39
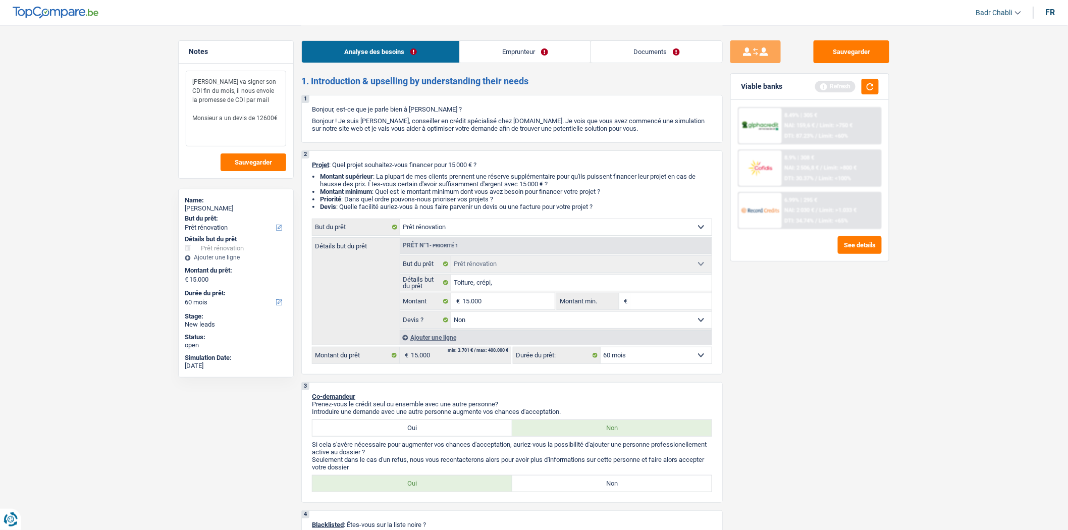
type textarea "Monsieur va signer son CDI fin du mois, il nous envoie la promesse de CDI par m…"
click at [506, 308] on input "15.000" at bounding box center [508, 301] width 92 height 16
click at [679, 300] on input "Montant min." at bounding box center [672, 301] width 82 height 16
paste input "15.000"
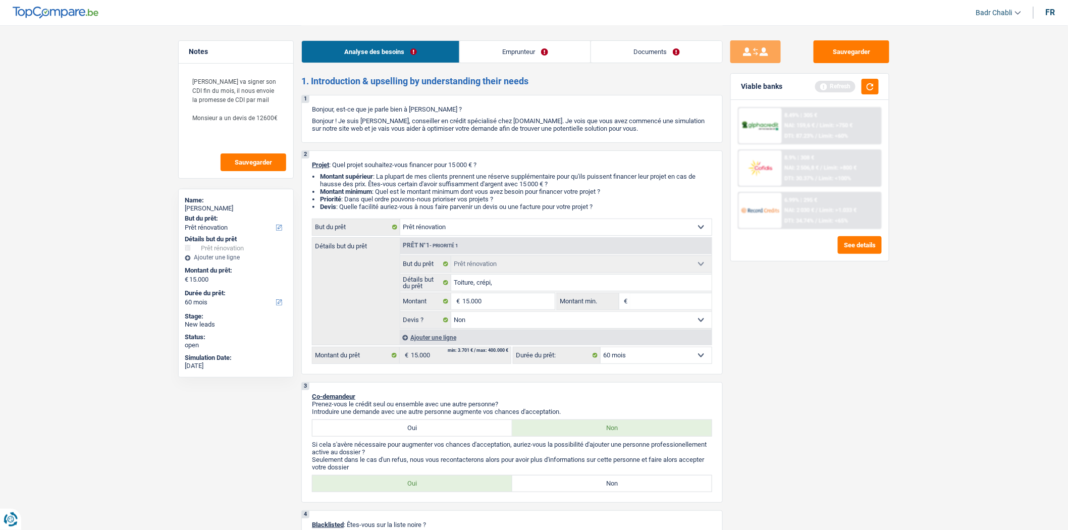
type input "15.000"
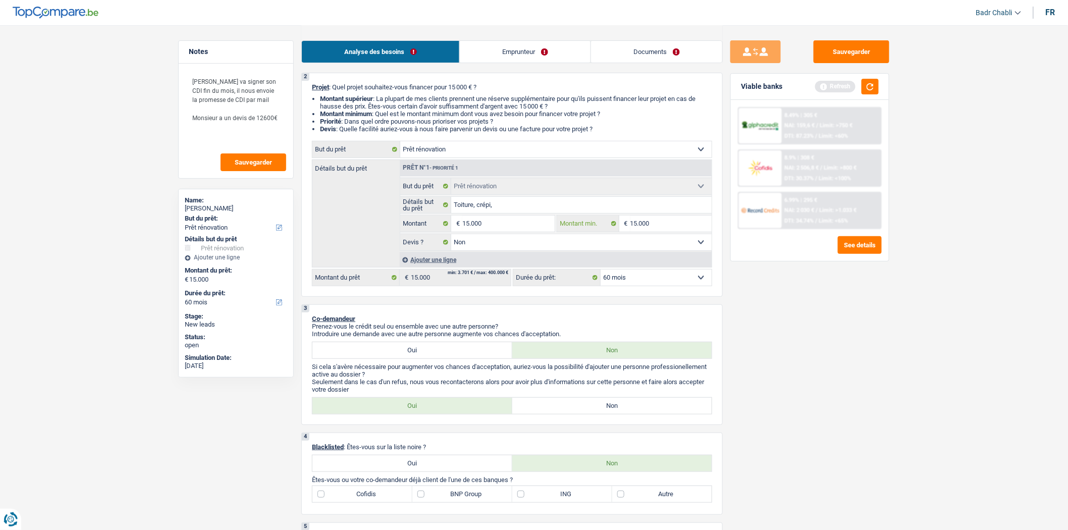
scroll to position [168, 0]
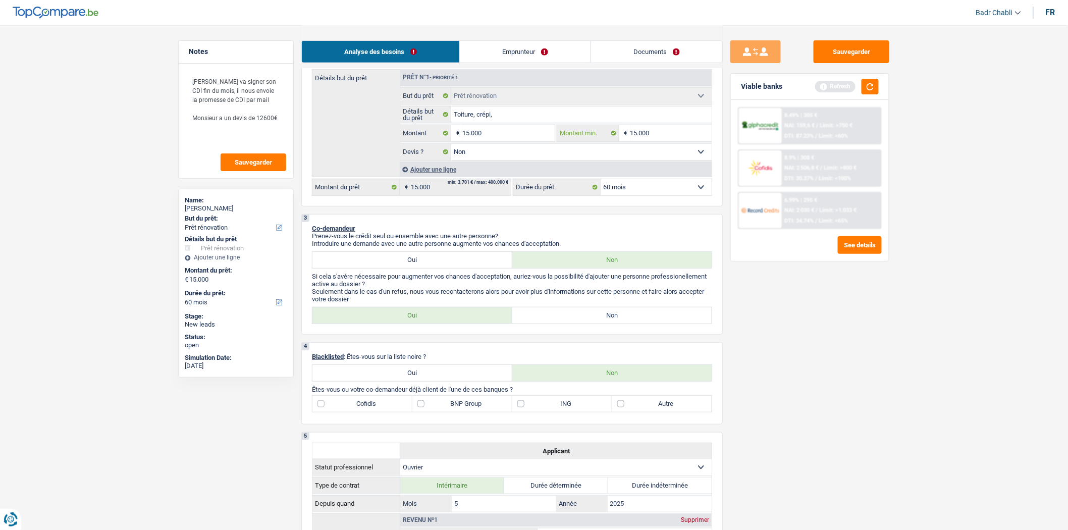
type input "15.000"
click at [598, 324] on label "Non" at bounding box center [612, 315] width 200 height 16
click at [598, 324] on input "Non" at bounding box center [612, 315] width 200 height 16
radio input "true"
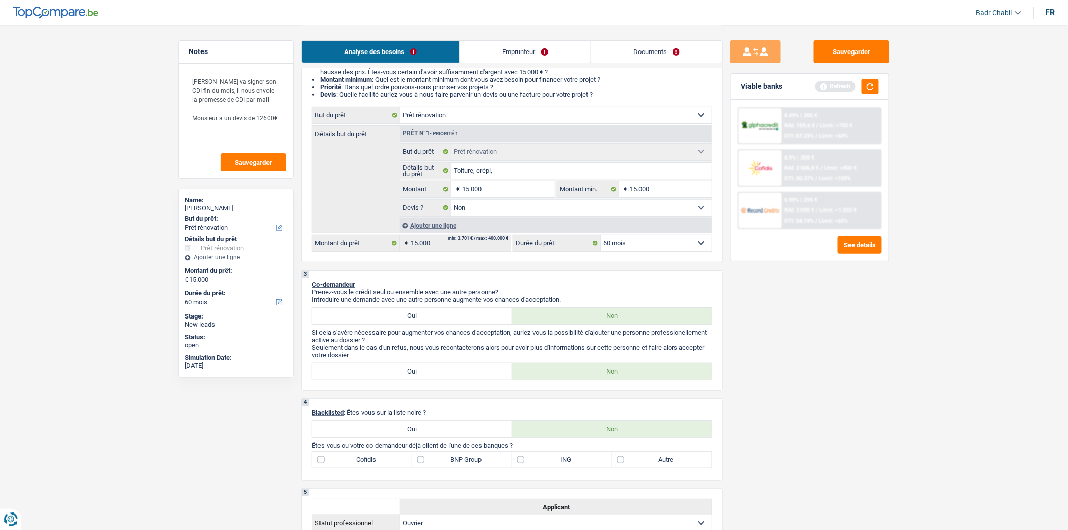
scroll to position [392, 0]
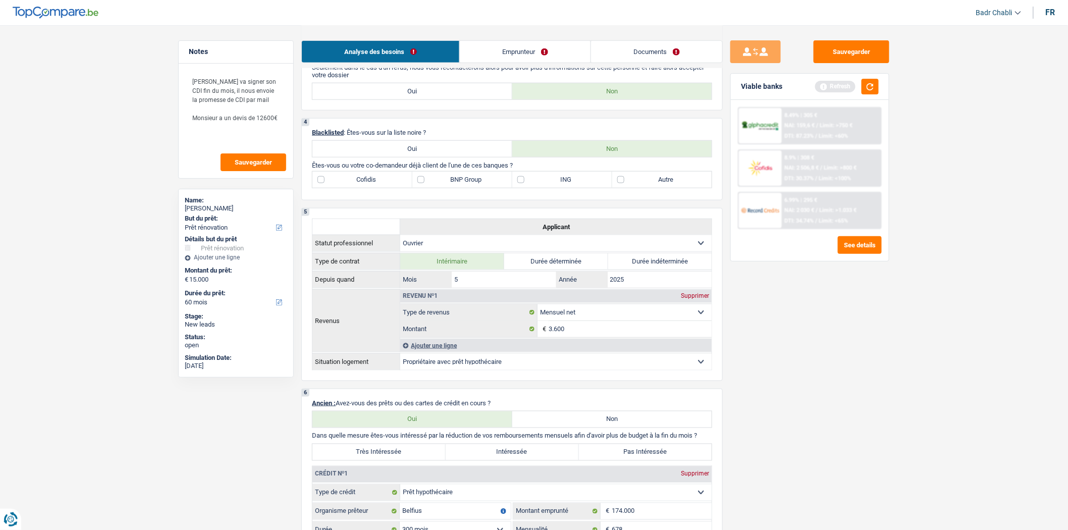
click at [641, 188] on label "Autre" at bounding box center [662, 180] width 100 height 16
click at [641, 188] on input "Autre" at bounding box center [662, 180] width 100 height 16
checkbox input "true"
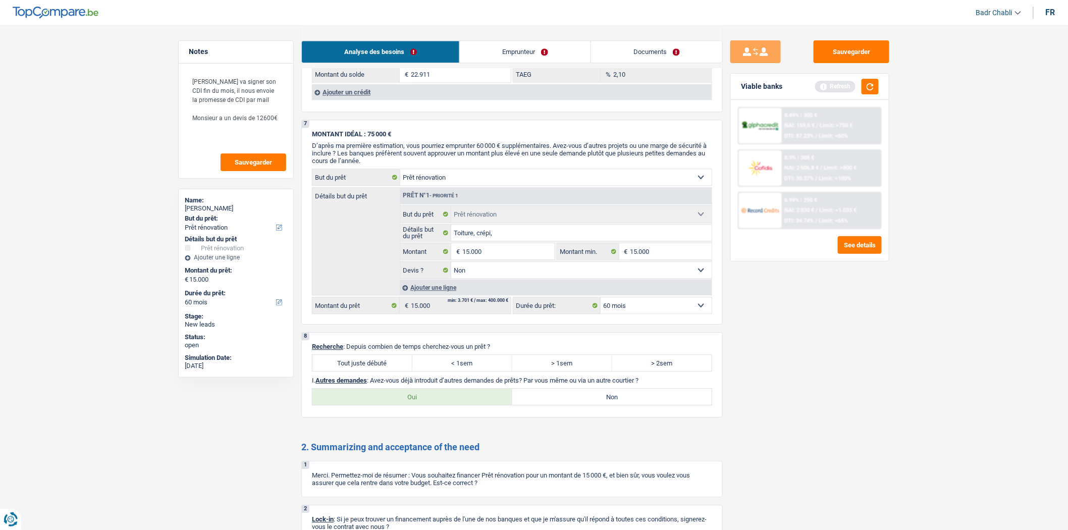
scroll to position [1122, 0]
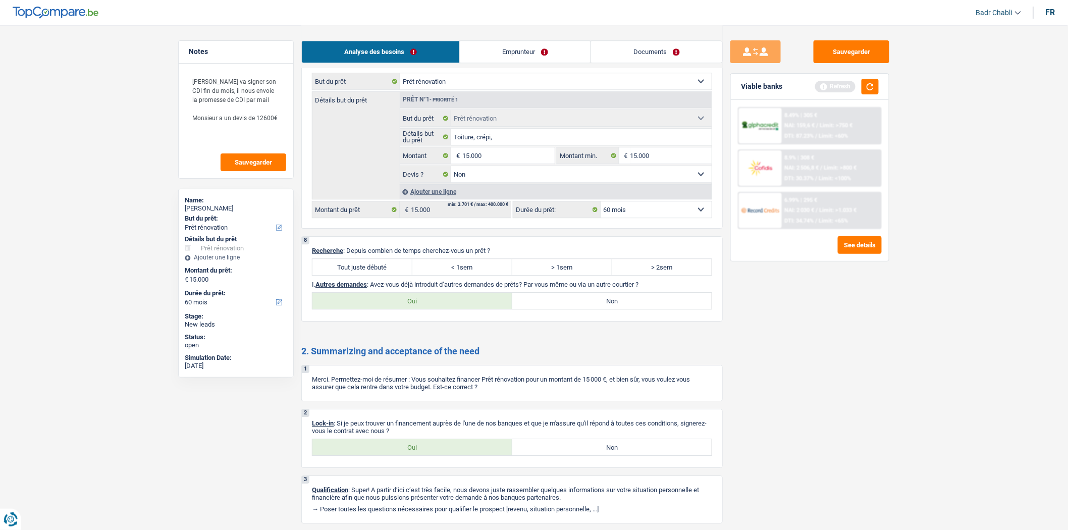
click at [371, 275] on label "Tout juste débuté" at bounding box center [363, 267] width 100 height 16
click at [371, 275] on input "Tout juste débuté" at bounding box center [363, 267] width 100 height 16
radio input "true"
click at [629, 306] on label "Non" at bounding box center [612, 301] width 200 height 16
click at [629, 306] on input "Non" at bounding box center [612, 301] width 200 height 16
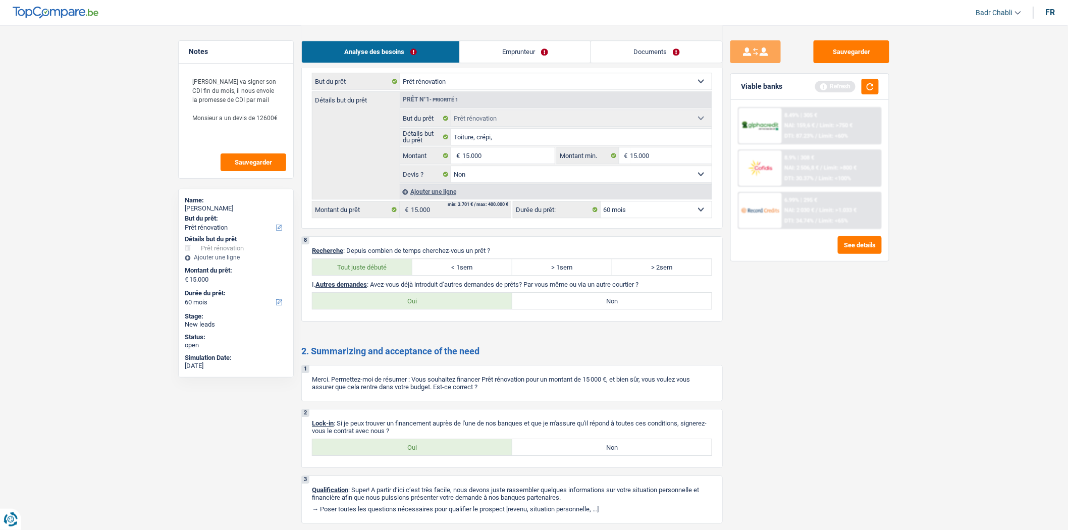
radio input "true"
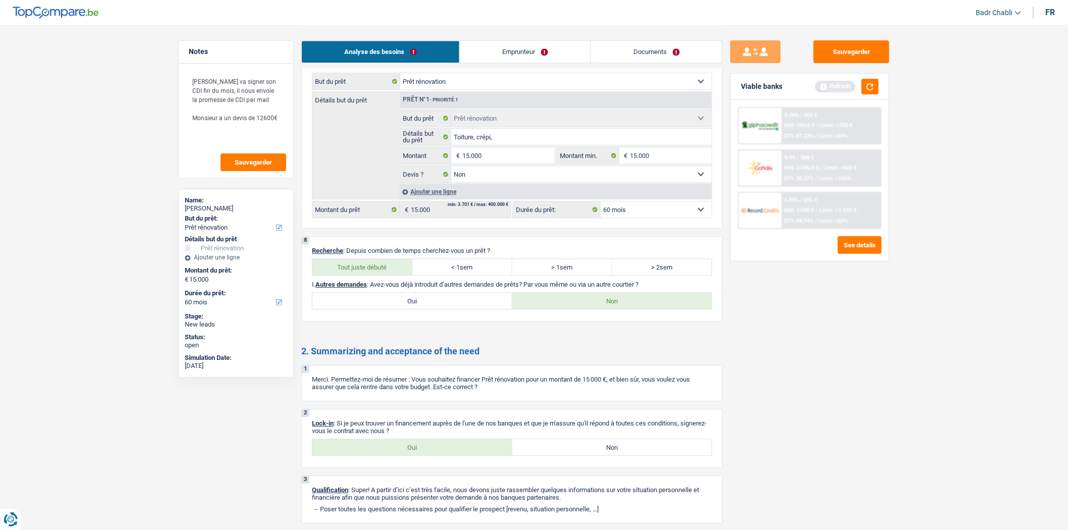
click at [442, 453] on label "Oui" at bounding box center [413, 447] width 200 height 16
click at [442, 453] on input "Oui" at bounding box center [413, 447] width 200 height 16
radio input "true"
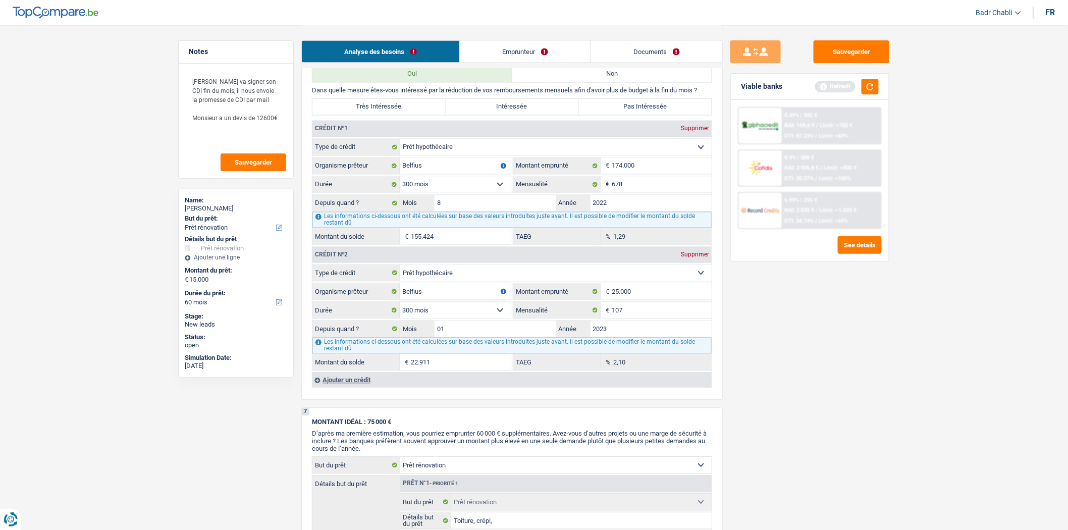
scroll to position [553, 0]
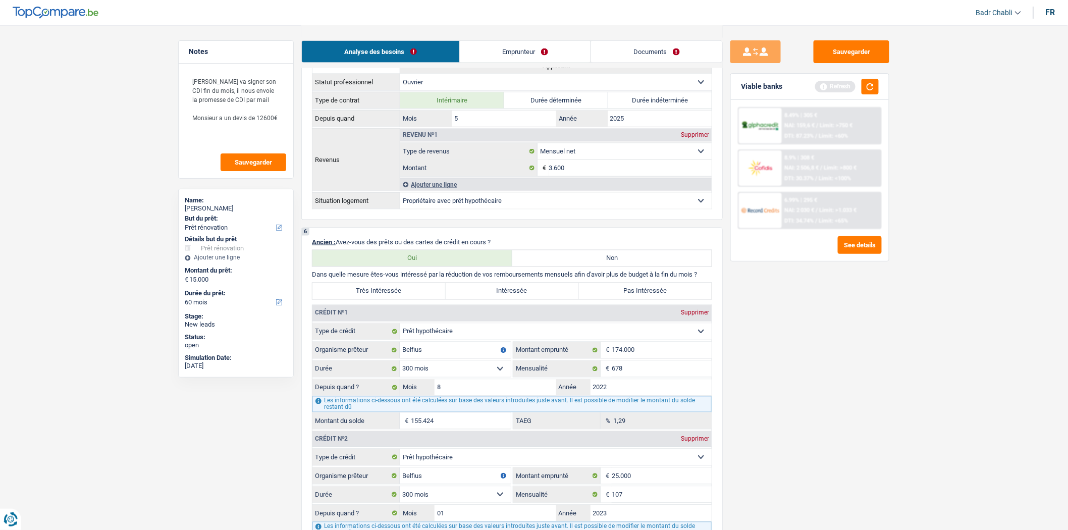
click at [650, 296] on label "Pas Intéressée" at bounding box center [645, 291] width 133 height 16
click at [650, 296] on input "Pas Intéressée" at bounding box center [645, 291] width 133 height 16
radio input "true"
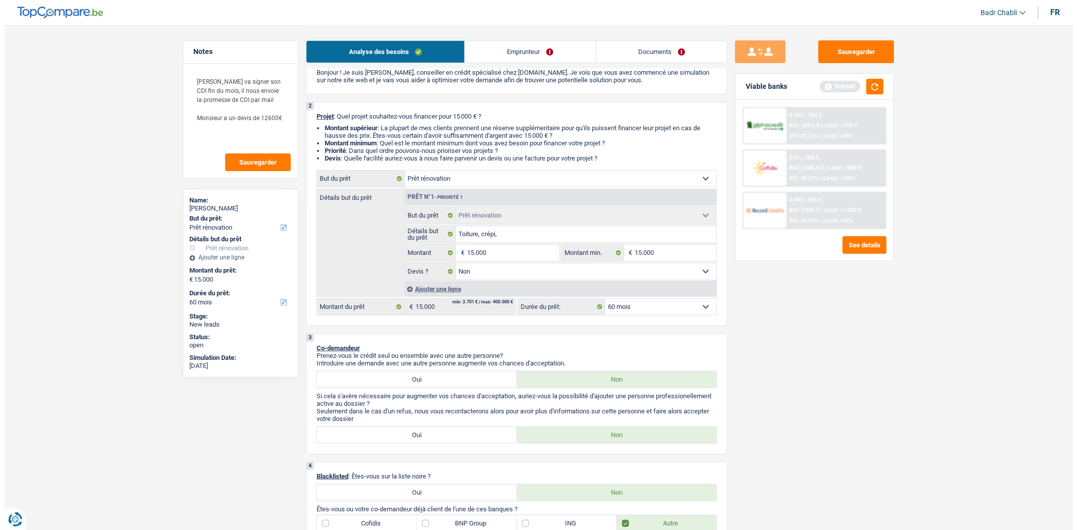
scroll to position [0, 0]
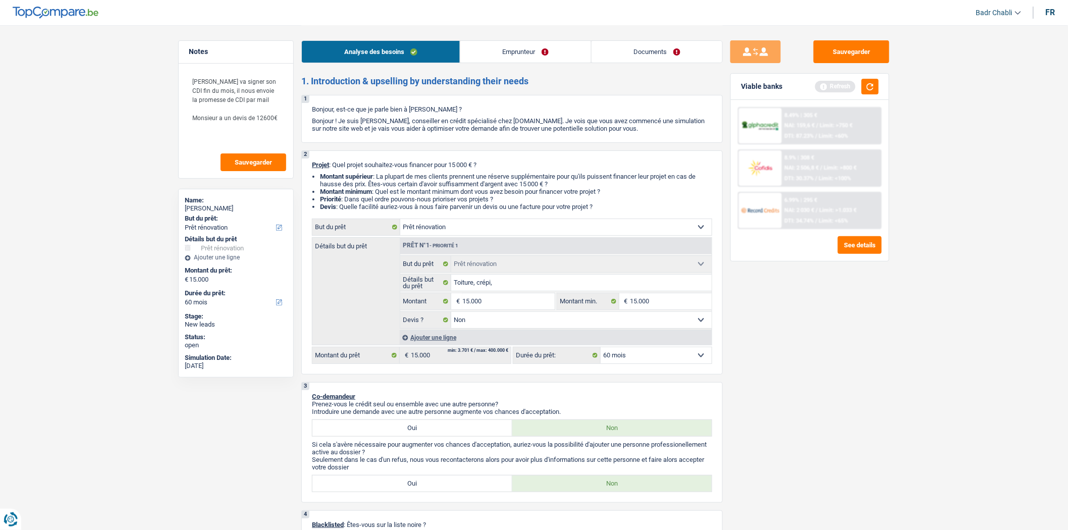
click at [522, 42] on link "Emprunteur" at bounding box center [525, 52] width 131 height 22
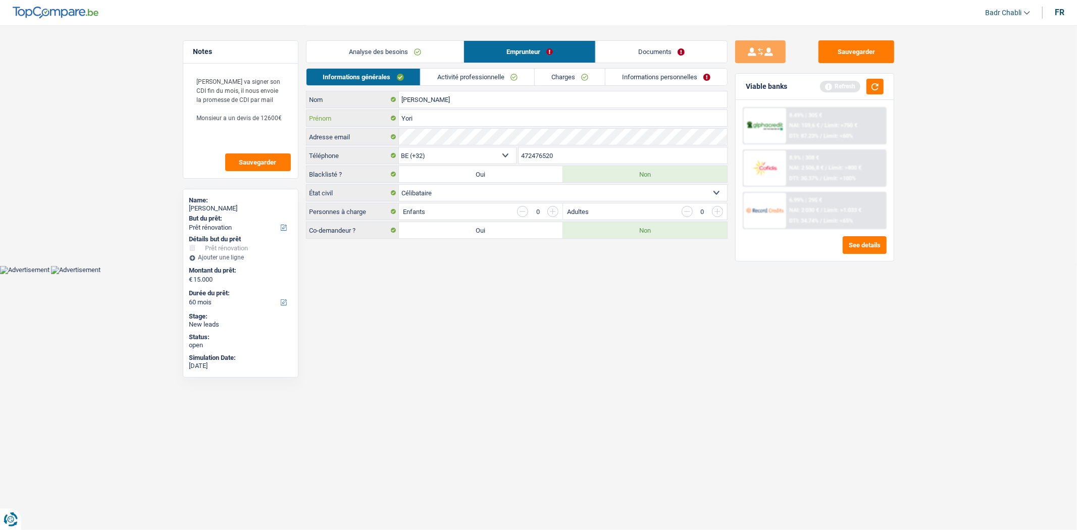
click at [457, 118] on input "Yori" at bounding box center [563, 118] width 328 height 16
type input "Yoric"
click at [480, 76] on link "Activité professionnelle" at bounding box center [478, 77] width 114 height 17
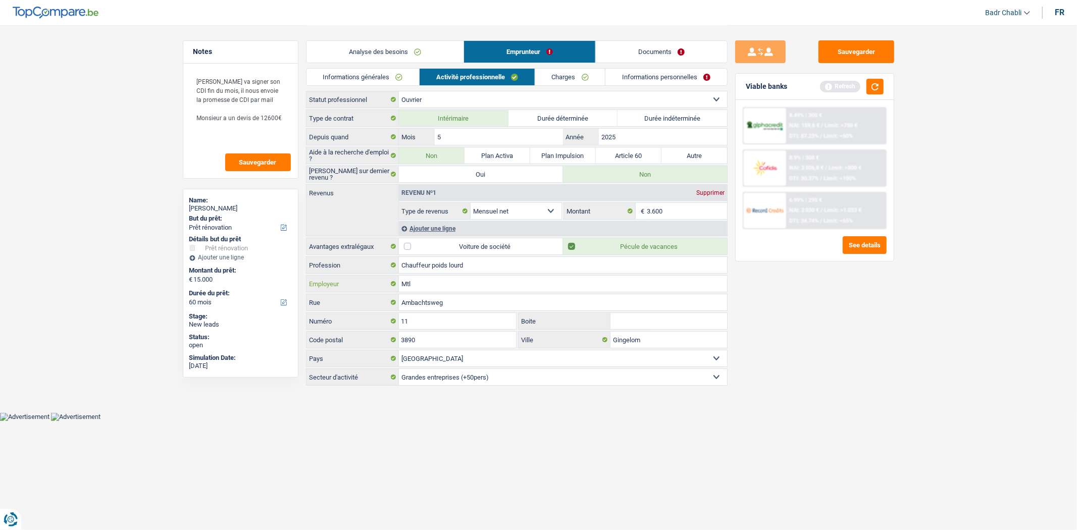
click at [468, 285] on input "Mtl" at bounding box center [563, 284] width 328 height 16
click at [450, 131] on input "5" at bounding box center [499, 137] width 128 height 16
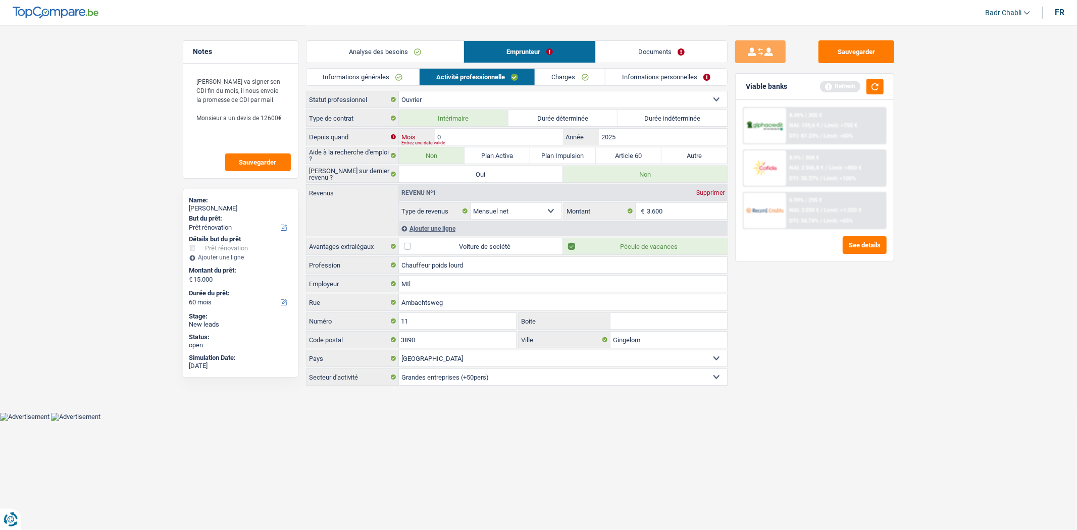
type input "03"
click at [463, 279] on input "Mtl" at bounding box center [563, 284] width 328 height 16
type input "Accent"
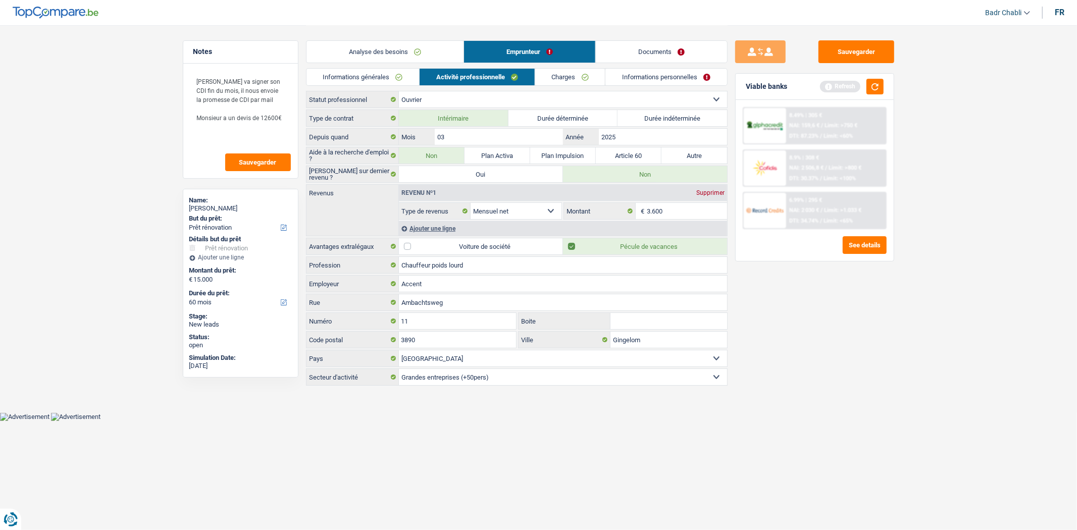
click at [423, 229] on div "Ajouter une ligne" at bounding box center [563, 228] width 328 height 15
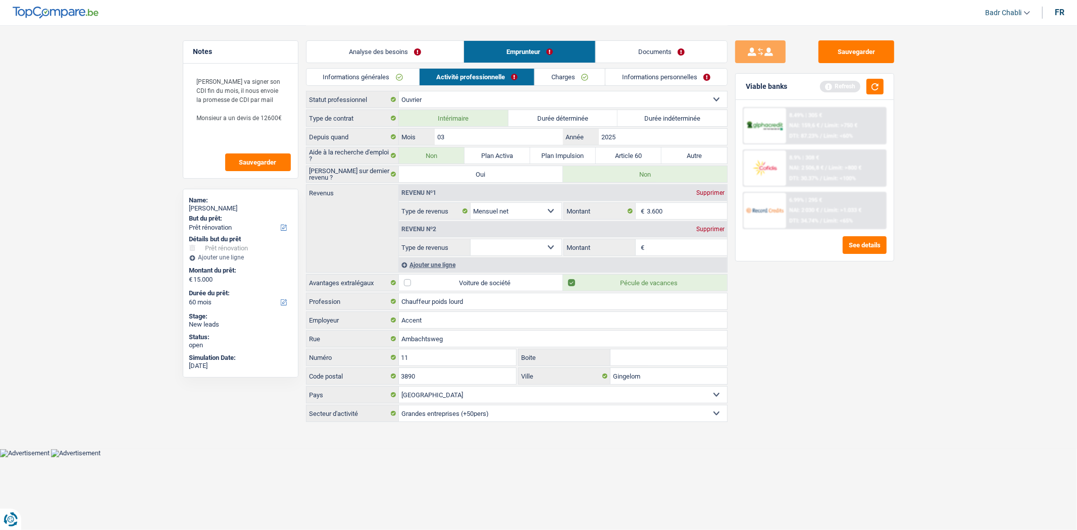
click at [524, 244] on select "Allocation d'handicap Allocations chômage Allocations familiales Chèques repas …" at bounding box center [516, 247] width 91 height 16
select select "mealVouchers"
click at [471, 240] on select "Allocation d'handicap Allocations chômage Allocations familiales Chèques repas …" at bounding box center [516, 247] width 91 height 16
click at [678, 247] on input "Montant par jour" at bounding box center [687, 247] width 80 height 16
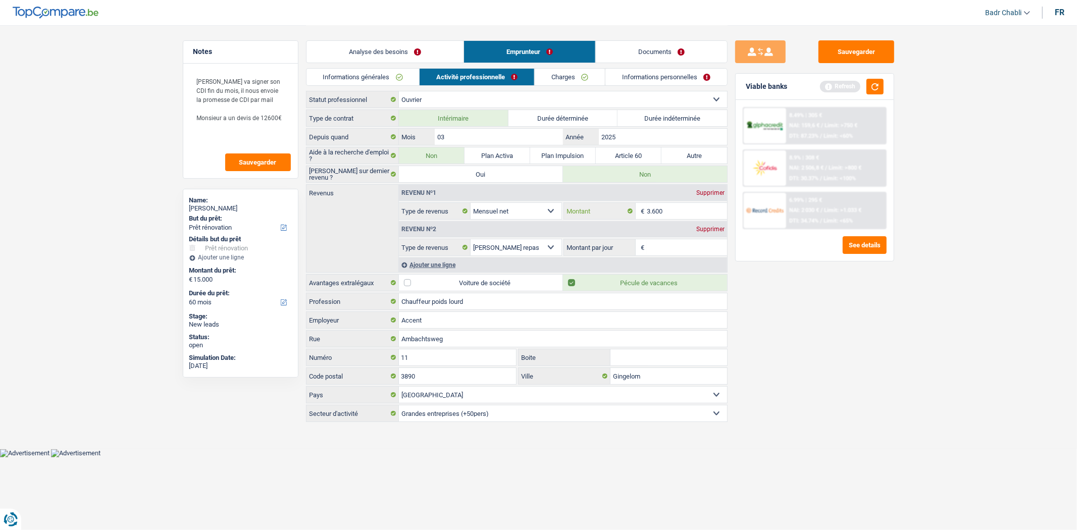
click at [704, 218] on input "3.600" at bounding box center [687, 211] width 80 height 16
click at [707, 233] on div "Revenu nº2 Supprimer" at bounding box center [563, 229] width 328 height 16
click at [712, 226] on div "Supprimer" at bounding box center [710, 229] width 33 height 6
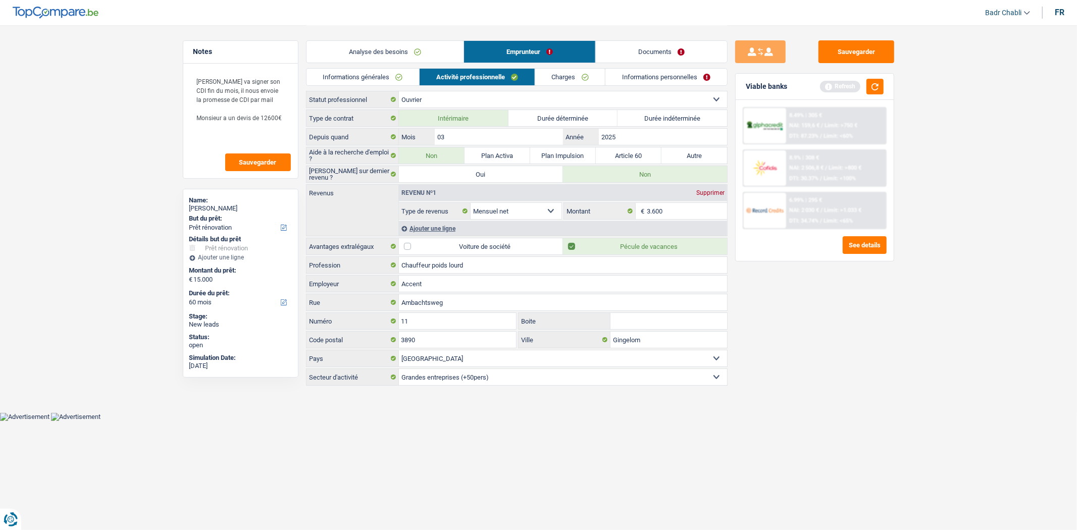
click at [567, 77] on link "Charges" at bounding box center [570, 77] width 70 height 17
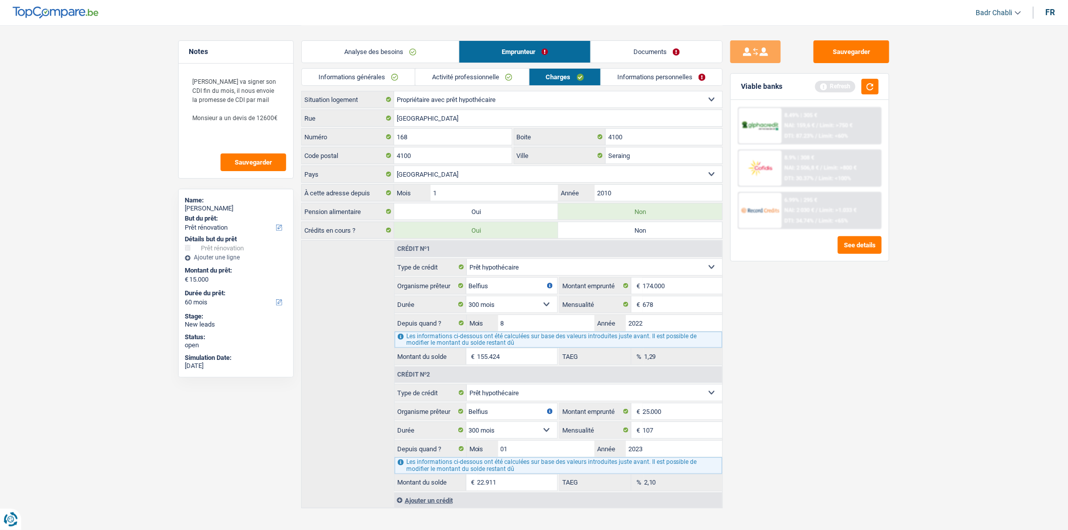
click at [506, 78] on link "Activité professionnelle" at bounding box center [473, 77] width 114 height 17
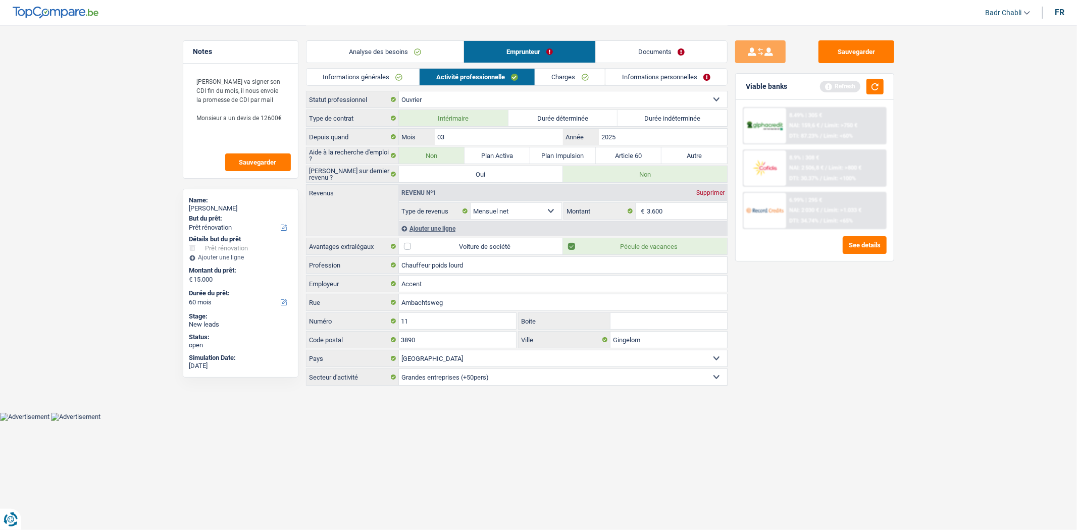
click at [571, 78] on link "Charges" at bounding box center [570, 77] width 70 height 17
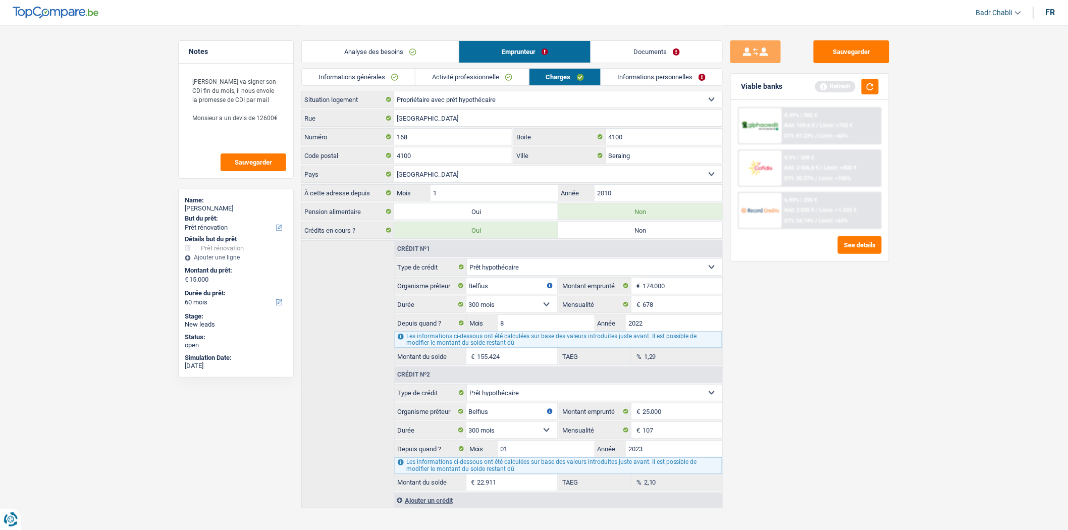
click at [627, 79] on link "Informations personnelles" at bounding box center [662, 77] width 122 height 17
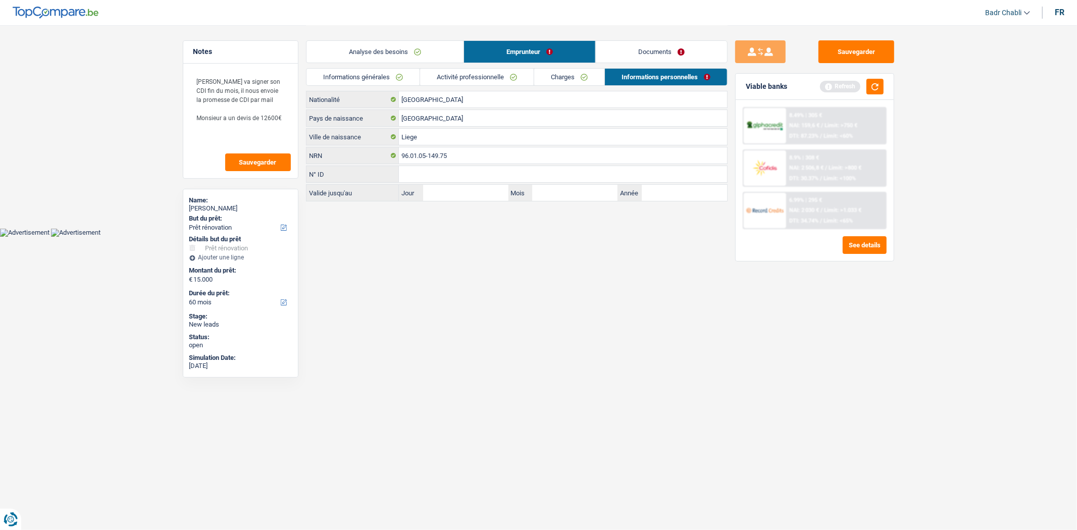
click at [650, 57] on link "Documents" at bounding box center [661, 52] width 131 height 22
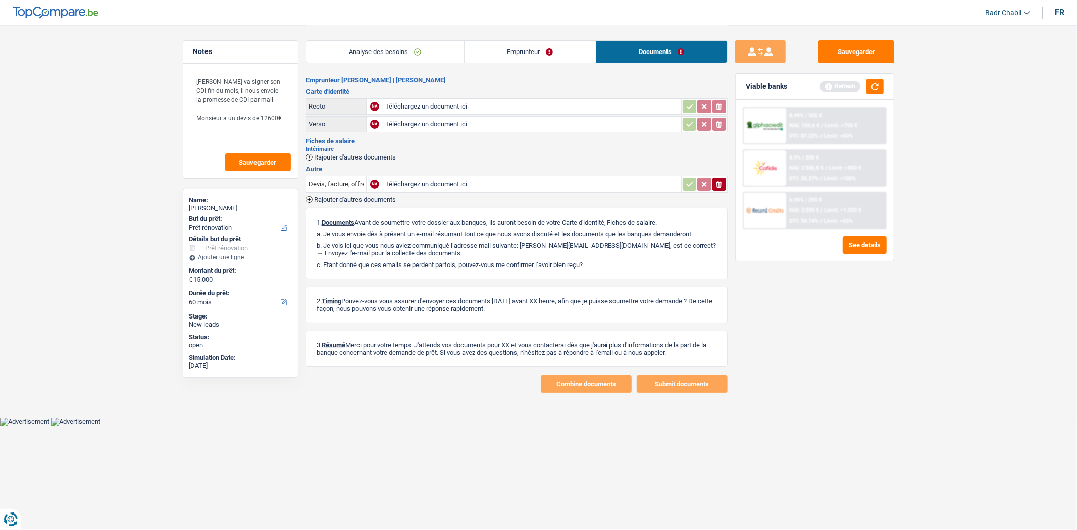
click at [526, 57] on link "Emprunteur" at bounding box center [529, 52] width 131 height 22
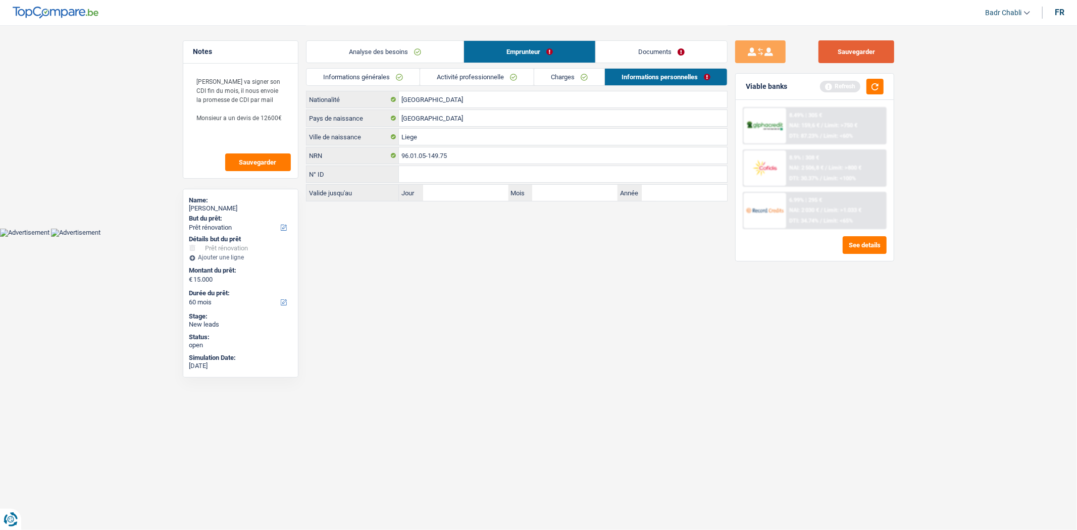
click at [844, 60] on button "Sauvegarder" at bounding box center [856, 51] width 76 height 23
click at [579, 74] on link "Charges" at bounding box center [569, 77] width 70 height 17
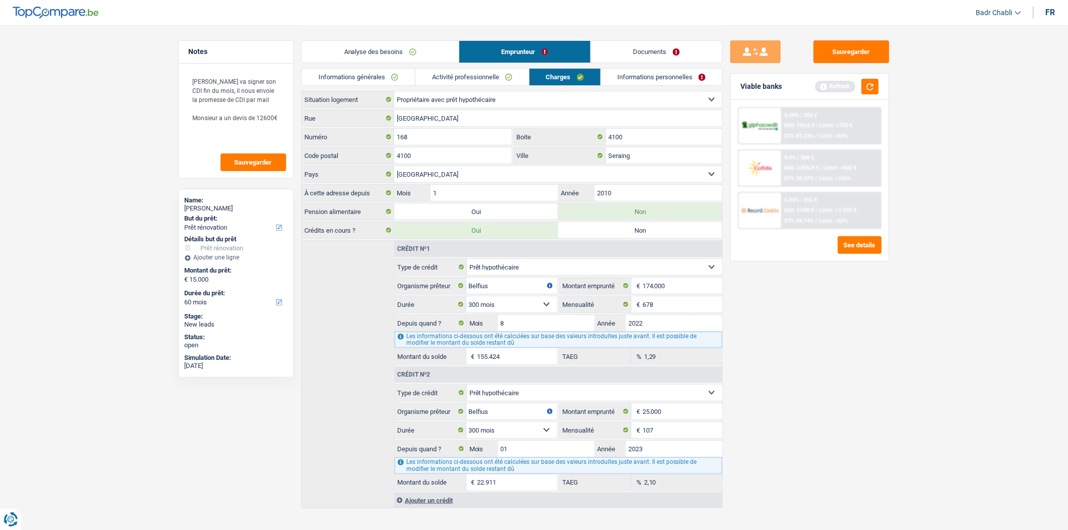
click at [505, 79] on link "Activité professionnelle" at bounding box center [473, 77] width 114 height 17
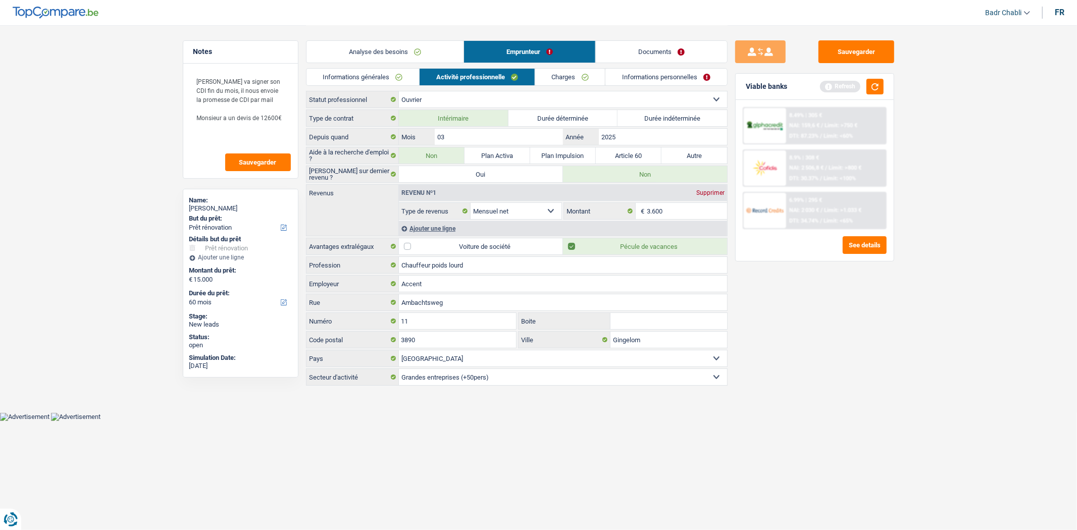
click at [580, 73] on link "Charges" at bounding box center [570, 77] width 70 height 17
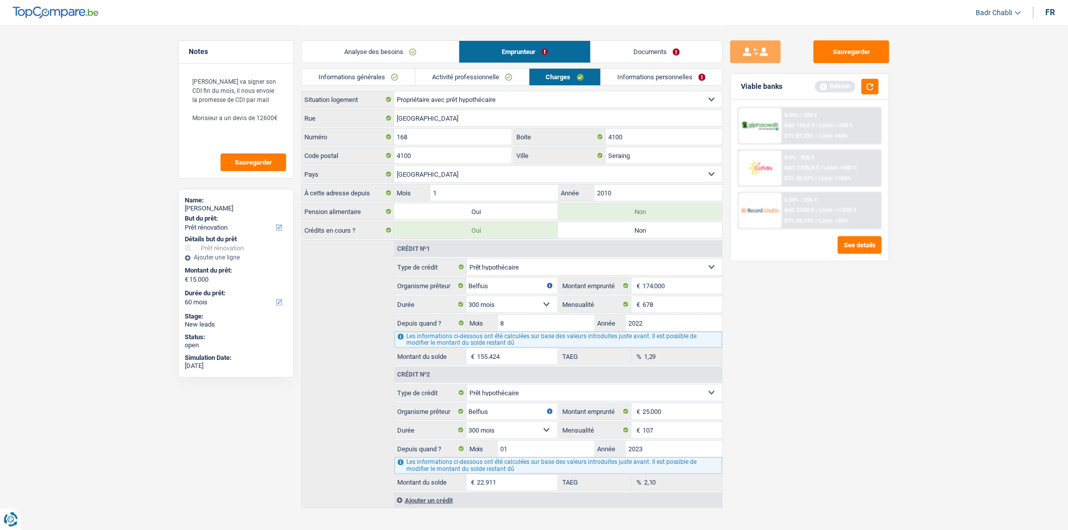
click at [484, 73] on link "Activité professionnelle" at bounding box center [473, 77] width 114 height 17
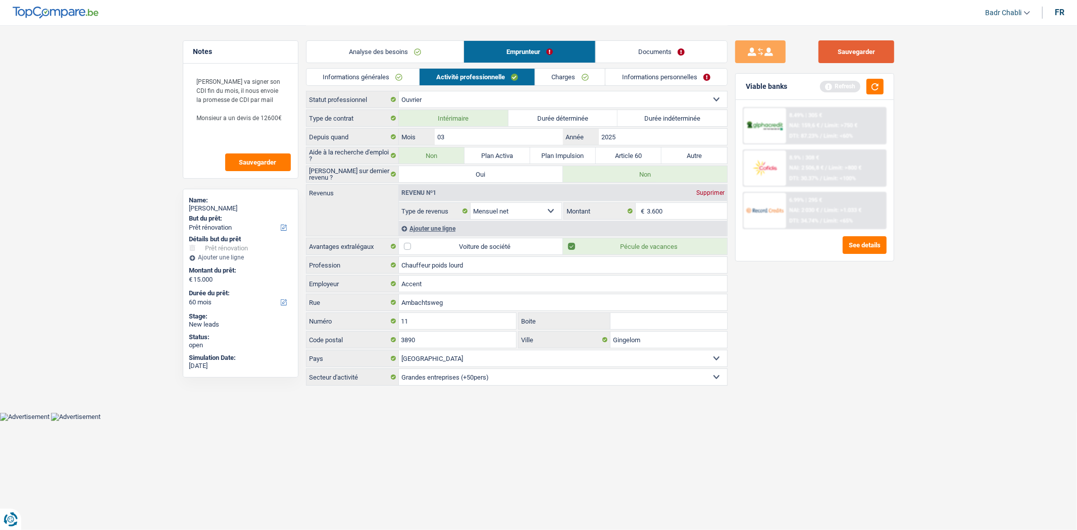
click at [868, 60] on button "Sauvegarder" at bounding box center [856, 51] width 76 height 23
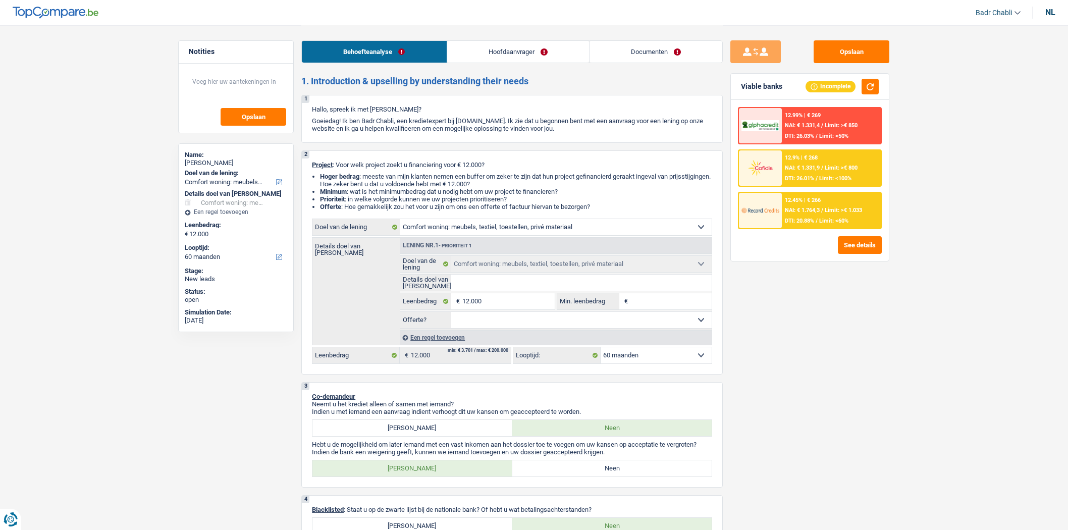
select select "household"
select select "60"
select select "household"
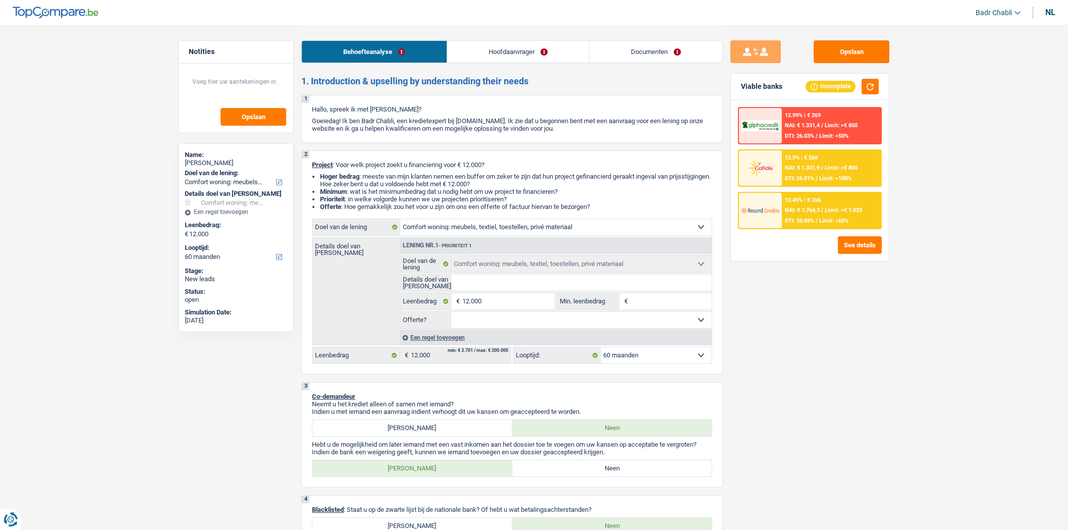
select select "60"
select select "worker"
select select "netSalary"
select select "rents"
select select "household"
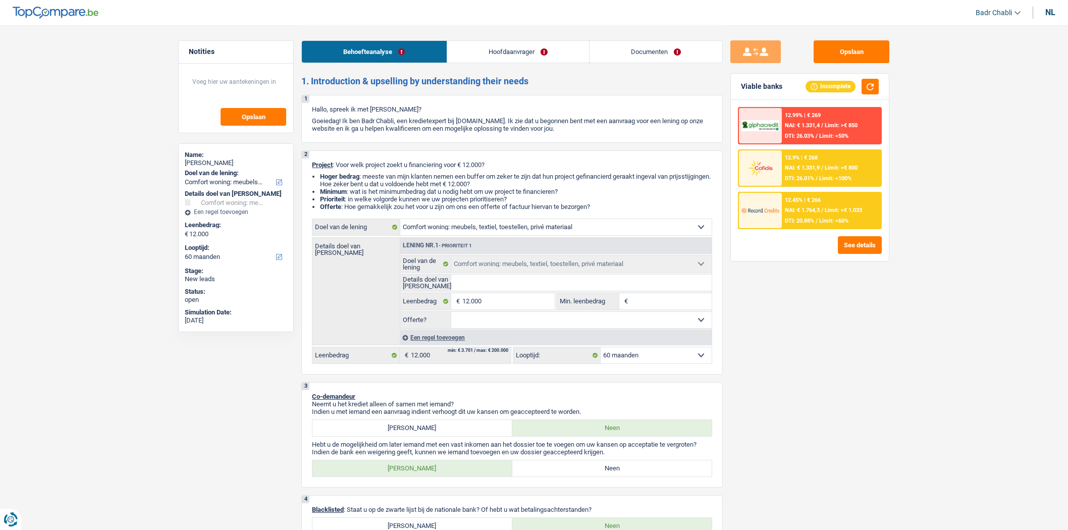
select select "household"
select select "60"
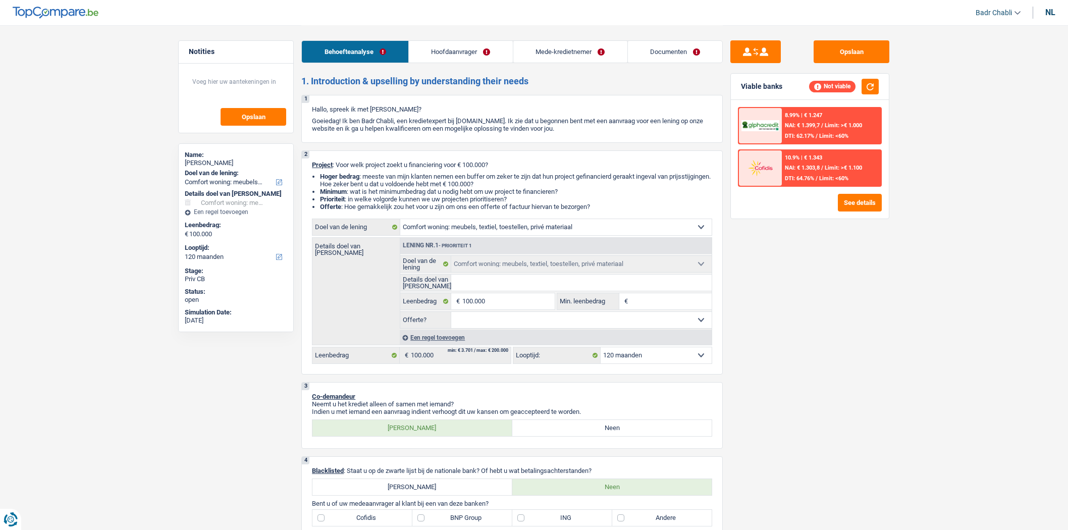
select select "household"
select select "120"
select select "household"
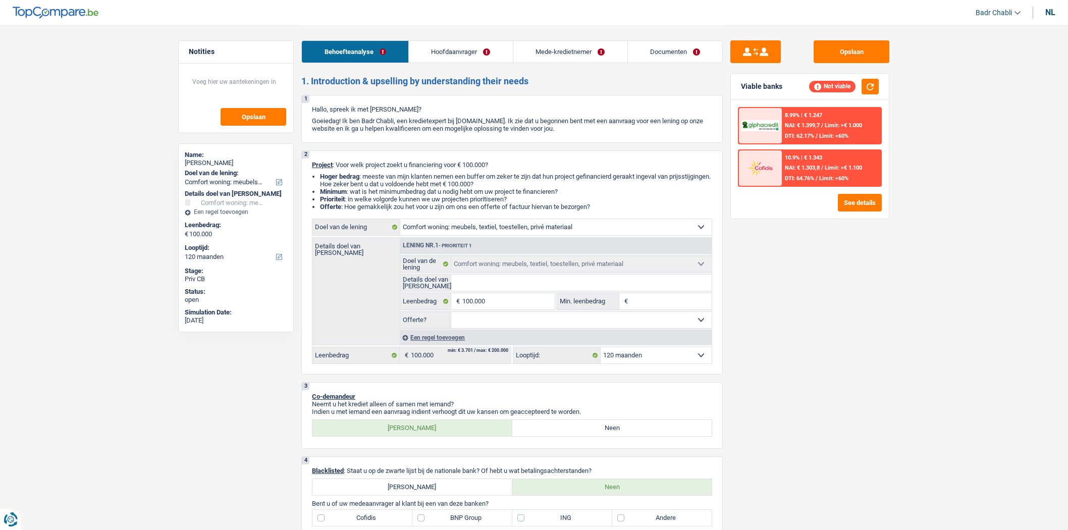
select select "120"
select select "independent"
select select "netSalary"
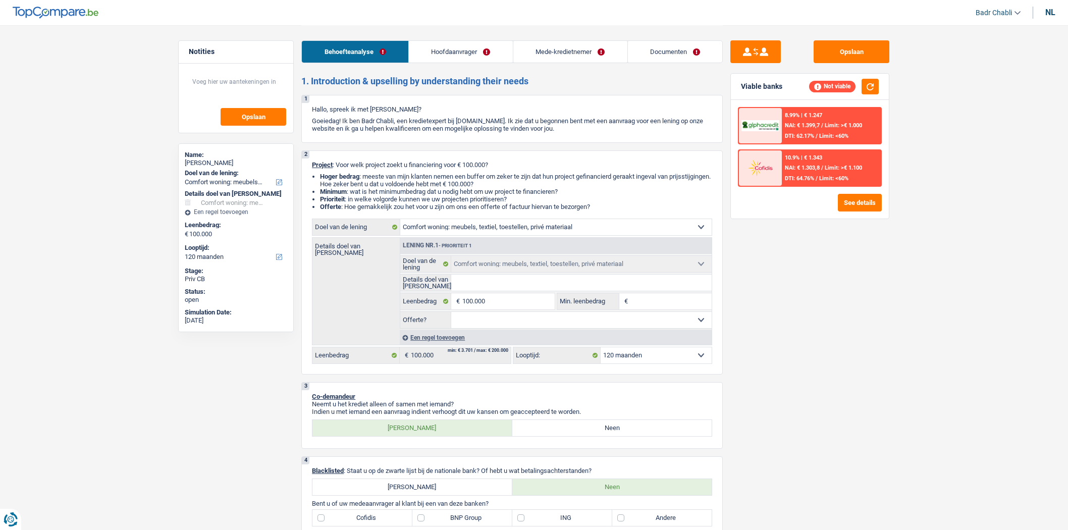
select select "ownerWithMortgage"
select select "mortgage"
select select "180"
select select "mortgage"
select select "180"
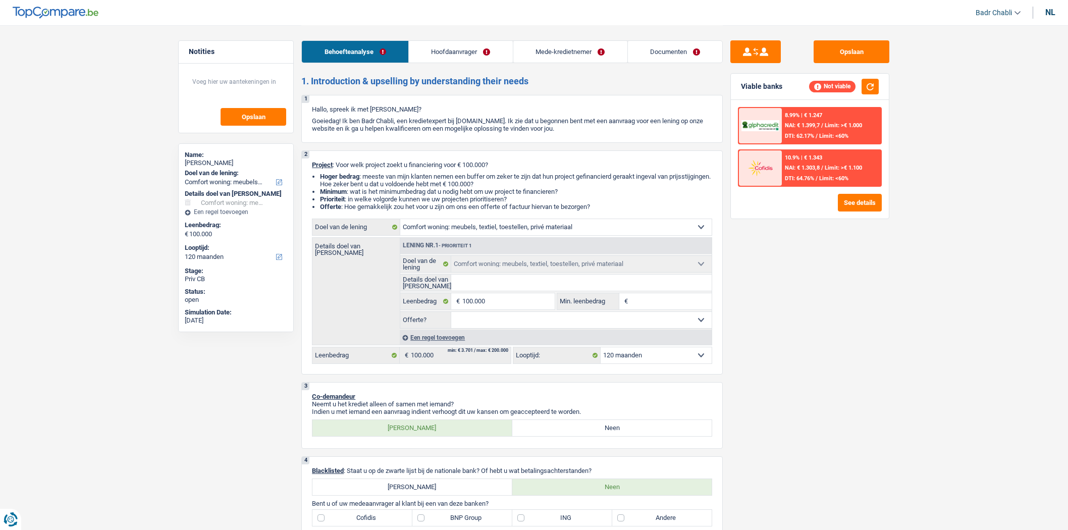
select select "household"
select select "120"
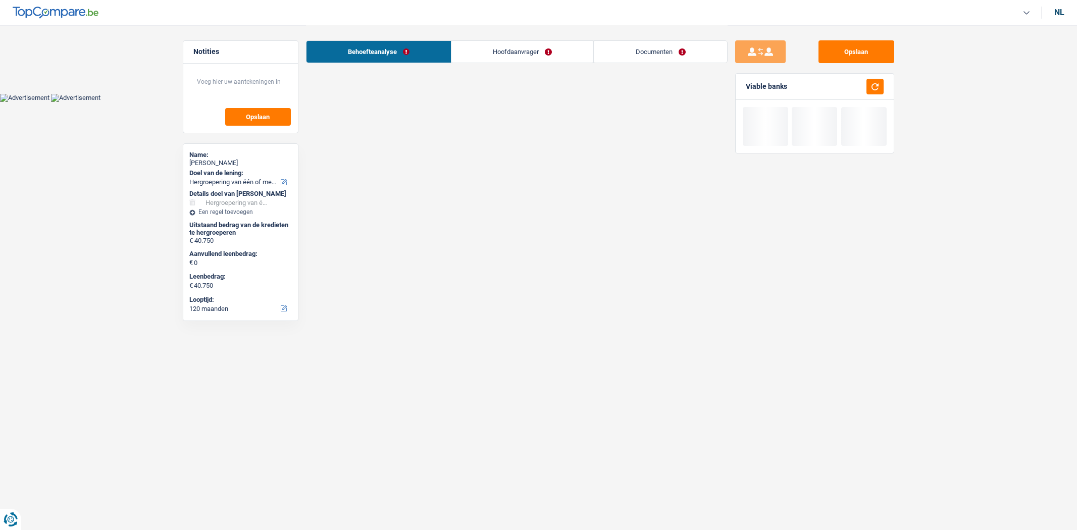
select select "refinancing"
select select "120"
select select "refinancing"
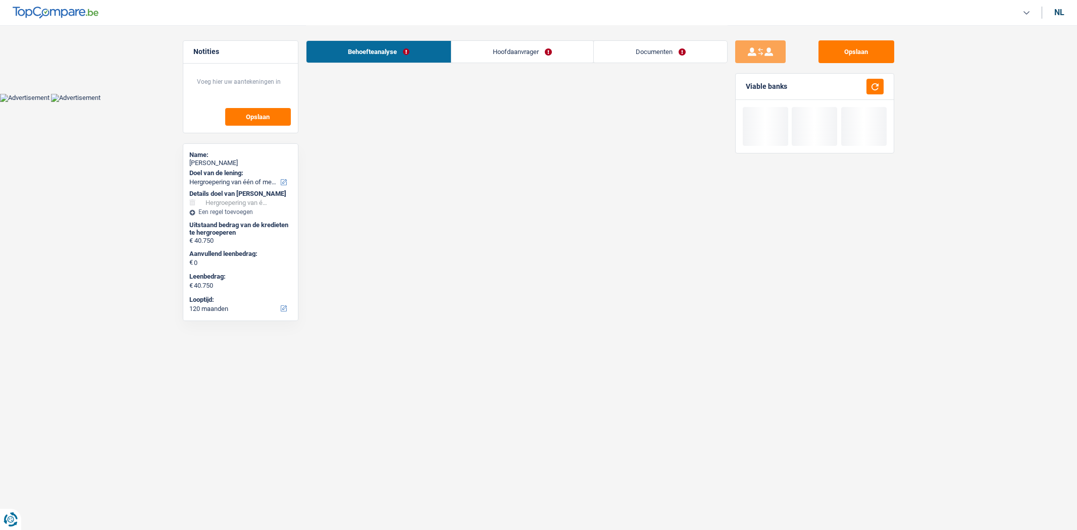
select select "120"
select select "privateEmployee"
select select "familyAllowances"
select select "netSalary"
select select "mealVouchers"
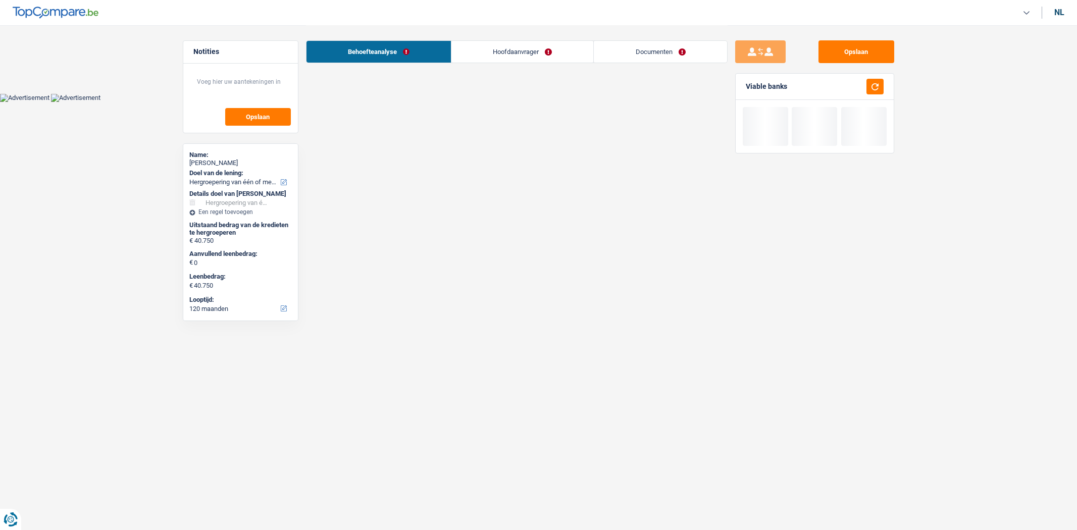
select select "rents"
select select "refinancing"
select select "120"
